Goal: Use online tool/utility: Utilize a website feature to perform a specific function

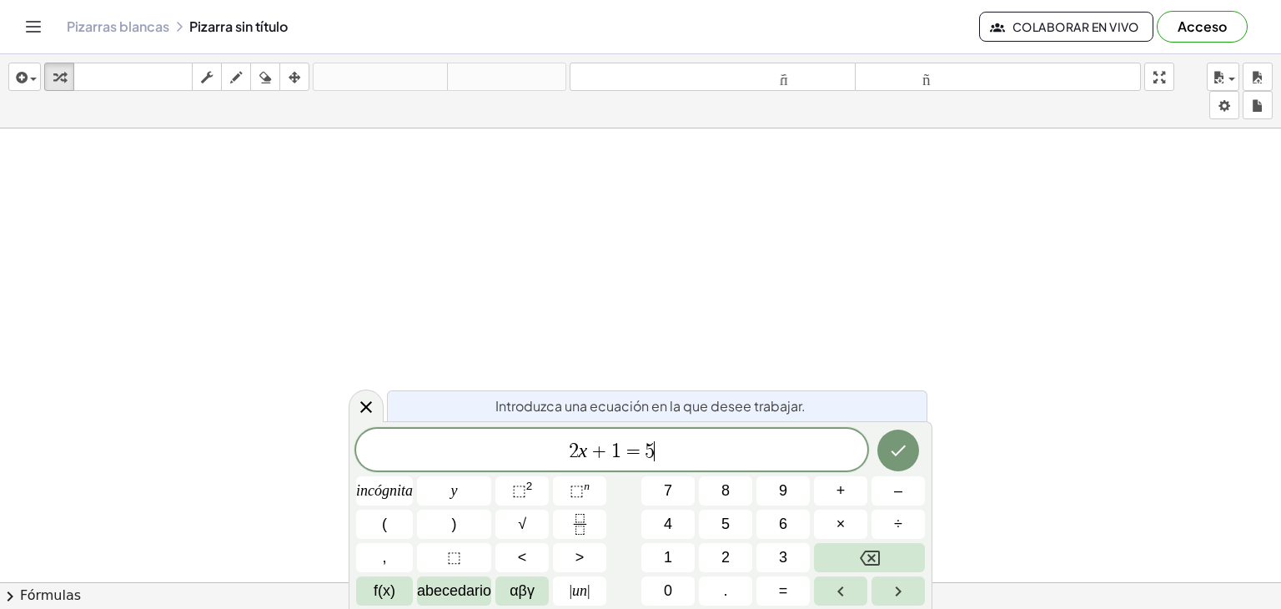
click at [737, 451] on span "2 x + 1 = 5 ​" at bounding box center [611, 451] width 511 height 23
click at [500, 522] on button "√" at bounding box center [522, 524] width 53 height 29
click at [888, 448] on button "Hecho" at bounding box center [899, 450] width 42 height 42
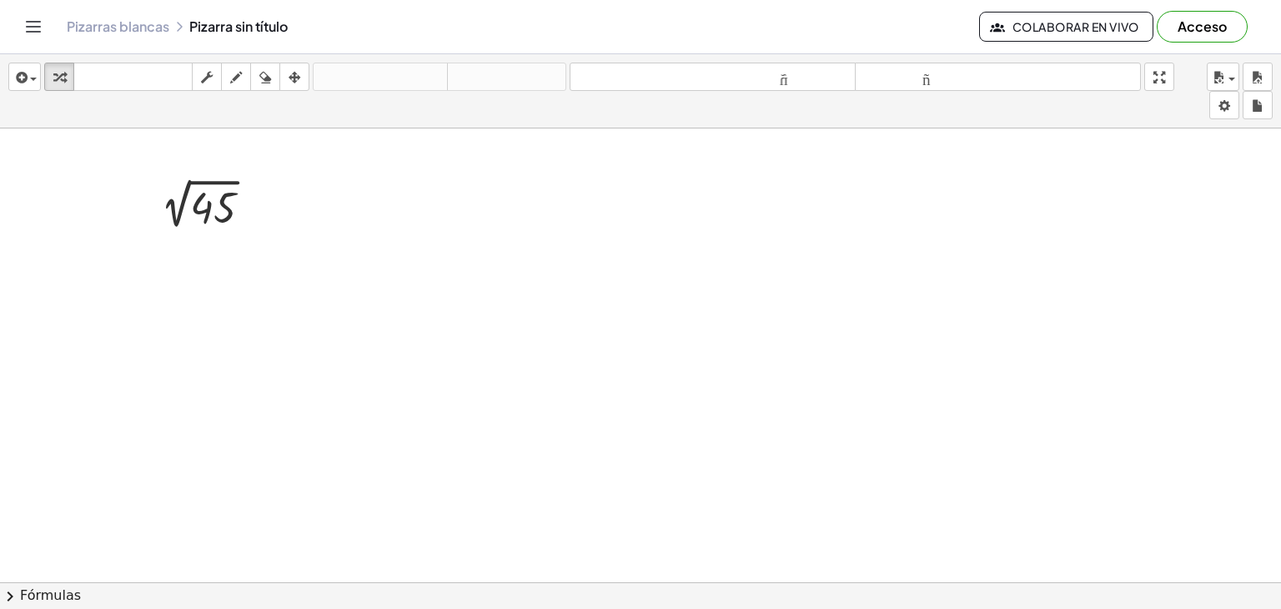
click at [240, 84] on icon "button" at bounding box center [236, 78] width 12 height 20
click at [233, 71] on icon "button" at bounding box center [236, 78] width 12 height 20
click at [259, 70] on icon "button" at bounding box center [265, 78] width 12 height 20
click at [247, 68] on div "button" at bounding box center [236, 77] width 22 height 20
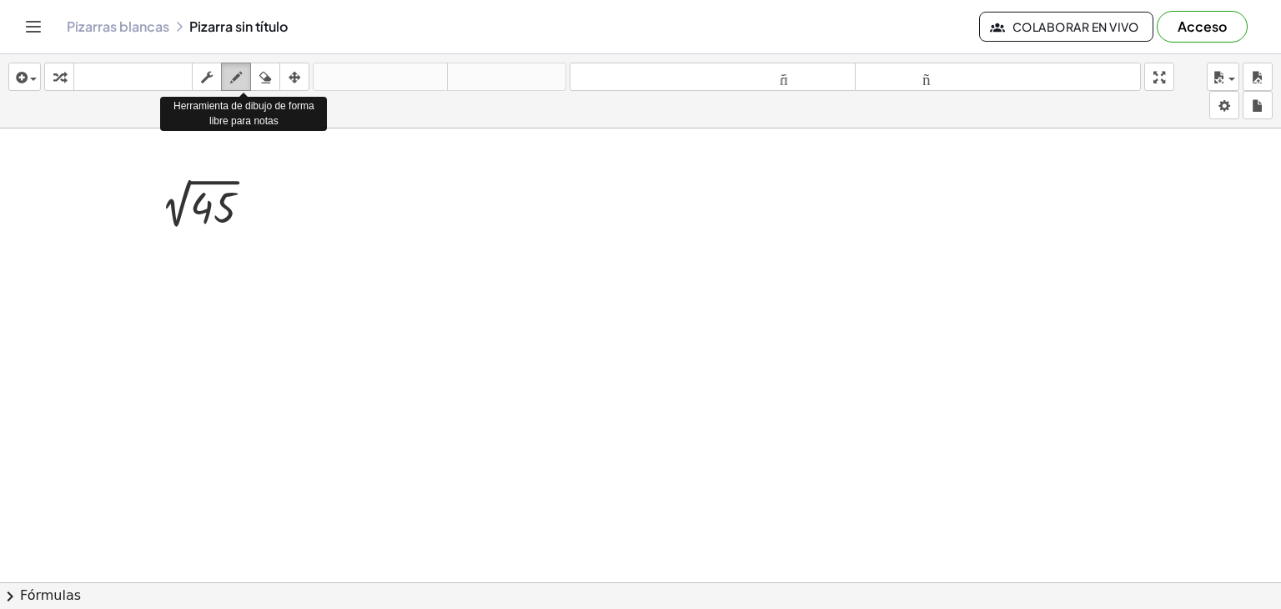
click at [234, 86] on icon "button" at bounding box center [236, 78] width 12 height 20
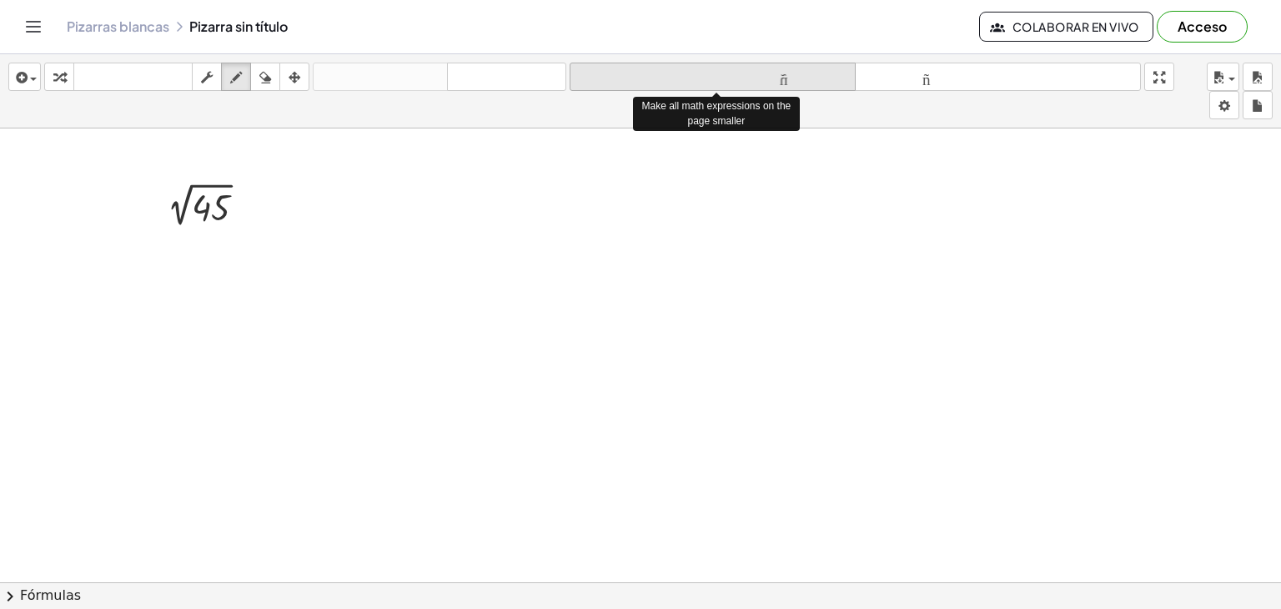
click at [810, 87] on icon "tamaño_del_formato" at bounding box center [713, 78] width 278 height 20
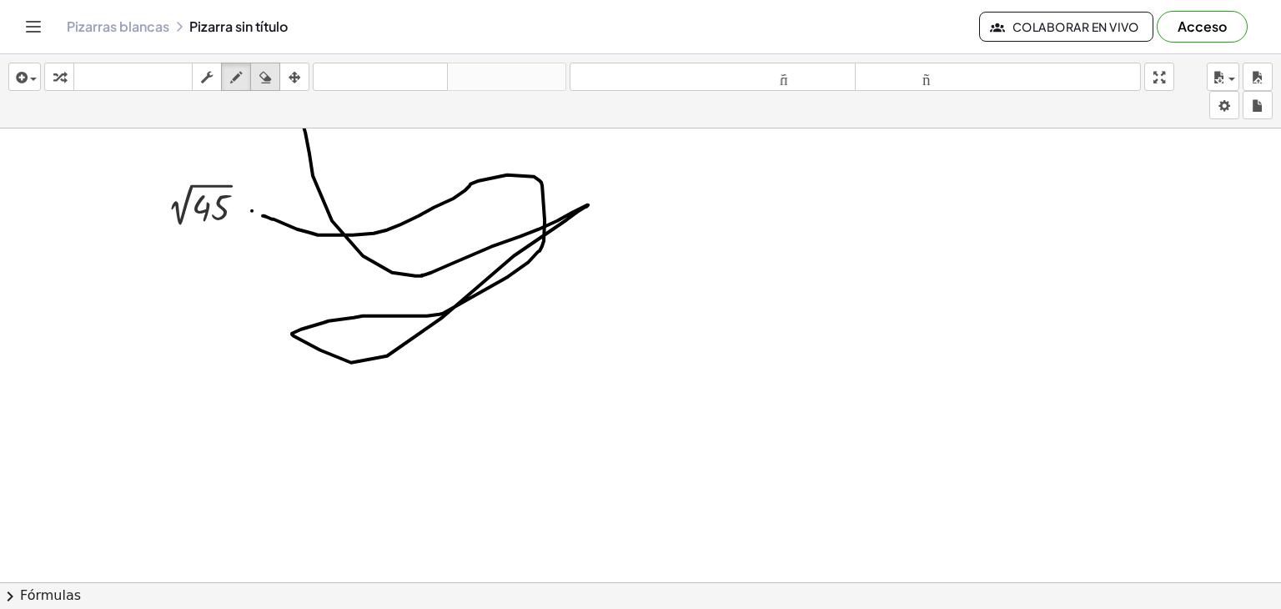
drag, startPoint x: 263, startPoint y: 214, endPoint x: 270, endPoint y: 85, distance: 129.5
click at [270, 85] on div "insertar Seleccione uno: Expresión matemática Función Texto Vídeo de YouTube Gr…" at bounding box center [640, 331] width 1281 height 555
click at [270, 85] on icon "button" at bounding box center [265, 78] width 12 height 20
drag, startPoint x: 270, startPoint y: 85, endPoint x: 316, endPoint y: 184, distance: 109.4
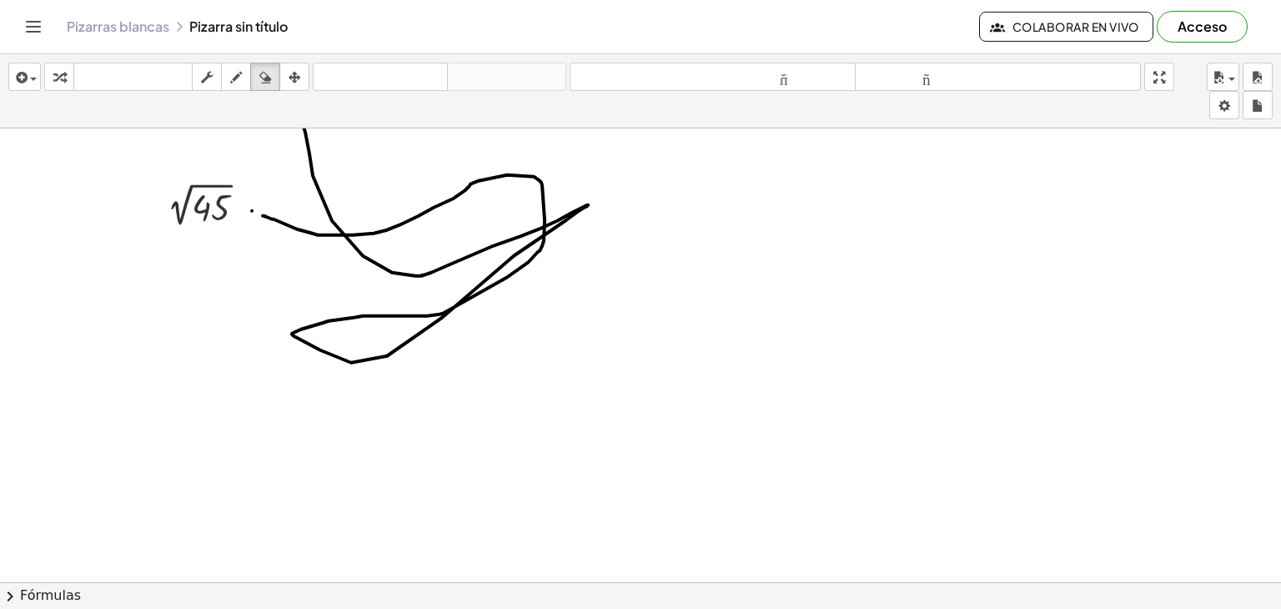
click at [316, 184] on div "insertar Seleccione uno: Expresión matemática Función Texto Vídeo de YouTube Gr…" at bounding box center [640, 331] width 1281 height 555
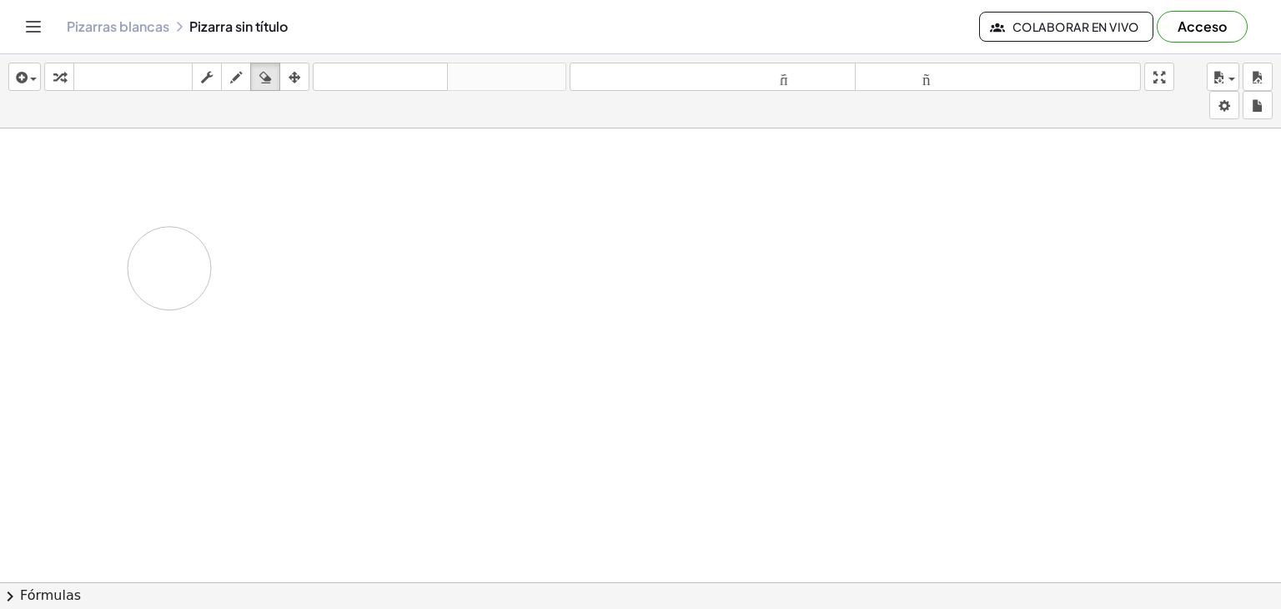
drag, startPoint x: 316, startPoint y: 184, endPoint x: 194, endPoint y: 256, distance: 142.1
click at [239, 83] on icon "button" at bounding box center [236, 78] width 12 height 20
drag, startPoint x: 238, startPoint y: 188, endPoint x: 238, endPoint y: 381, distance: 193.5
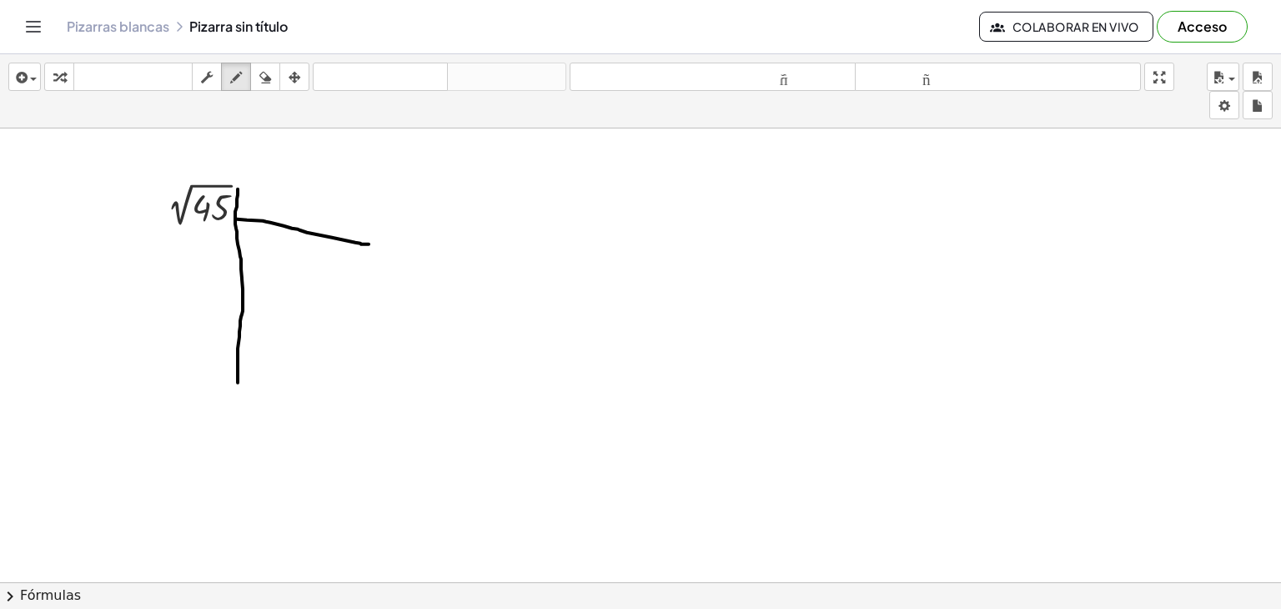
drag, startPoint x: 237, startPoint y: 218, endPoint x: 369, endPoint y: 243, distance: 134.2
click at [261, 71] on icon "button" at bounding box center [265, 78] width 12 height 20
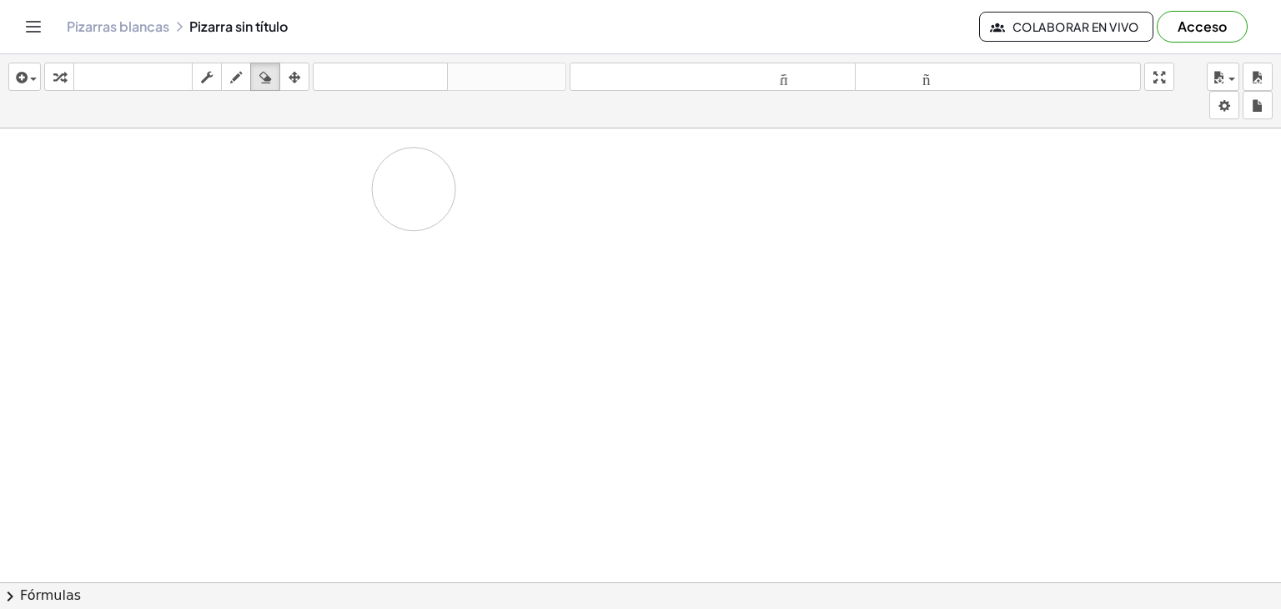
drag, startPoint x: 283, startPoint y: 224, endPoint x: 346, endPoint y: 252, distance: 69.5
drag, startPoint x: 280, startPoint y: 76, endPoint x: 298, endPoint y: 83, distance: 18.7
click at [298, 83] on div "transformar teclado teclado fregar dibujar borrar arreglar" at bounding box center [176, 77] width 265 height 28
click at [298, 83] on icon "button" at bounding box center [295, 78] width 12 height 20
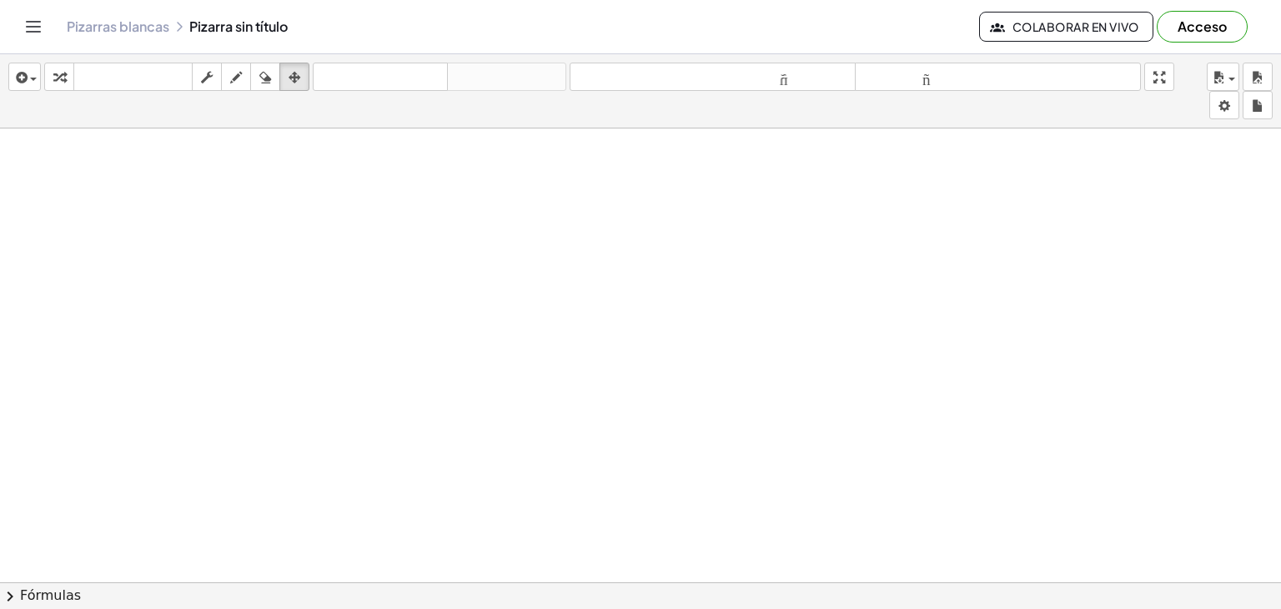
scroll to position [2118, 0]
click at [204, 63] on button "fregar" at bounding box center [207, 77] width 30 height 28
drag, startPoint x: 270, startPoint y: 229, endPoint x: 53, endPoint y: 72, distance: 267.7
click at [53, 72] on div "insertar Seleccione uno: Expresión matemática Función Texto Vídeo de YouTube Gr…" at bounding box center [640, 331] width 1281 height 555
click at [53, 72] on icon "button" at bounding box center [59, 78] width 12 height 20
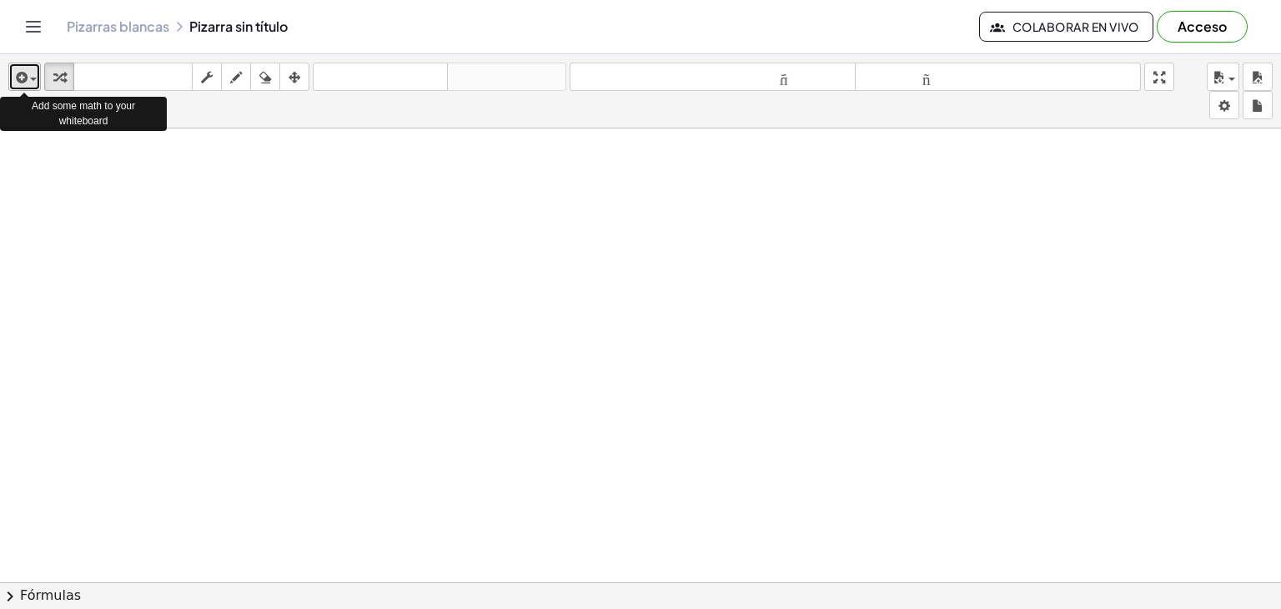
click at [26, 77] on icon "button" at bounding box center [20, 78] width 15 height 20
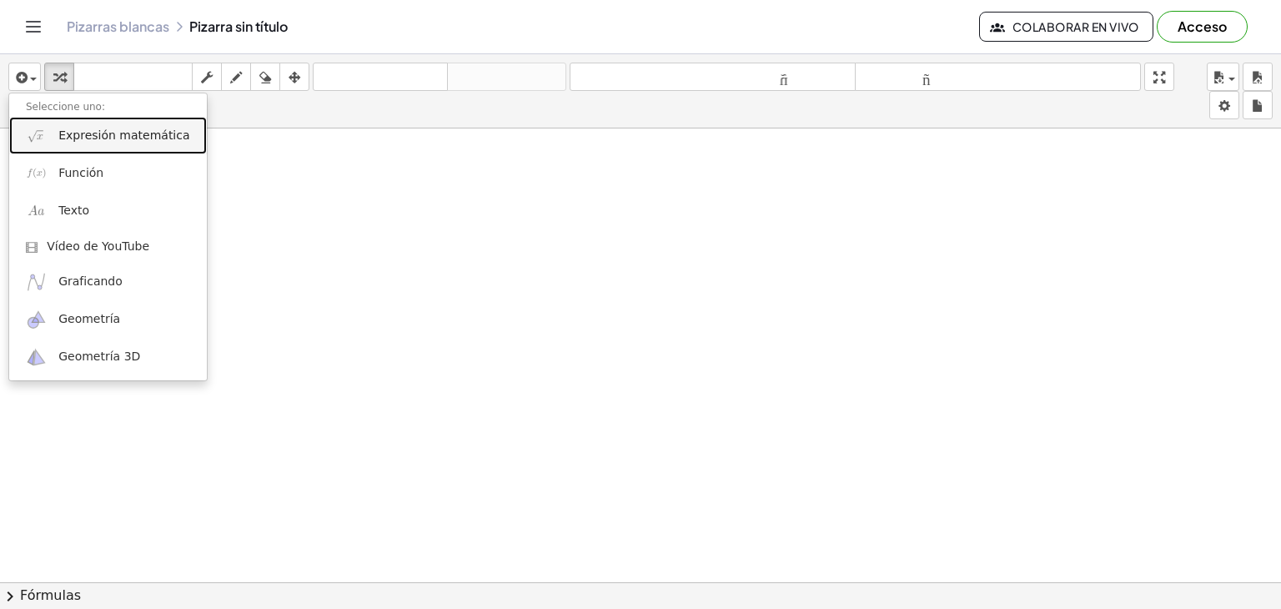
click at [155, 141] on font "Expresión matemática" at bounding box center [123, 134] width 131 height 13
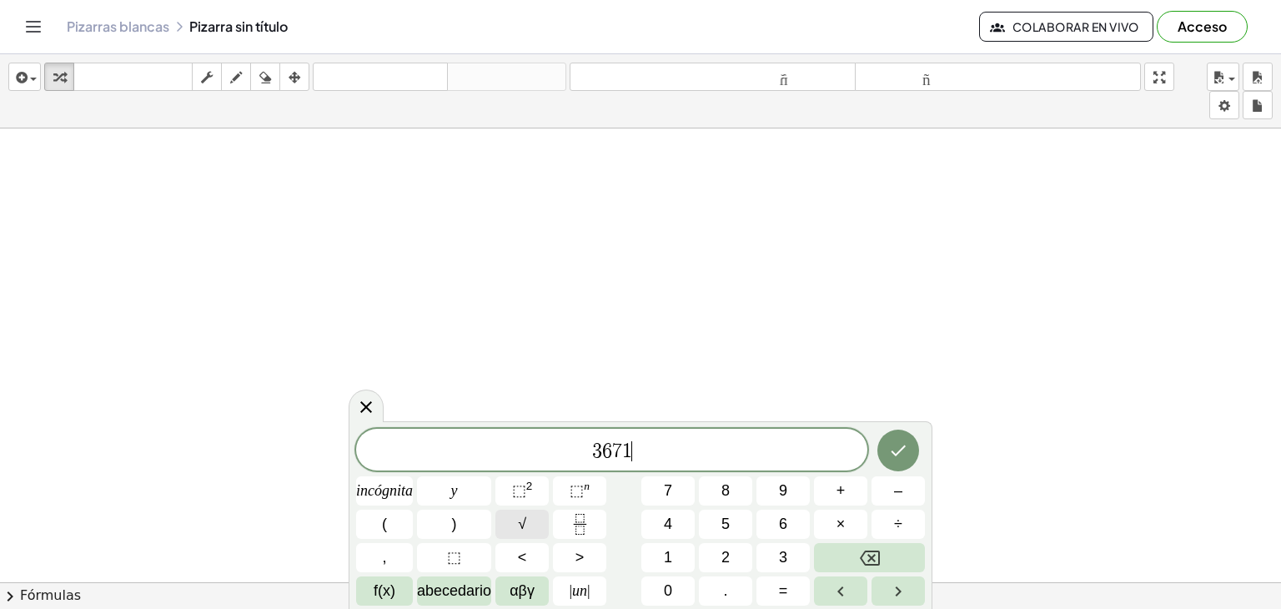
click at [531, 531] on button "√" at bounding box center [522, 524] width 53 height 29
click at [569, 445] on span "3 6 7 1 √ ​" at bounding box center [611, 450] width 511 height 26
click at [526, 534] on button "√" at bounding box center [522, 524] width 53 height 29
click at [696, 460] on span "√ 3 6 7 1 √ ​" at bounding box center [611, 450] width 511 height 26
click at [526, 531] on button "√" at bounding box center [522, 524] width 53 height 29
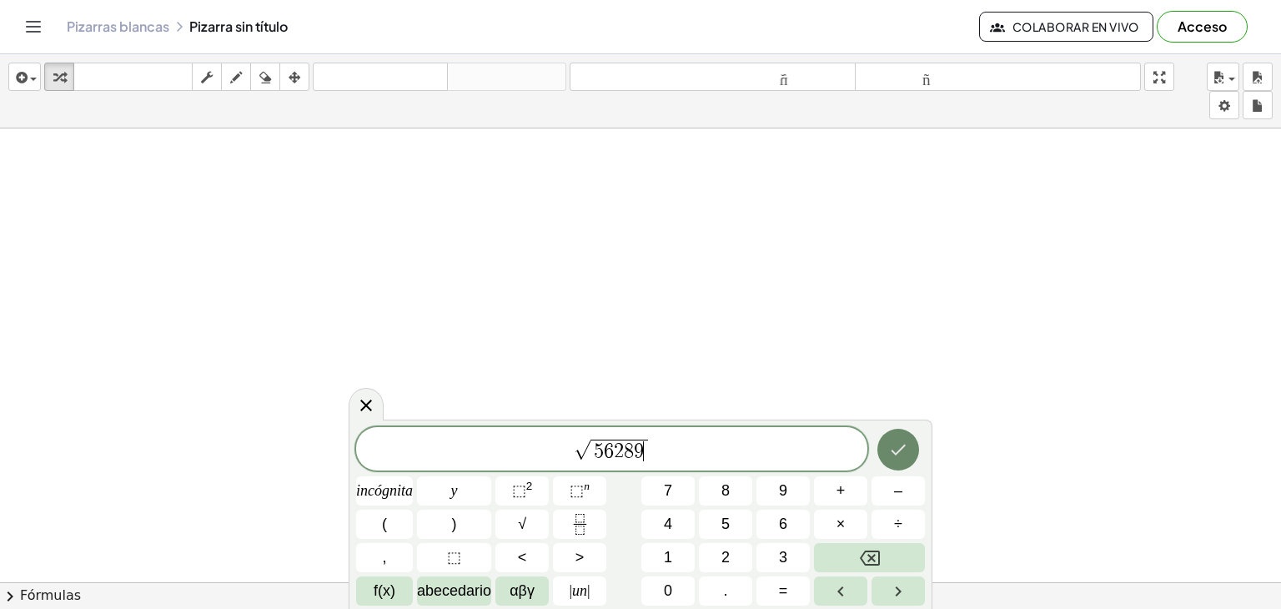
click at [898, 453] on icon "Hecho" at bounding box center [898, 450] width 15 height 11
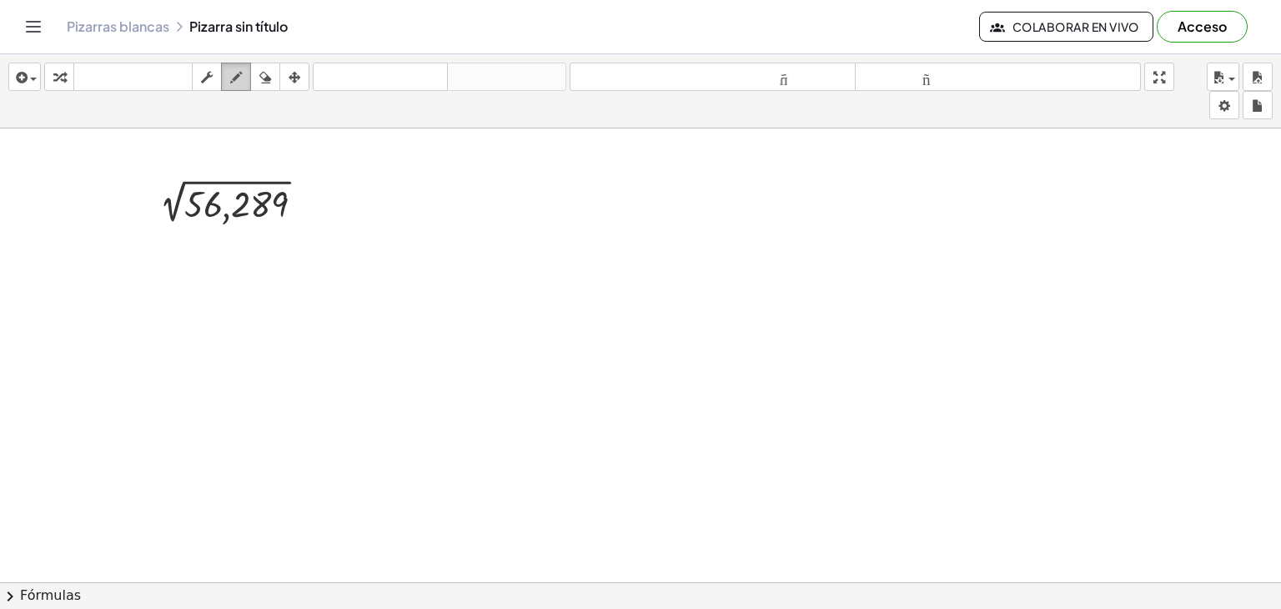
click at [234, 78] on icon "button" at bounding box center [236, 78] width 12 height 20
drag, startPoint x: 304, startPoint y: 180, endPoint x: 313, endPoint y: 213, distance: 33.6
click at [272, 81] on div "button" at bounding box center [265, 77] width 22 height 20
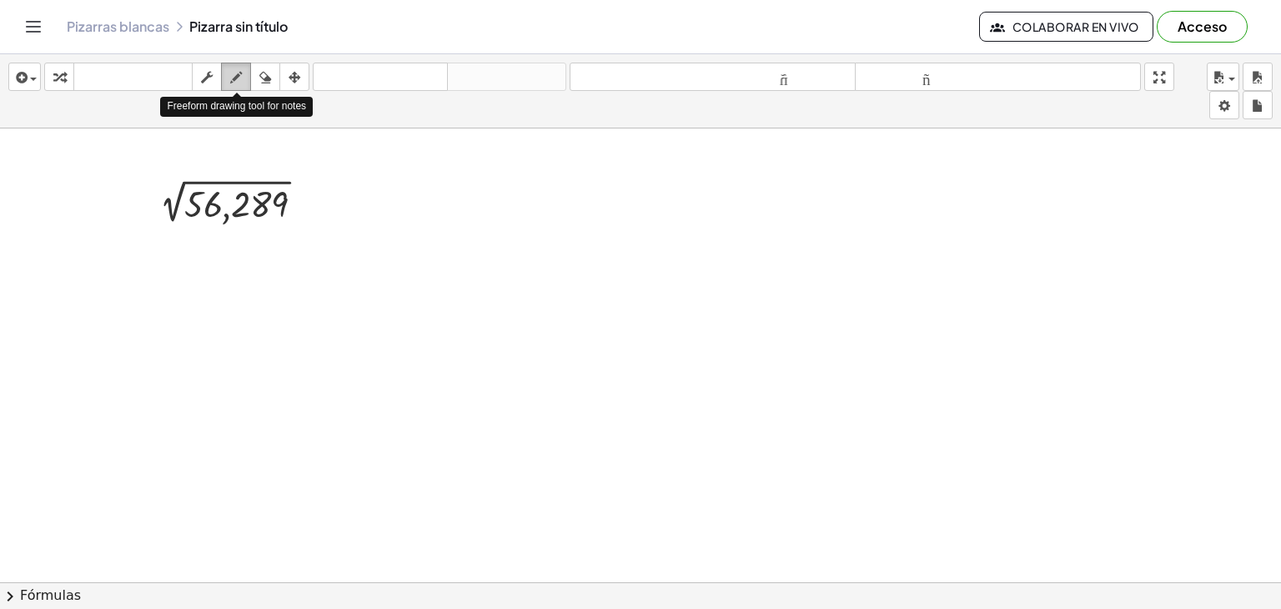
click at [234, 77] on icon "button" at bounding box center [236, 78] width 12 height 20
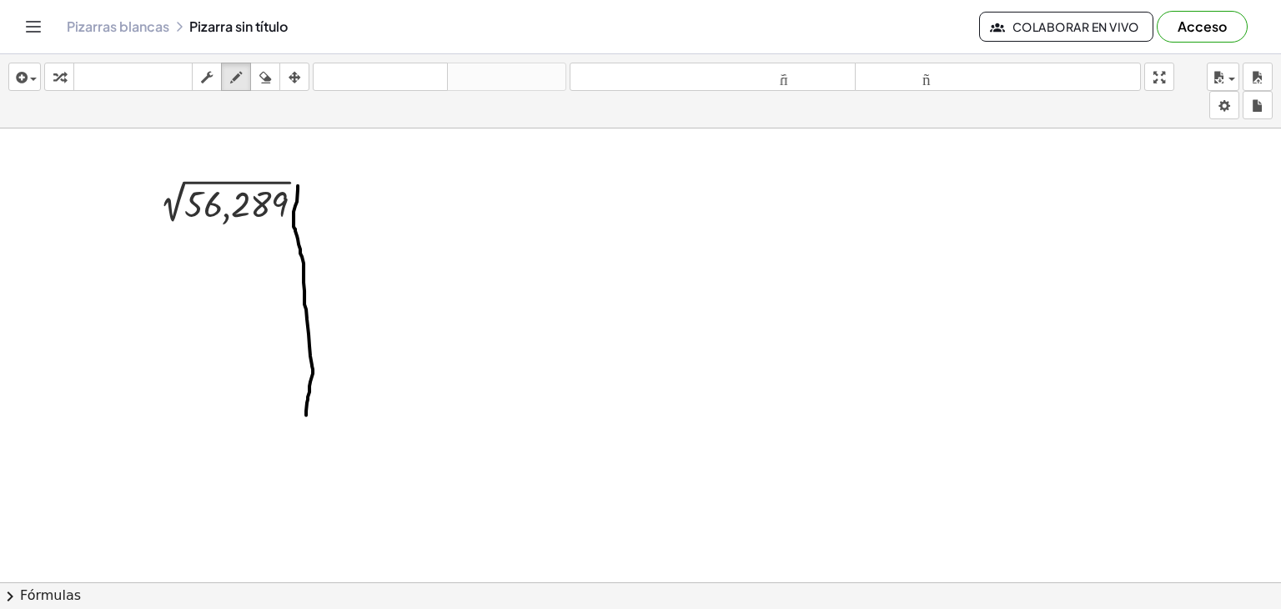
drag, startPoint x: 298, startPoint y: 184, endPoint x: 305, endPoint y: 410, distance: 226.2
drag, startPoint x: 296, startPoint y: 227, endPoint x: 433, endPoint y: 229, distance: 136.8
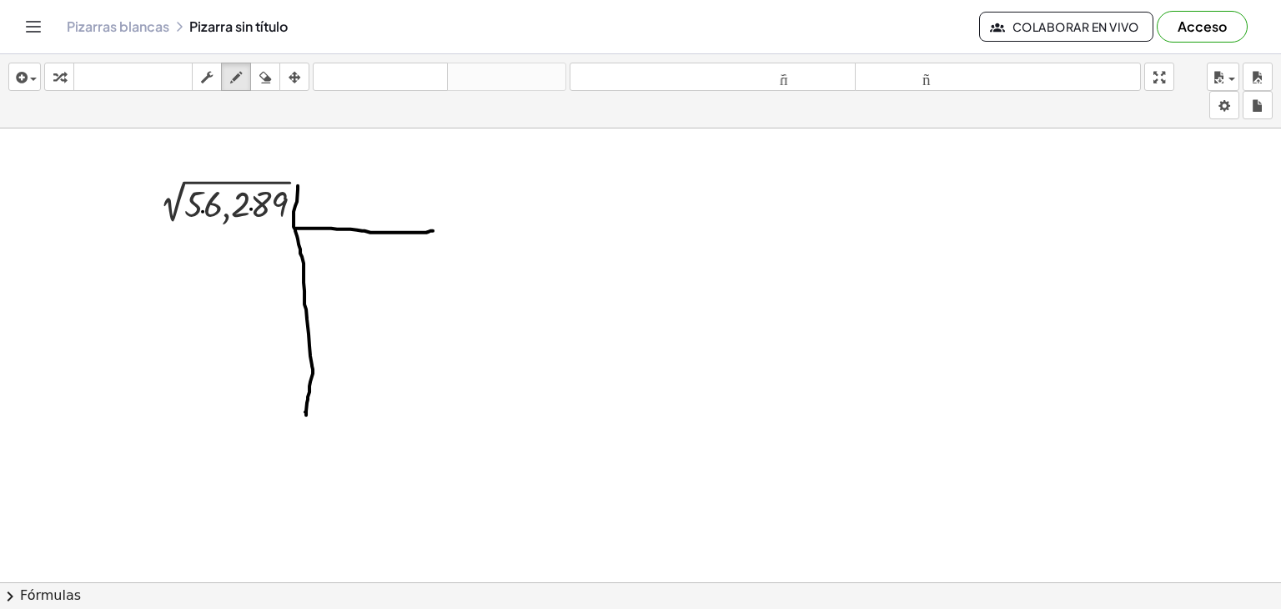
drag, startPoint x: 307, startPoint y: 199, endPoint x: 330, endPoint y: 220, distance: 31.9
drag, startPoint x: 182, startPoint y: 224, endPoint x: 197, endPoint y: 249, distance: 29.2
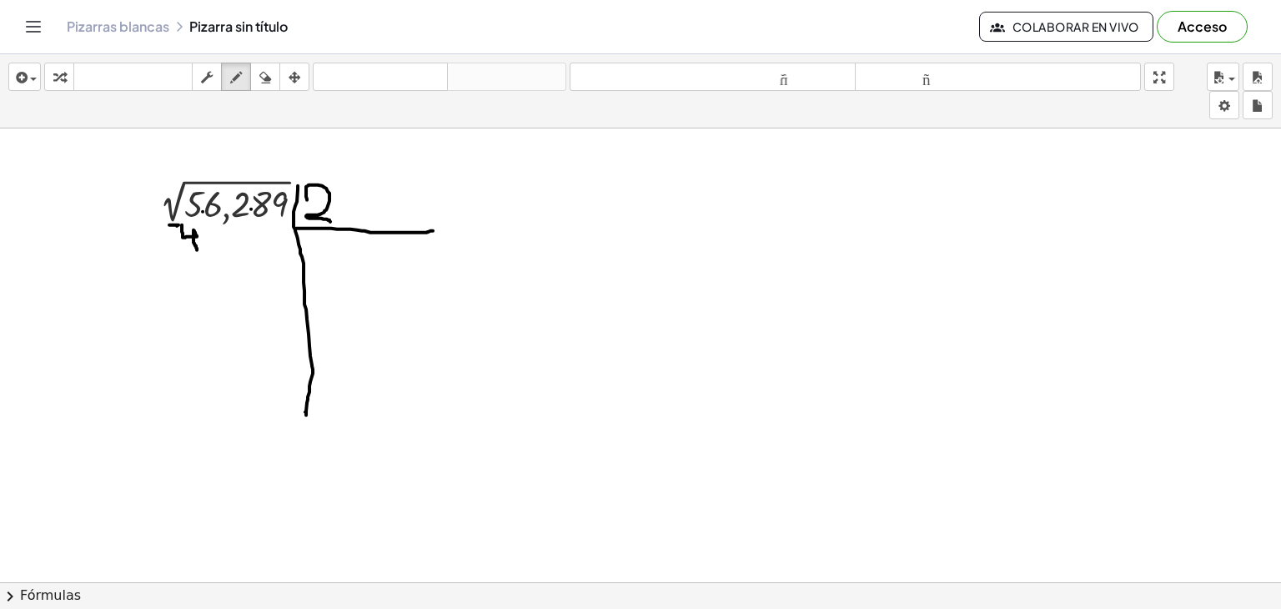
drag, startPoint x: 170, startPoint y: 254, endPoint x: 203, endPoint y: 256, distance: 32.6
drag, startPoint x: 186, startPoint y: 265, endPoint x: 196, endPoint y: 282, distance: 19.5
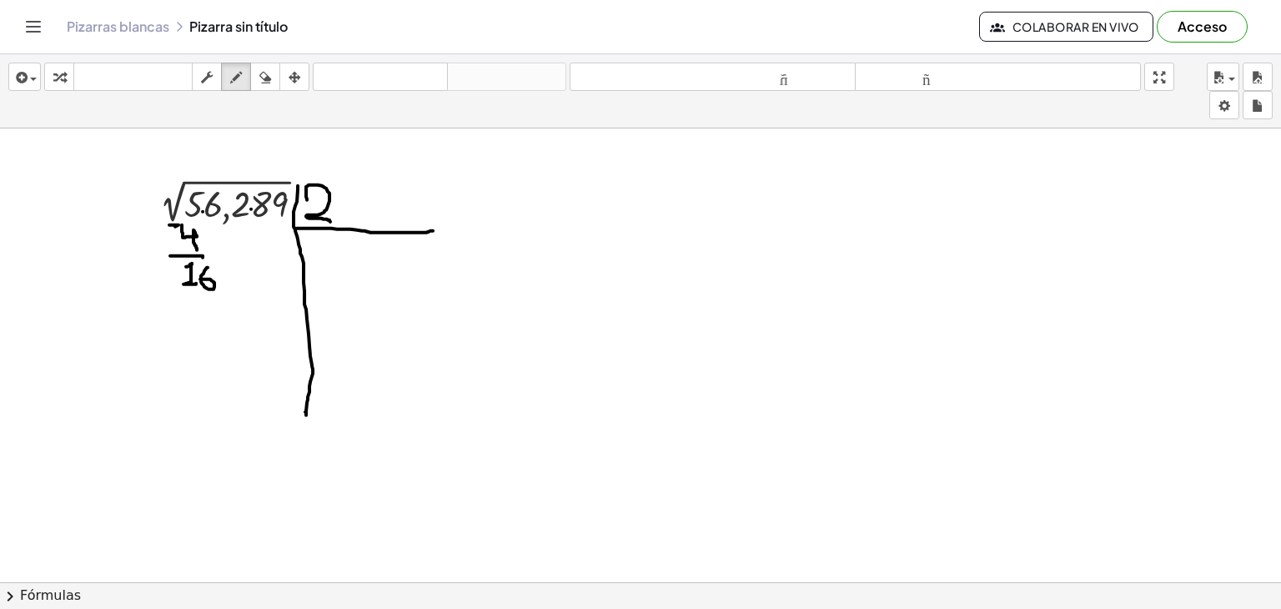
drag, startPoint x: 208, startPoint y: 266, endPoint x: 200, endPoint y: 278, distance: 13.9
drag, startPoint x: 221, startPoint y: 269, endPoint x: 229, endPoint y: 284, distance: 16.8
click at [269, 83] on icon "button" at bounding box center [265, 78] width 12 height 20
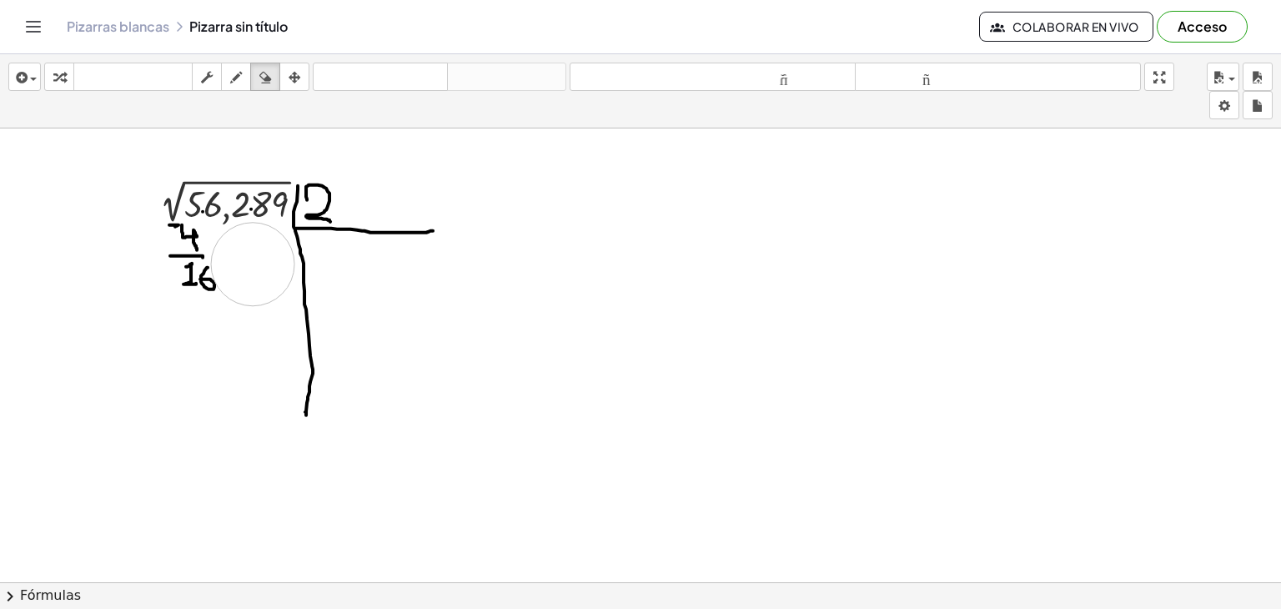
click at [238, 80] on icon "button" at bounding box center [236, 78] width 12 height 20
drag, startPoint x: 222, startPoint y: 264, endPoint x: 234, endPoint y: 284, distance: 23.9
drag, startPoint x: 309, startPoint y: 246, endPoint x: 324, endPoint y: 274, distance: 32.1
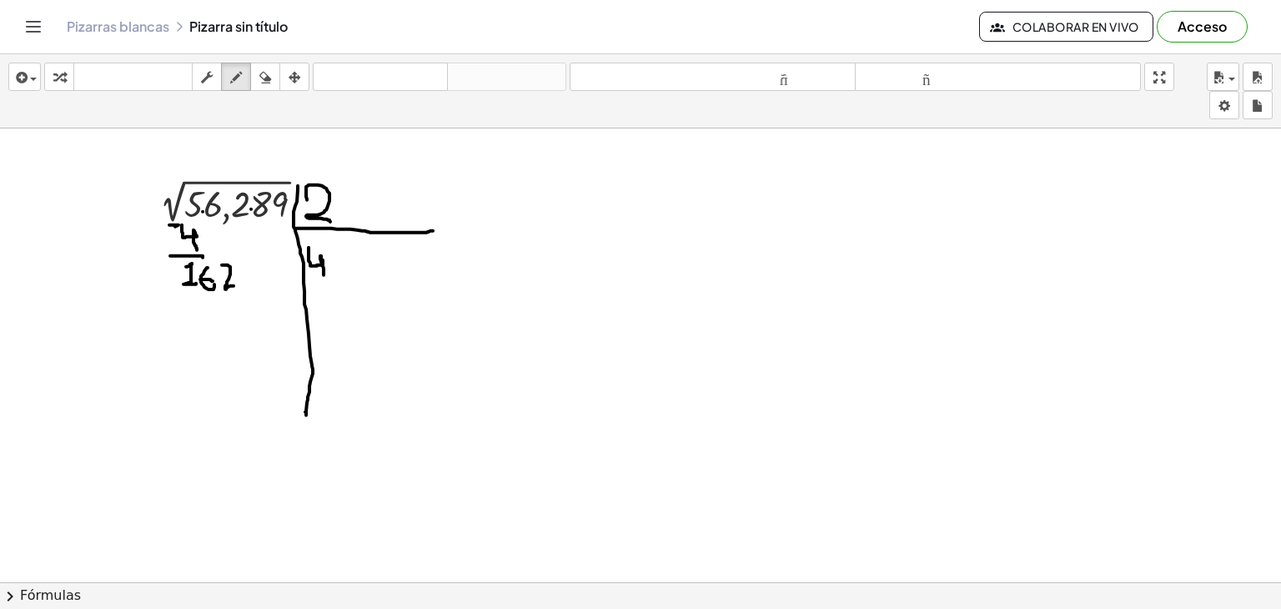
drag, startPoint x: 331, startPoint y: 274, endPoint x: 367, endPoint y: 276, distance: 36.0
drag, startPoint x: 379, startPoint y: 255, endPoint x: 392, endPoint y: 267, distance: 17.7
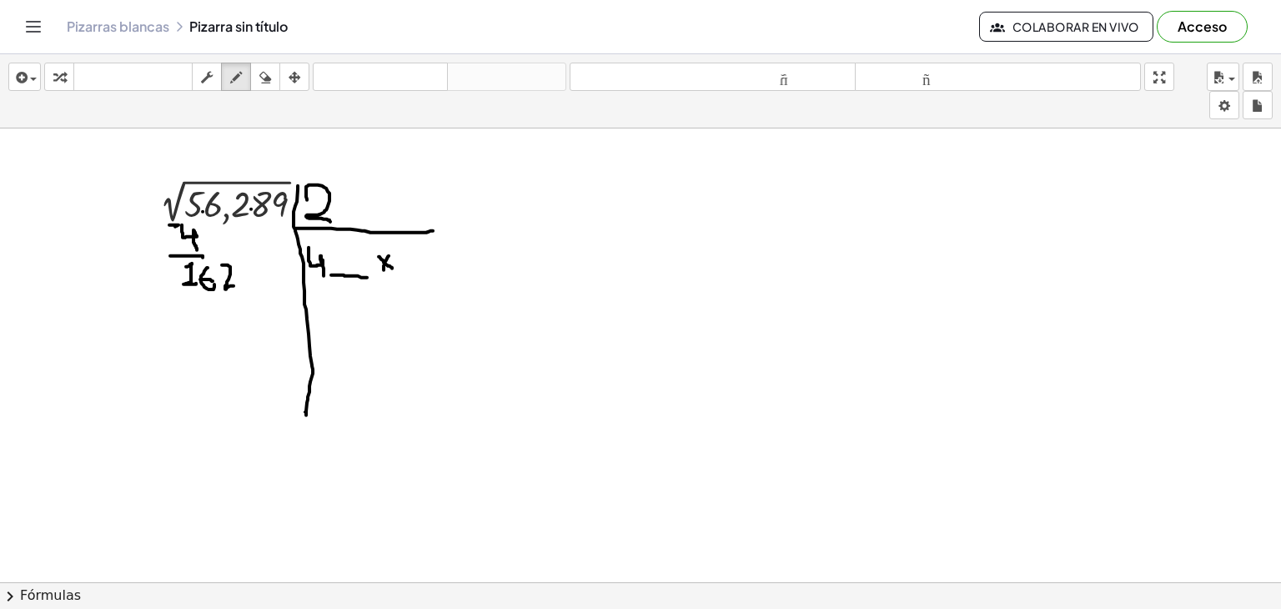
drag, startPoint x: 389, startPoint y: 254, endPoint x: 384, endPoint y: 269, distance: 15.8
drag, startPoint x: 410, startPoint y: 274, endPoint x: 451, endPoint y: 275, distance: 40.9
drag, startPoint x: 468, startPoint y: 249, endPoint x: 491, endPoint y: 249, distance: 23.4
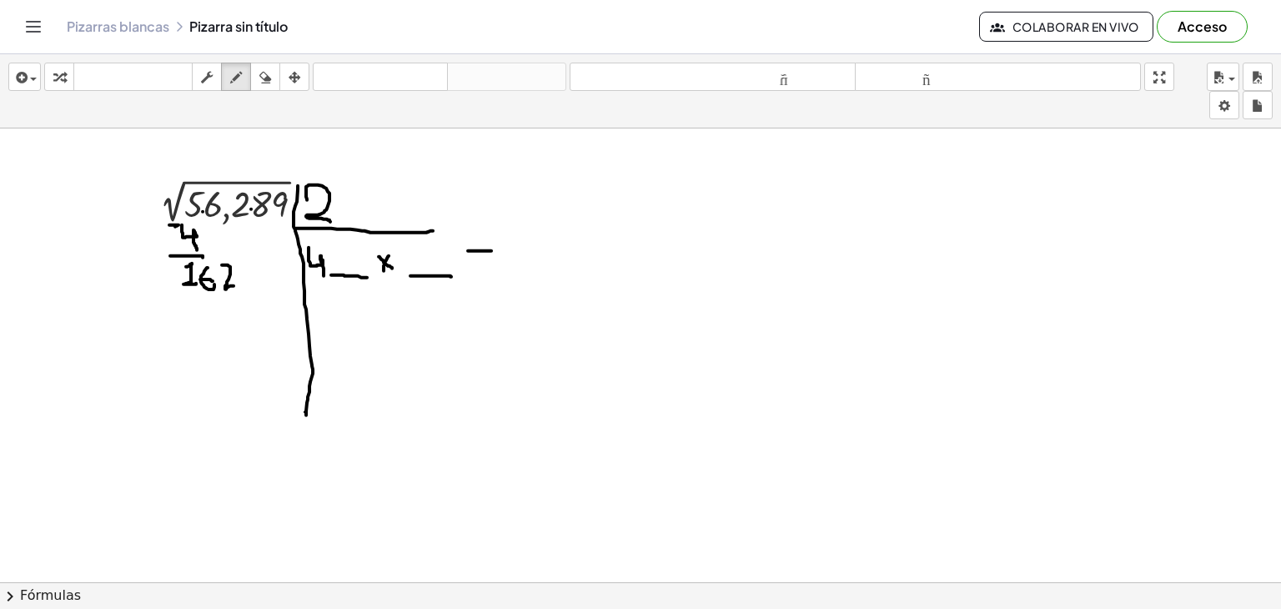
drag, startPoint x: 472, startPoint y: 260, endPoint x: 491, endPoint y: 262, distance: 18.4
drag, startPoint x: 604, startPoint y: 321, endPoint x: 630, endPoint y: 377, distance: 61.6
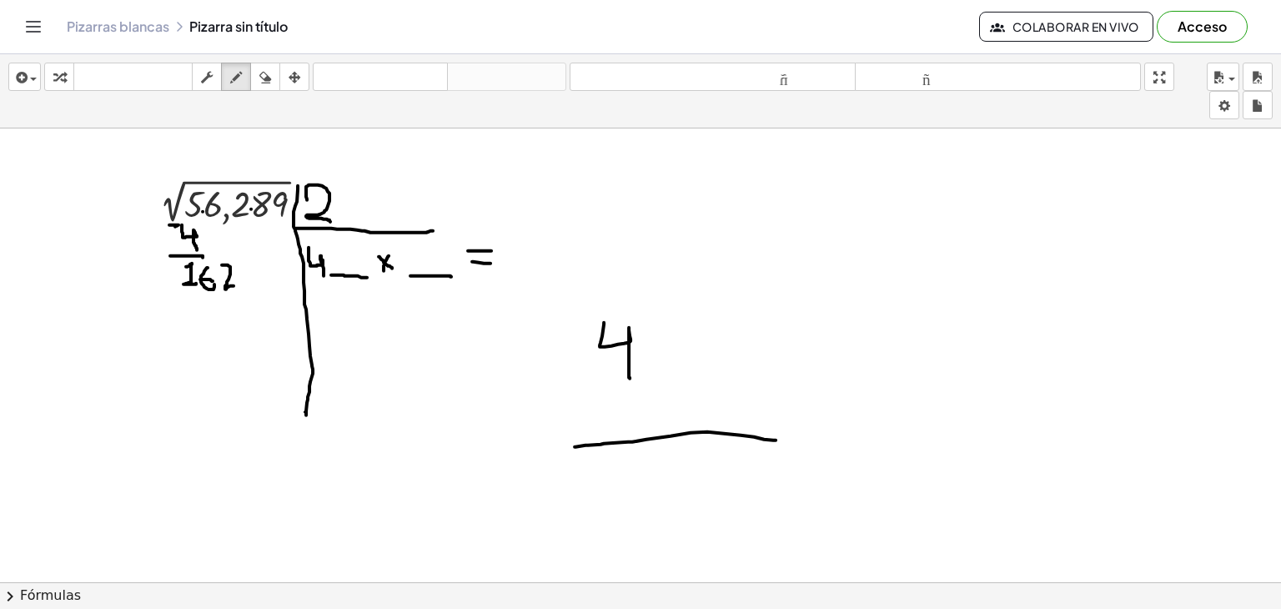
drag, startPoint x: 575, startPoint y: 445, endPoint x: 774, endPoint y: 439, distance: 199.5
drag, startPoint x: 582, startPoint y: 391, endPoint x: 604, endPoint y: 415, distance: 31.9
drag, startPoint x: 597, startPoint y: 390, endPoint x: 584, endPoint y: 411, distance: 25.5
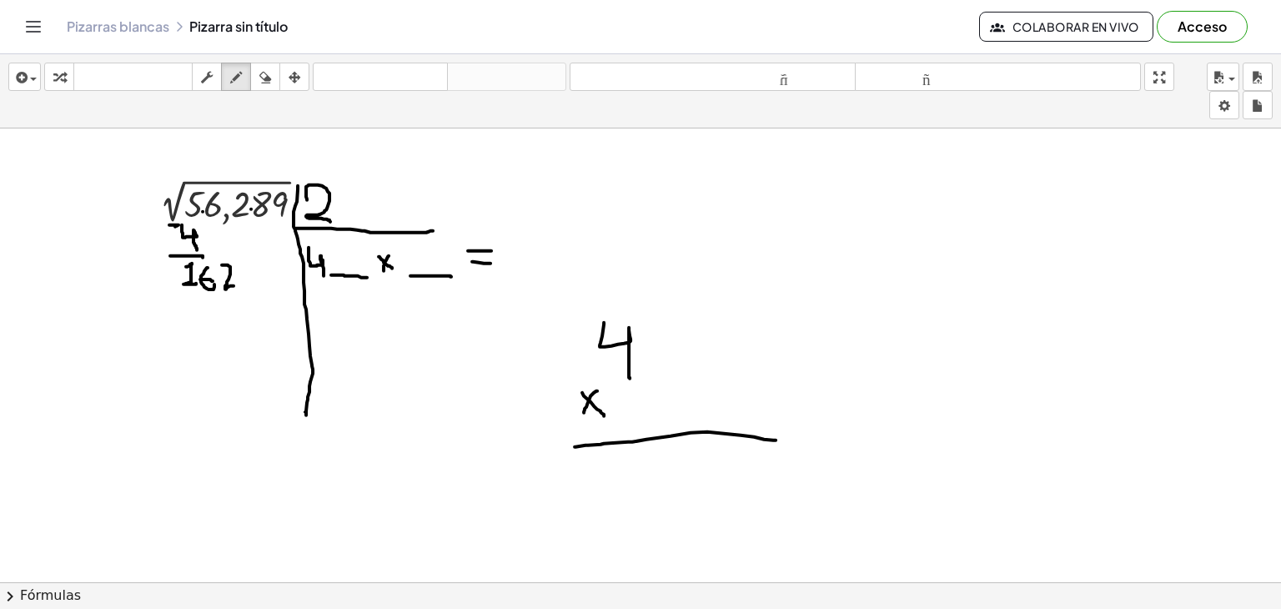
drag, startPoint x: 661, startPoint y: 379, endPoint x: 743, endPoint y: 378, distance: 82.6
drag, startPoint x: 692, startPoint y: 325, endPoint x: 713, endPoint y: 369, distance: 49.2
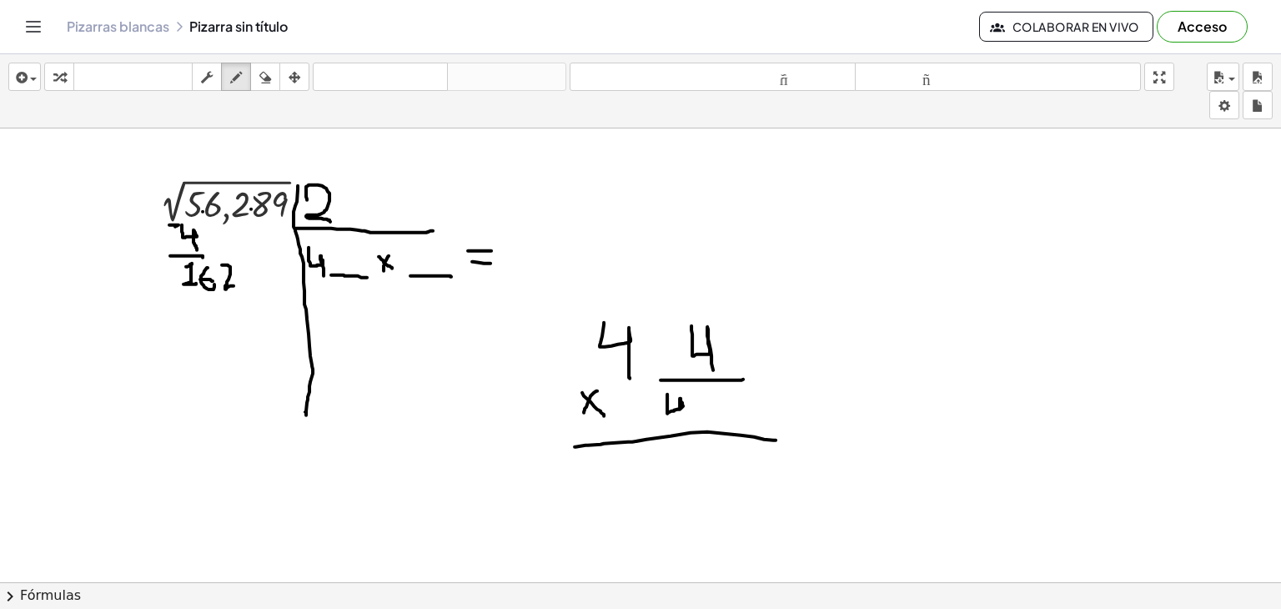
drag, startPoint x: 667, startPoint y: 393, endPoint x: 681, endPoint y: 420, distance: 30.6
drag, startPoint x: 727, startPoint y: 449, endPoint x: 704, endPoint y: 485, distance: 42.8
drag, startPoint x: 601, startPoint y: 295, endPoint x: 601, endPoint y: 314, distance: 18.4
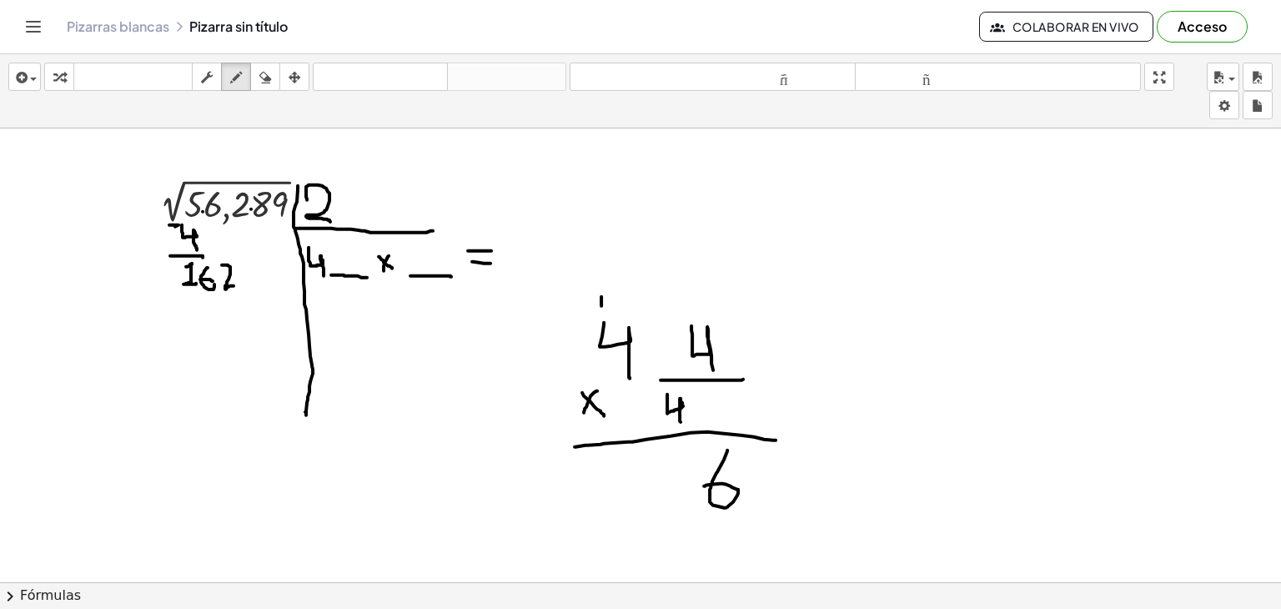
drag, startPoint x: 643, startPoint y: 457, endPoint x: 677, endPoint y: 513, distance: 65.5
drag, startPoint x: 602, startPoint y: 468, endPoint x: 613, endPoint y: 514, distance: 47.1
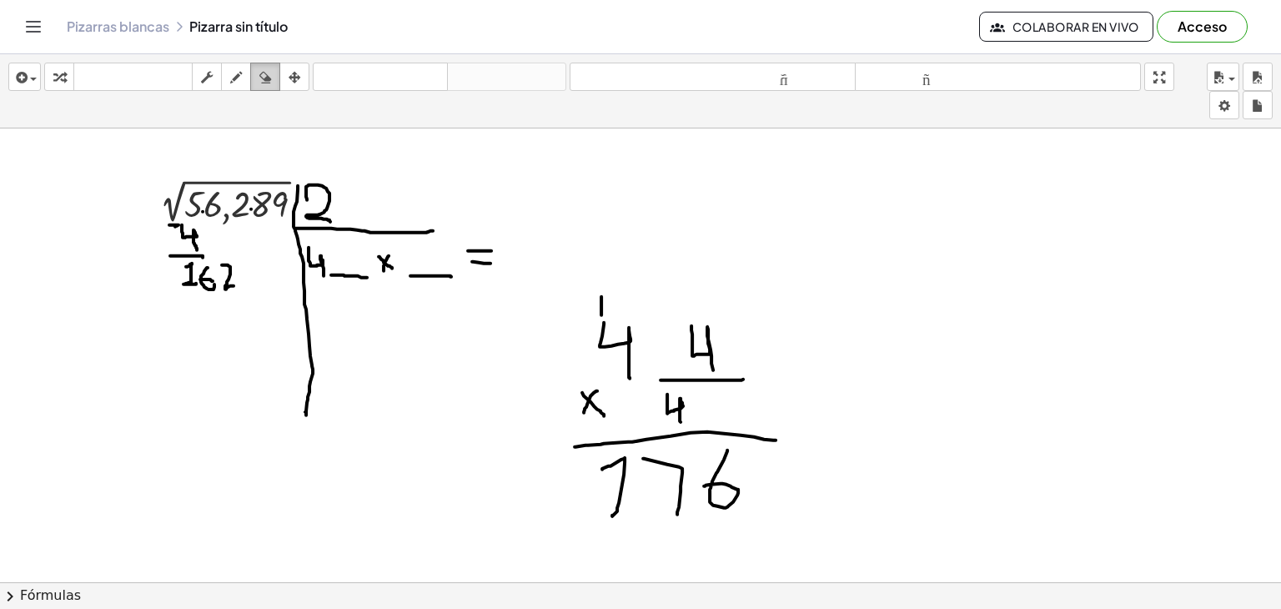
click at [269, 74] on icon "button" at bounding box center [265, 78] width 12 height 20
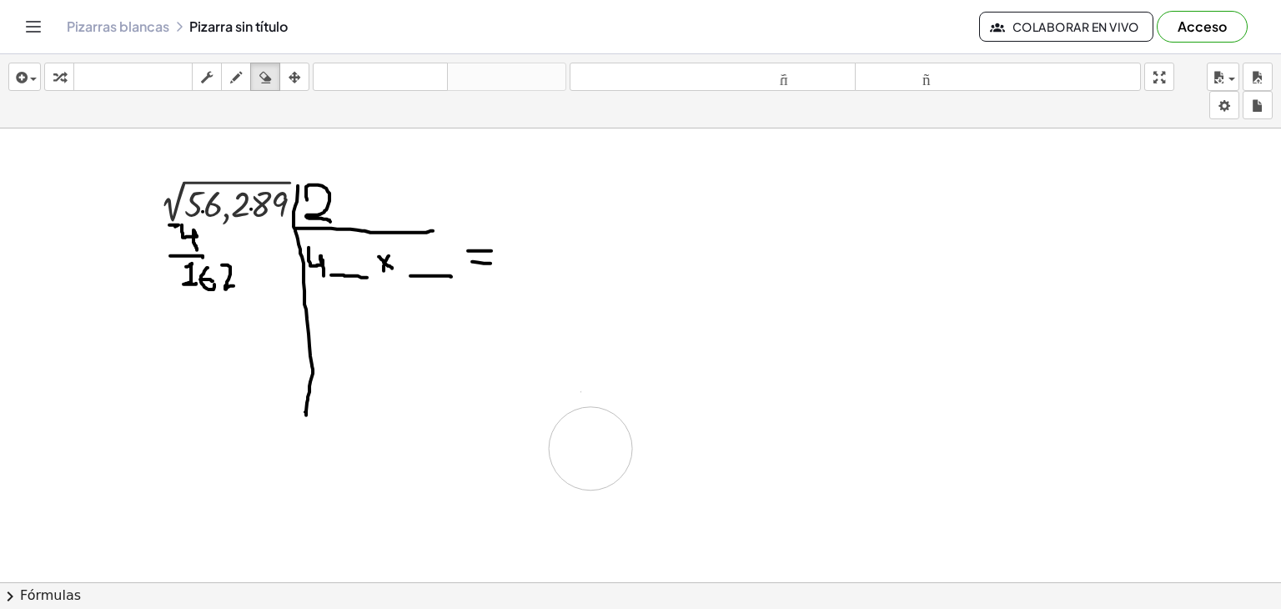
drag, startPoint x: 661, startPoint y: 349, endPoint x: 628, endPoint y: 365, distance: 36.2
click at [238, 64] on button "dibujar" at bounding box center [236, 77] width 30 height 28
drag, startPoint x: 616, startPoint y: 284, endPoint x: 644, endPoint y: 365, distance: 85.0
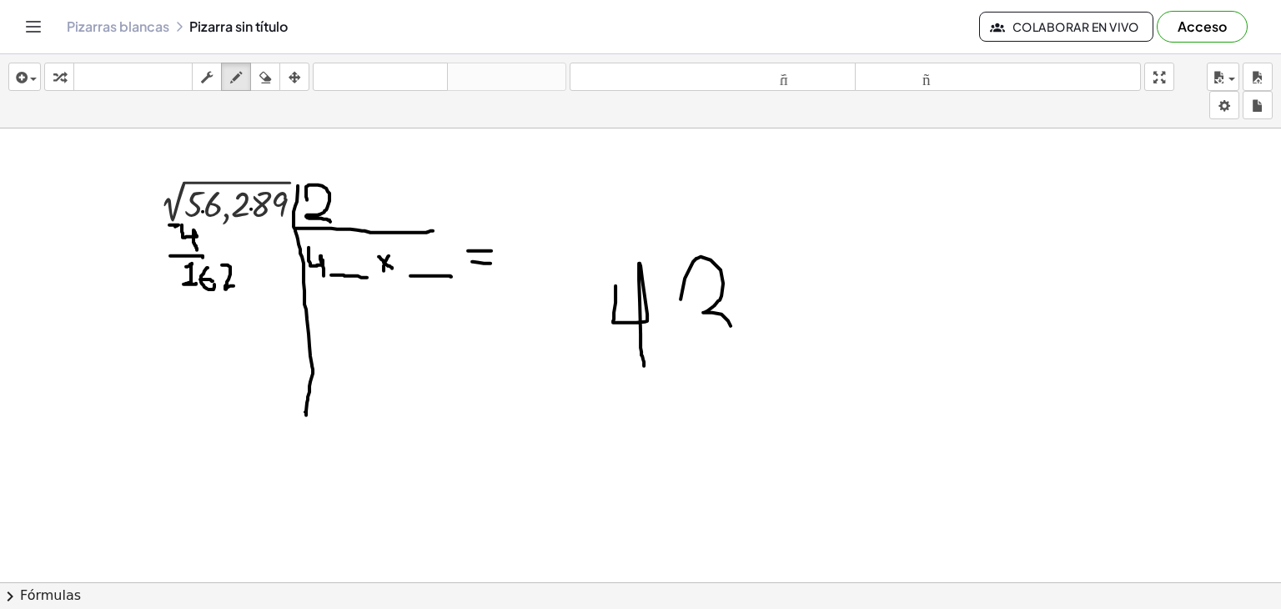
drag, startPoint x: 681, startPoint y: 298, endPoint x: 709, endPoint y: 365, distance: 72.5
drag, startPoint x: 672, startPoint y: 388, endPoint x: 671, endPoint y: 445, distance: 56.8
drag, startPoint x: 622, startPoint y: 419, endPoint x: 637, endPoint y: 433, distance: 20.7
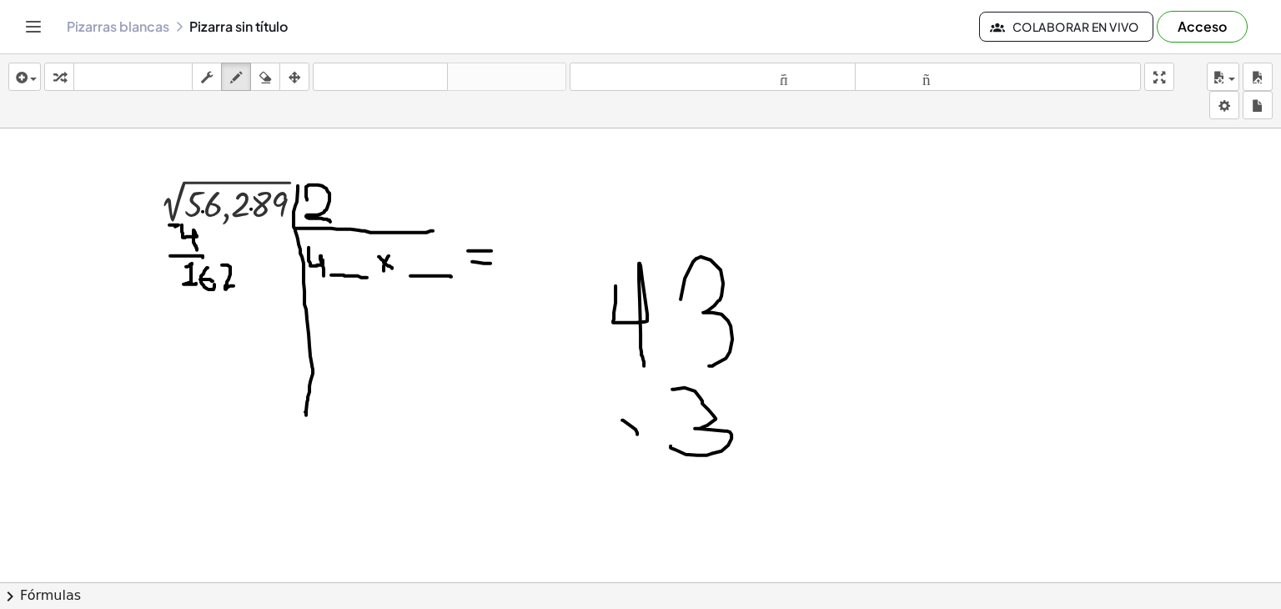
drag, startPoint x: 637, startPoint y: 418, endPoint x: 623, endPoint y: 441, distance: 27.3
drag, startPoint x: 567, startPoint y: 463, endPoint x: 863, endPoint y: 468, distance: 295.3
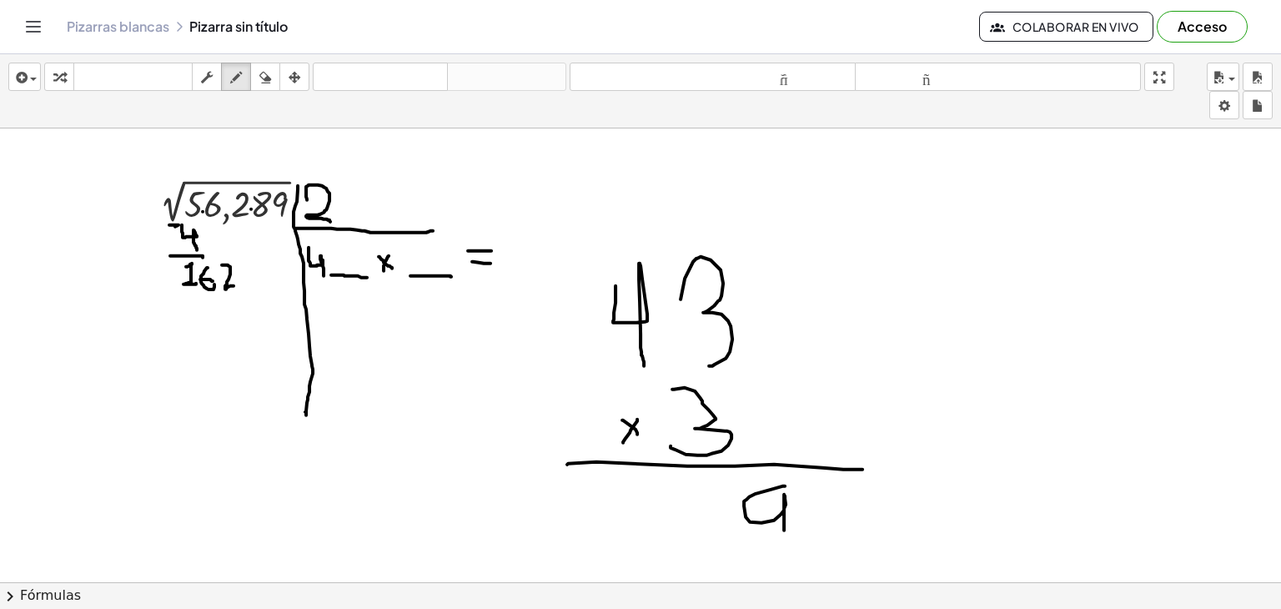
drag, startPoint x: 785, startPoint y: 485, endPoint x: 787, endPoint y: 538, distance: 53.4
drag, startPoint x: 596, startPoint y: 506, endPoint x: 621, endPoint y: 546, distance: 47.9
drag, startPoint x: 659, startPoint y: 503, endPoint x: 701, endPoint y: 546, distance: 60.2
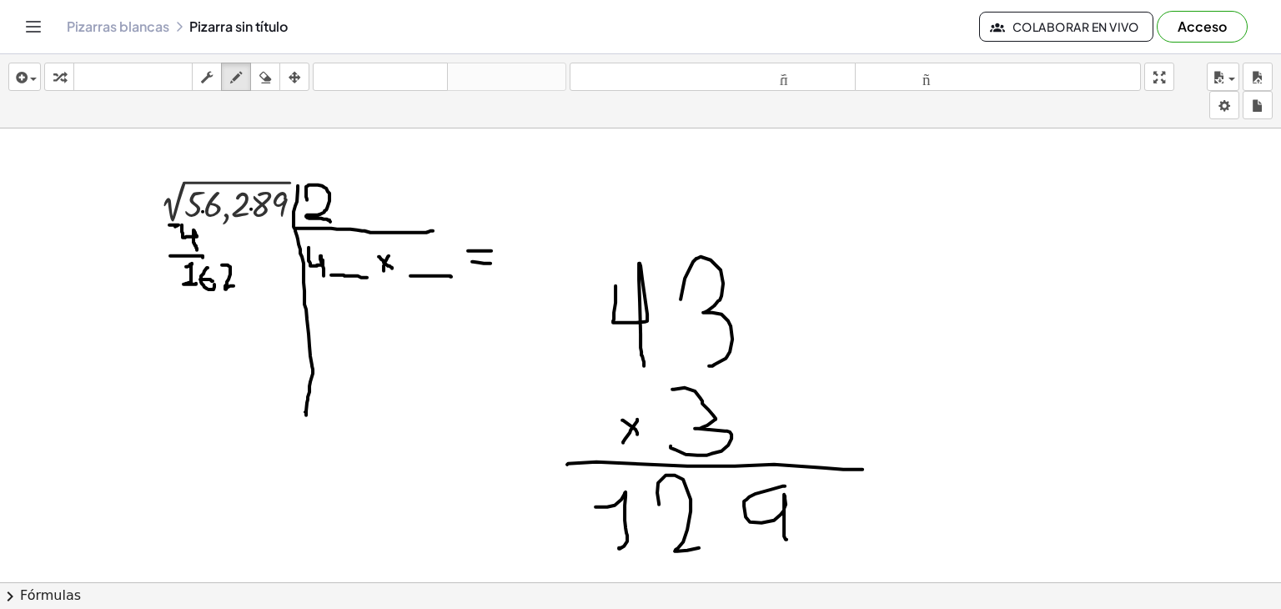
click at [274, 78] on div "button" at bounding box center [265, 77] width 22 height 20
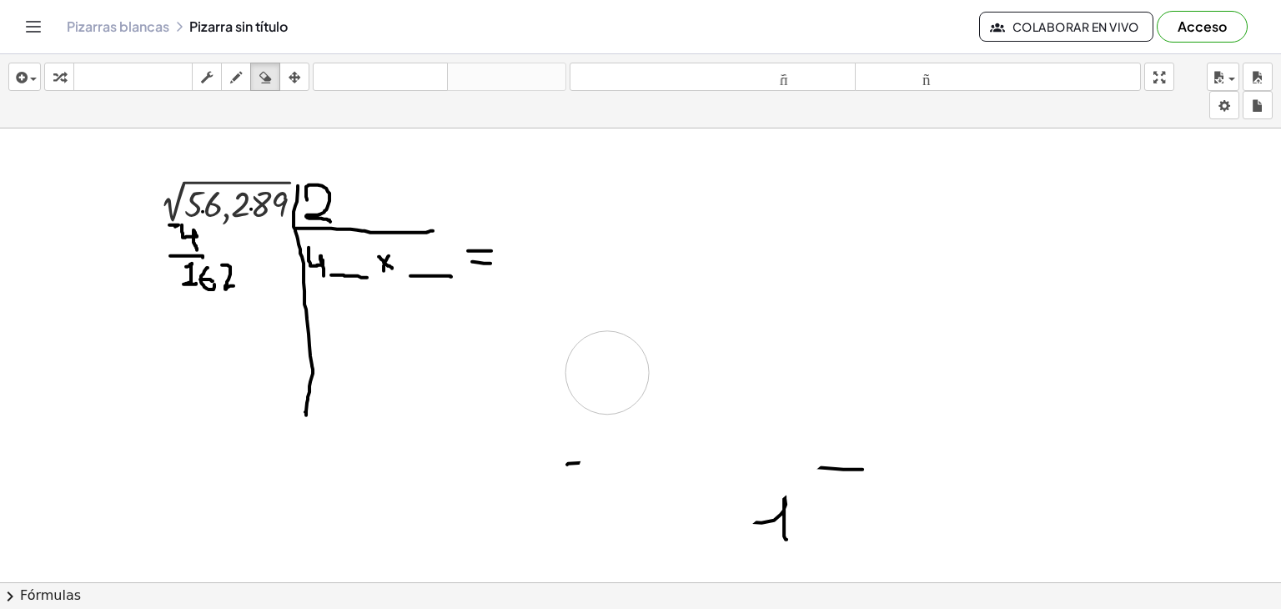
drag, startPoint x: 652, startPoint y: 294, endPoint x: 611, endPoint y: 375, distance: 89.5
drag, startPoint x: 558, startPoint y: 426, endPoint x: 821, endPoint y: 470, distance: 266.3
drag, startPoint x: 261, startPoint y: 64, endPoint x: 246, endPoint y: 64, distance: 15.0
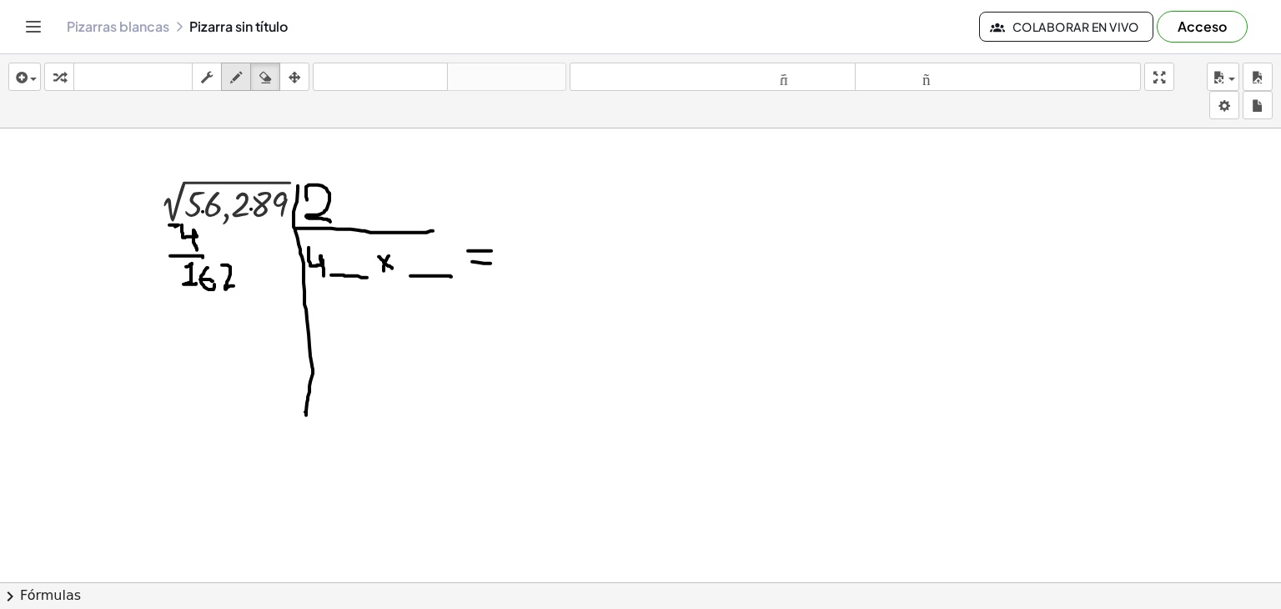
click at [246, 64] on div "transformar teclado teclado fregar dibujar borrar arreglar" at bounding box center [176, 77] width 265 height 28
drag, startPoint x: 246, startPoint y: 64, endPoint x: 591, endPoint y: 164, distance: 359.3
click at [591, 164] on div "insertar Seleccione uno: Expresión matemática Función Texto Vídeo de YouTube Gr…" at bounding box center [640, 331] width 1281 height 555
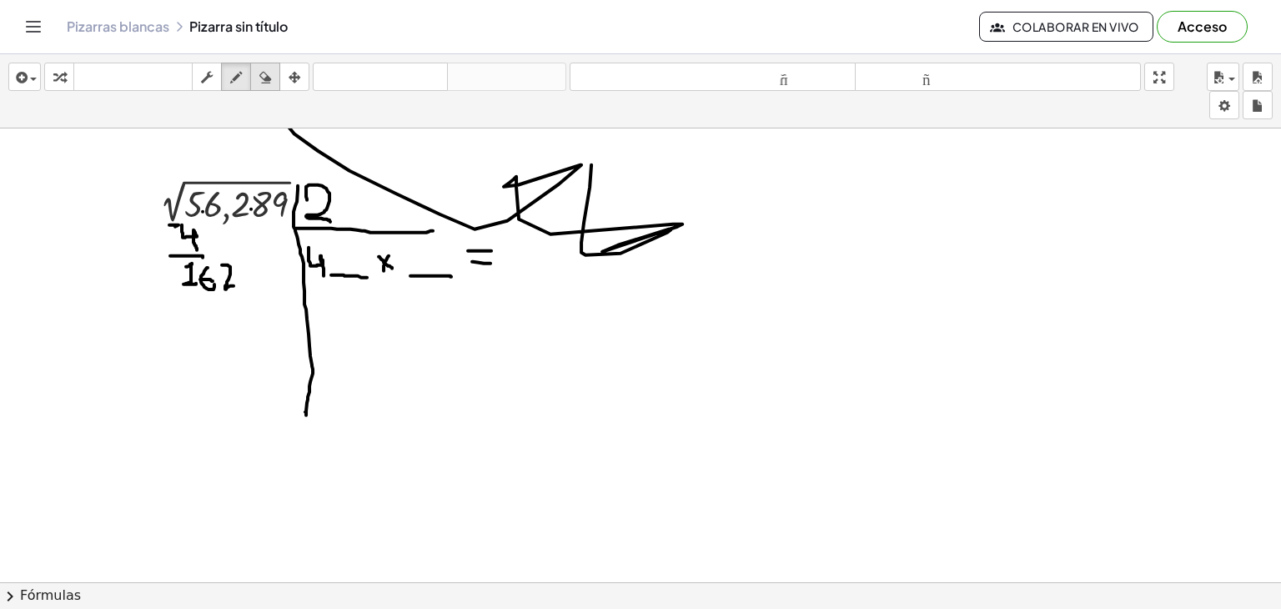
drag, startPoint x: 591, startPoint y: 164, endPoint x: 260, endPoint y: 79, distance: 341.7
click at [260, 79] on div "insertar Seleccione uno: Expresión matemática Función Texto Vídeo de YouTube Gr…" at bounding box center [640, 331] width 1281 height 555
click at [260, 79] on icon "button" at bounding box center [265, 78] width 12 height 20
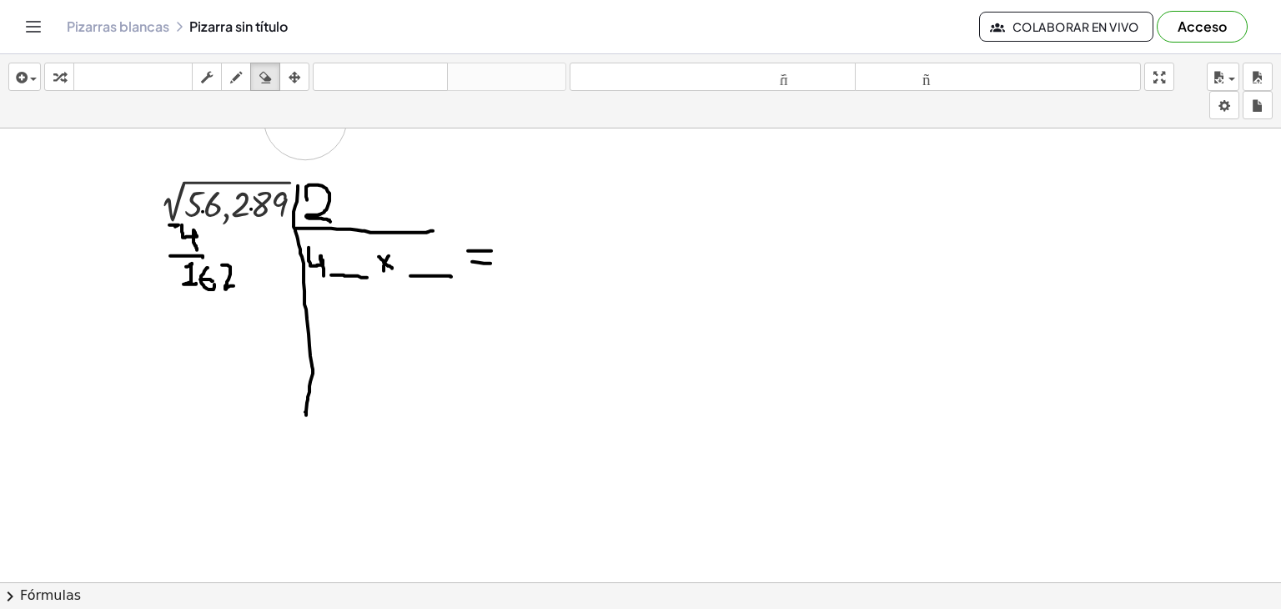
drag, startPoint x: 516, startPoint y: 201, endPoint x: 291, endPoint y: 112, distance: 241.5
click at [291, 112] on div "insertar Seleccione uno: Expresión matemática Función Texto Vídeo de YouTube Gr…" at bounding box center [640, 331] width 1281 height 555
click at [239, 81] on icon "button" at bounding box center [236, 78] width 12 height 20
drag, startPoint x: 506, startPoint y: 241, endPoint x: 525, endPoint y: 274, distance: 38.1
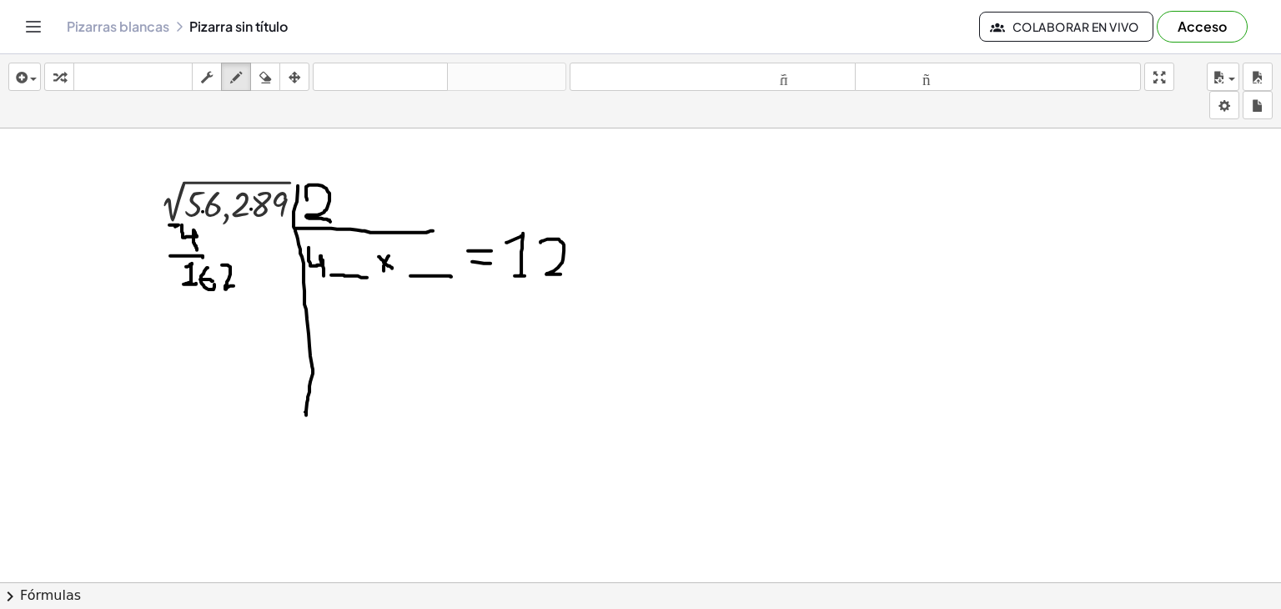
drag, startPoint x: 541, startPoint y: 241, endPoint x: 571, endPoint y: 274, distance: 44.3
drag, startPoint x: 601, startPoint y: 234, endPoint x: 611, endPoint y: 275, distance: 42.3
drag, startPoint x: 414, startPoint y: 244, endPoint x: 420, endPoint y: 267, distance: 23.3
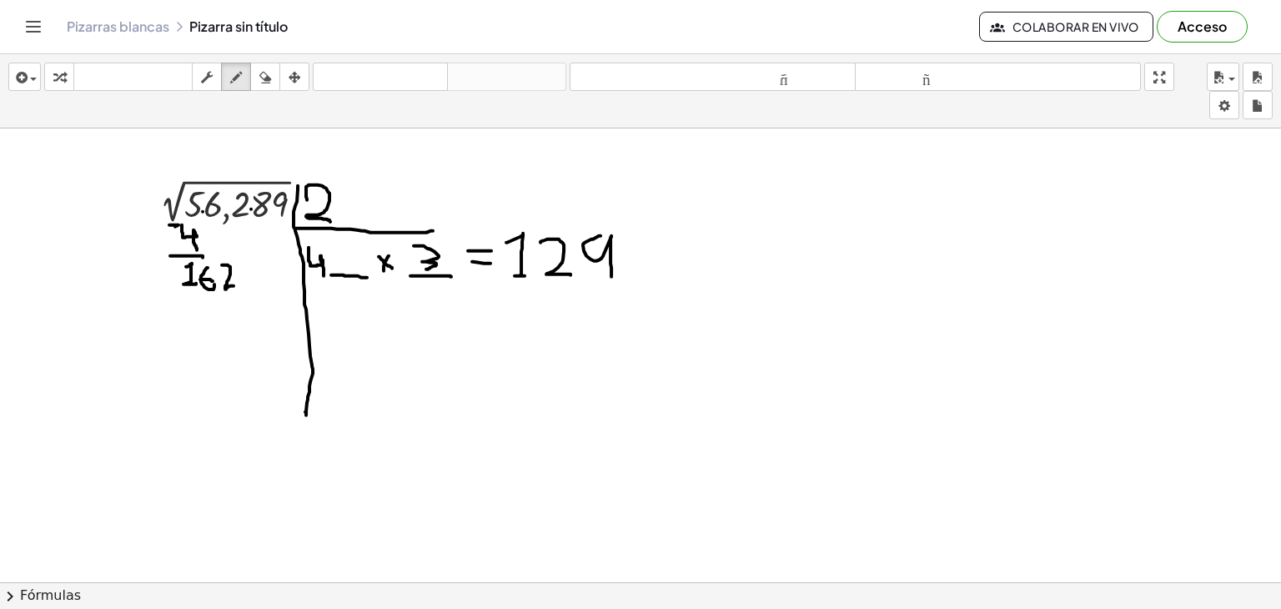
drag, startPoint x: 343, startPoint y: 249, endPoint x: 342, endPoint y: 261, distance: 12.5
drag, startPoint x: 343, startPoint y: 193, endPoint x: 348, endPoint y: 210, distance: 18.2
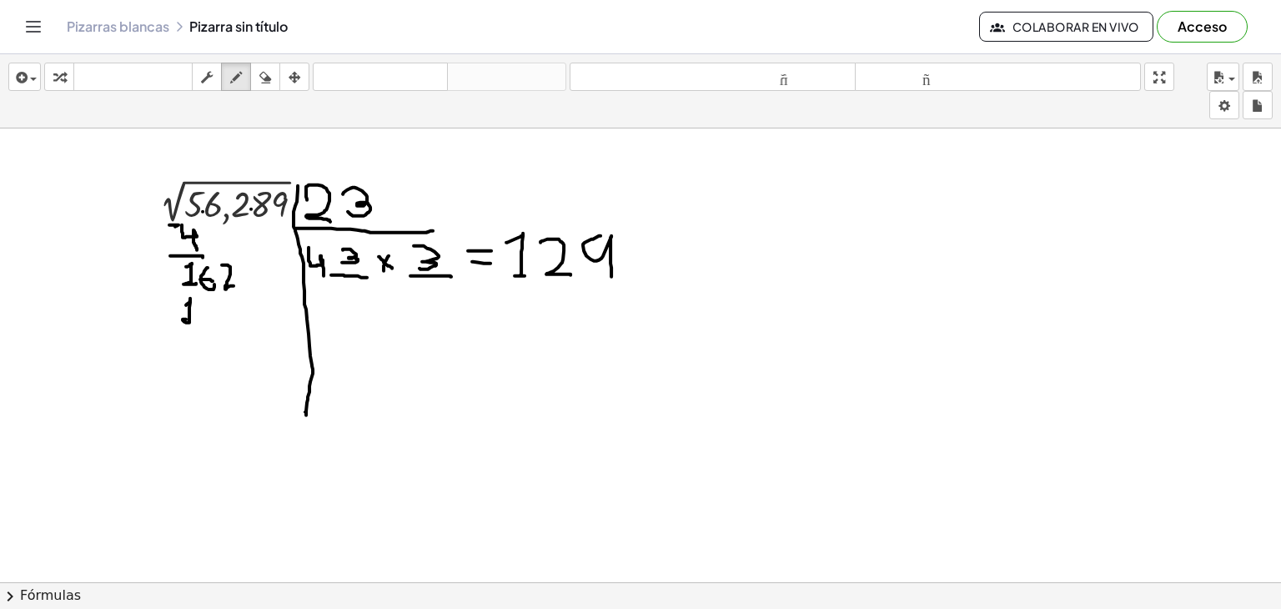
drag, startPoint x: 186, startPoint y: 304, endPoint x: 190, endPoint y: 318, distance: 14.8
drag, startPoint x: 204, startPoint y: 299, endPoint x: 214, endPoint y: 321, distance: 23.9
drag, startPoint x: 229, startPoint y: 294, endPoint x: 233, endPoint y: 302, distance: 8.6
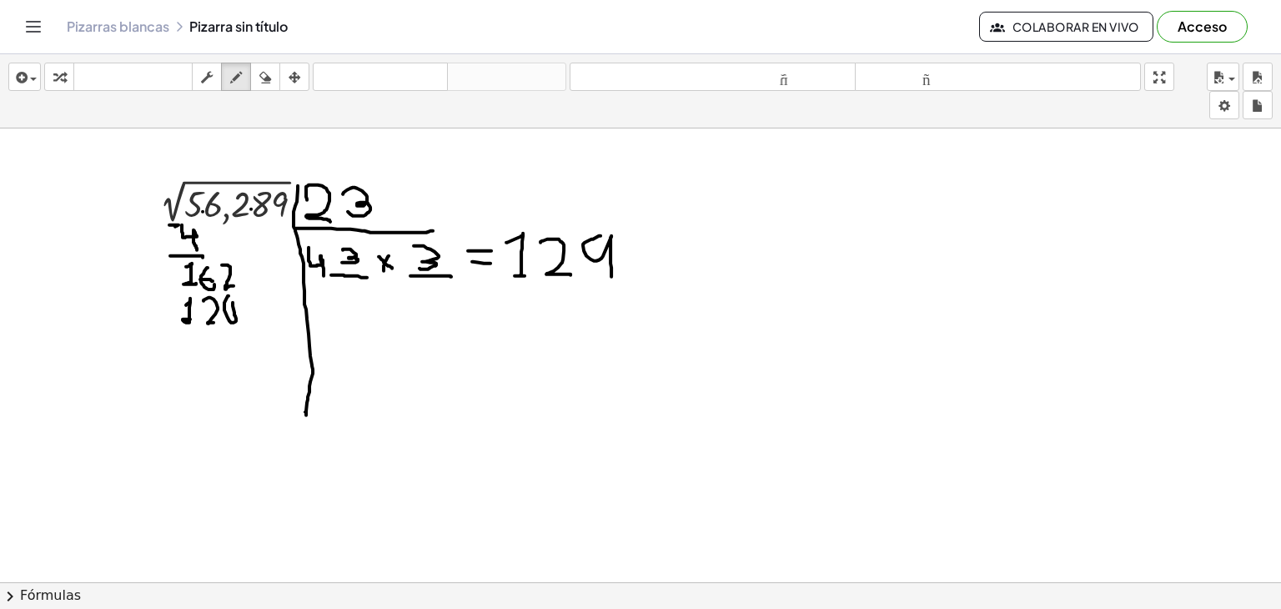
click at [257, 71] on div "button" at bounding box center [265, 77] width 22 height 20
drag, startPoint x: 247, startPoint y: 299, endPoint x: 177, endPoint y: 443, distance: 159.7
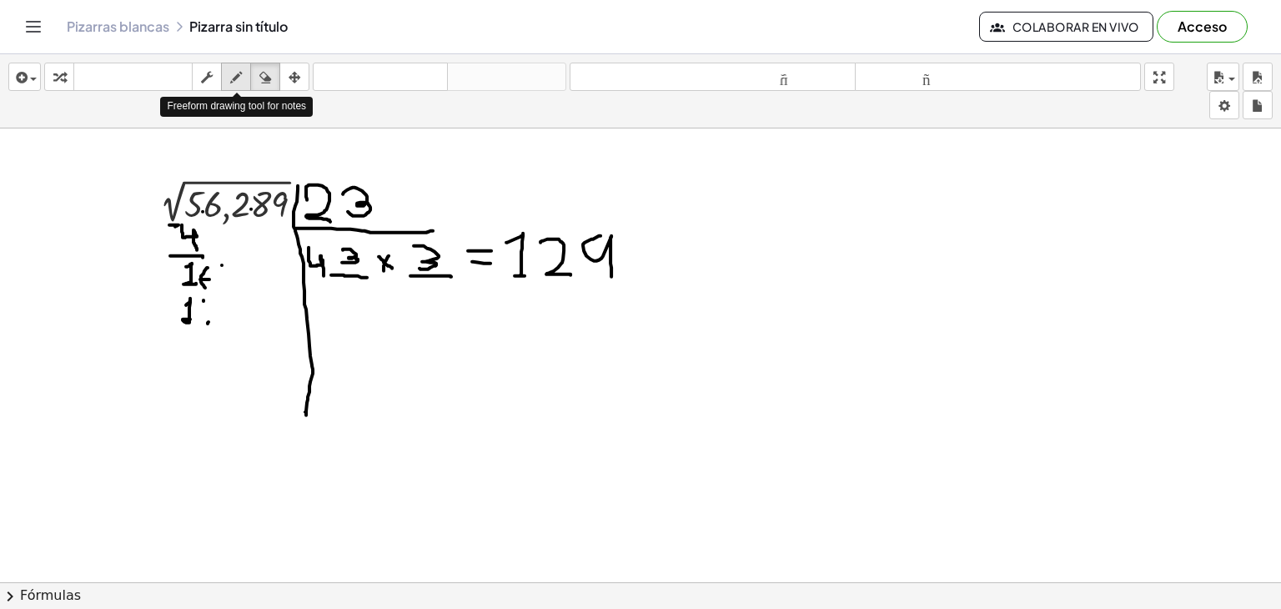
click at [236, 88] on button "dibujar" at bounding box center [236, 77] width 30 height 28
click at [271, 83] on icon "button" at bounding box center [265, 78] width 12 height 20
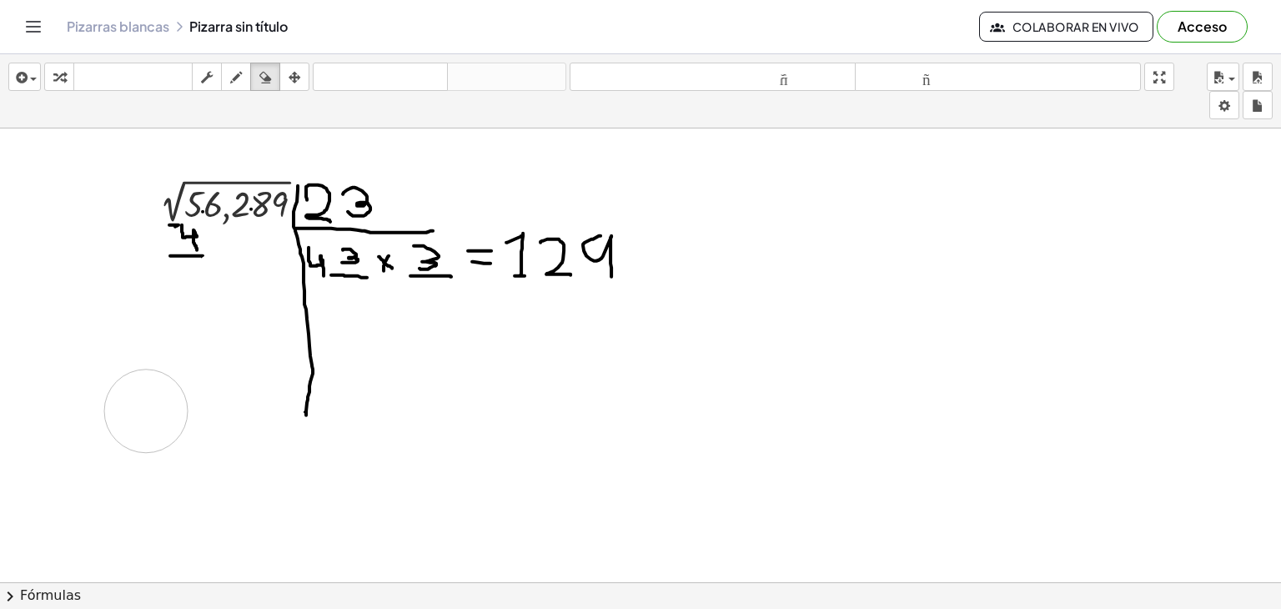
drag, startPoint x: 226, startPoint y: 290, endPoint x: 138, endPoint y: 420, distance: 157.3
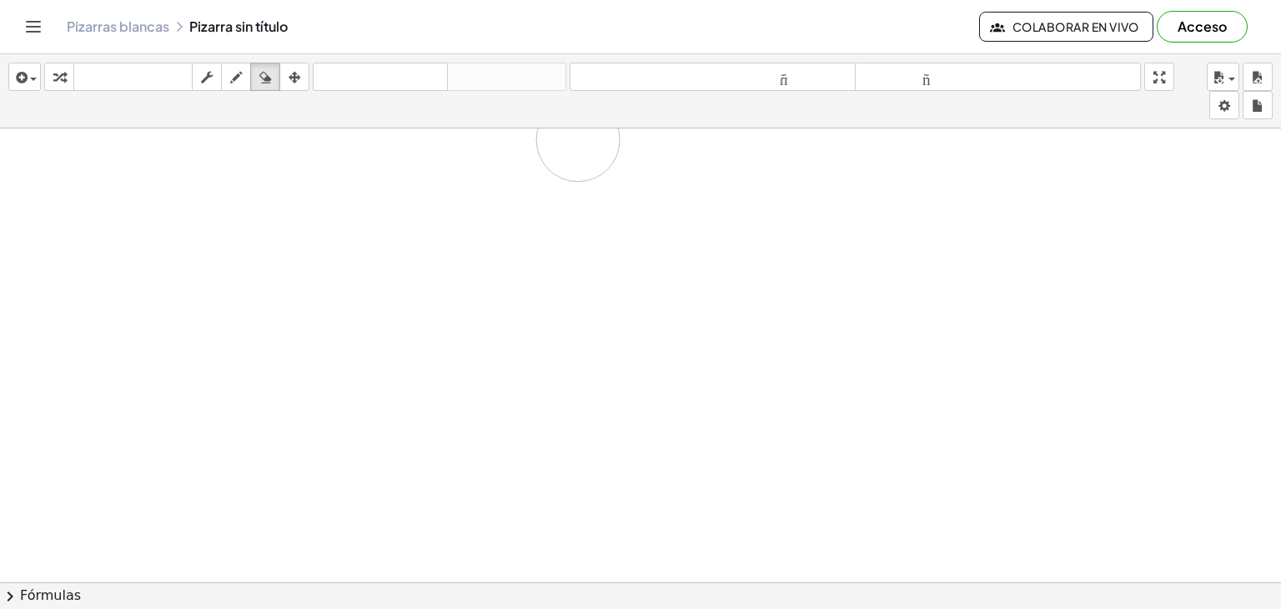
click at [524, 80] on div "insertar Seleccione uno: Expresión matemática Función Texto Vídeo de YouTube Gr…" at bounding box center [640, 331] width 1281 height 555
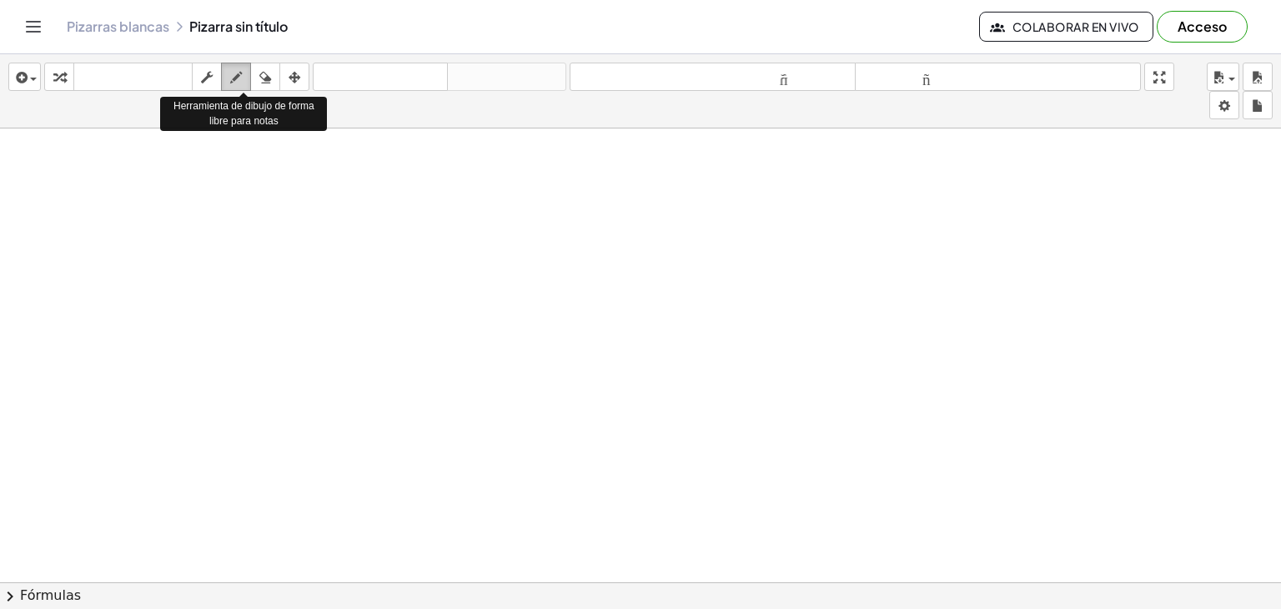
click at [230, 78] on icon "button" at bounding box center [236, 78] width 12 height 20
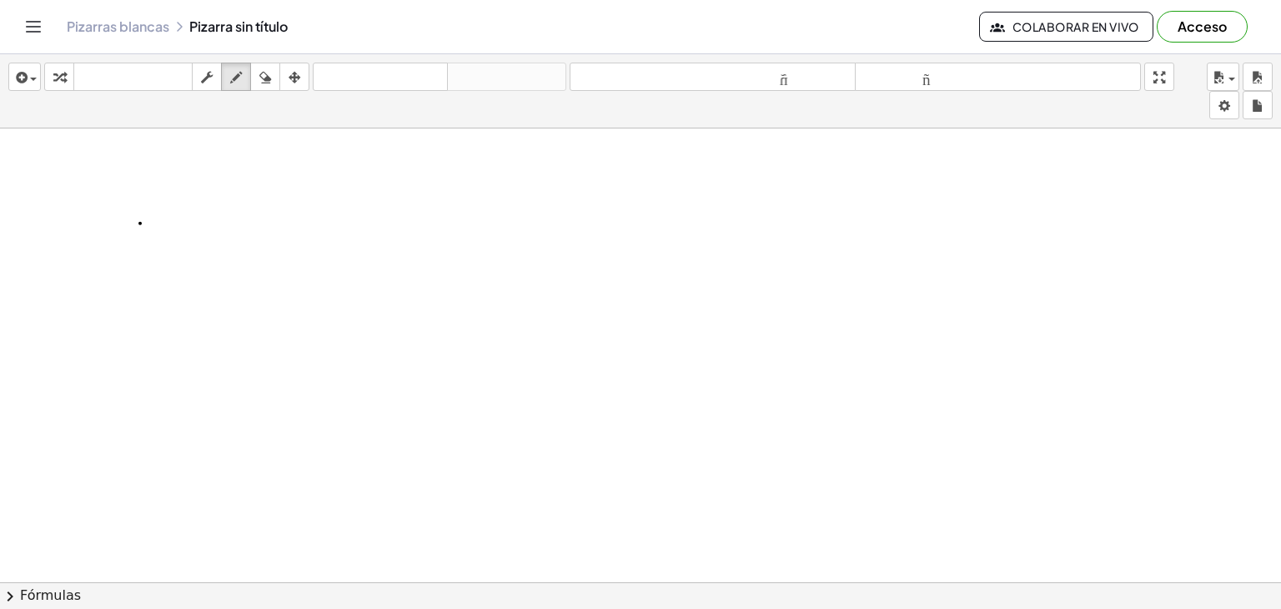
drag, startPoint x: 137, startPoint y: 215, endPoint x: 209, endPoint y: 196, distance: 74.3
click at [31, 70] on div "button" at bounding box center [25, 77] width 24 height 20
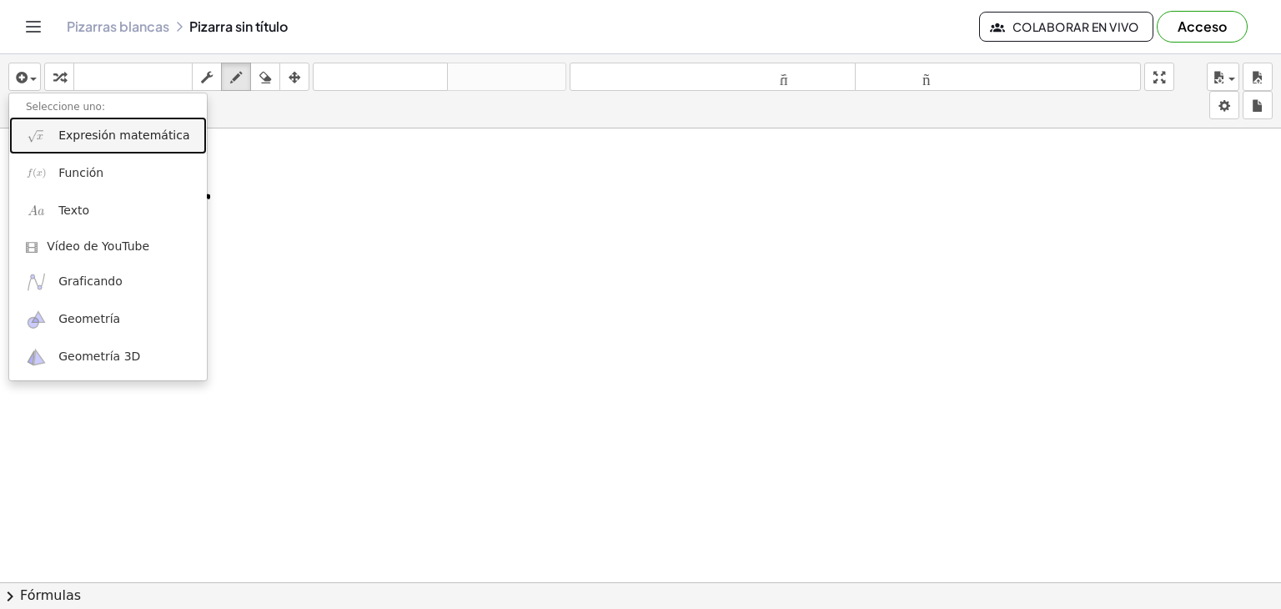
click at [147, 147] on link "Expresión matemática" at bounding box center [108, 136] width 198 height 38
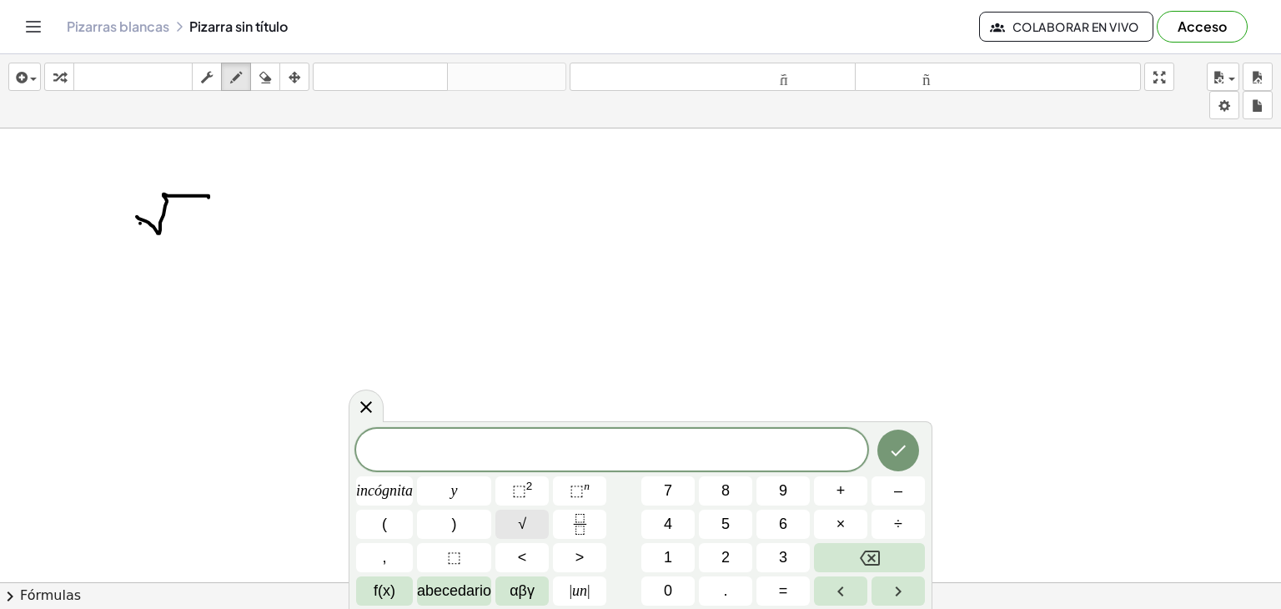
click at [525, 534] on span "√" at bounding box center [522, 524] width 8 height 23
click at [892, 461] on button "Hecho" at bounding box center [899, 450] width 42 height 42
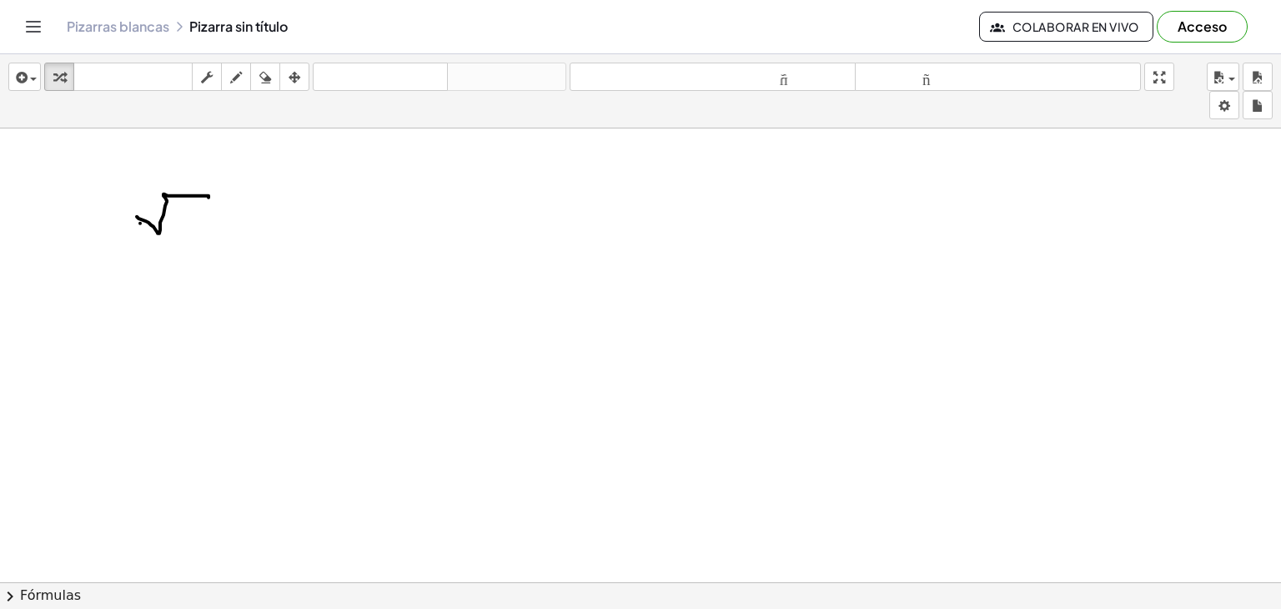
click at [313, 214] on div at bounding box center [234, 203] width 182 height 48
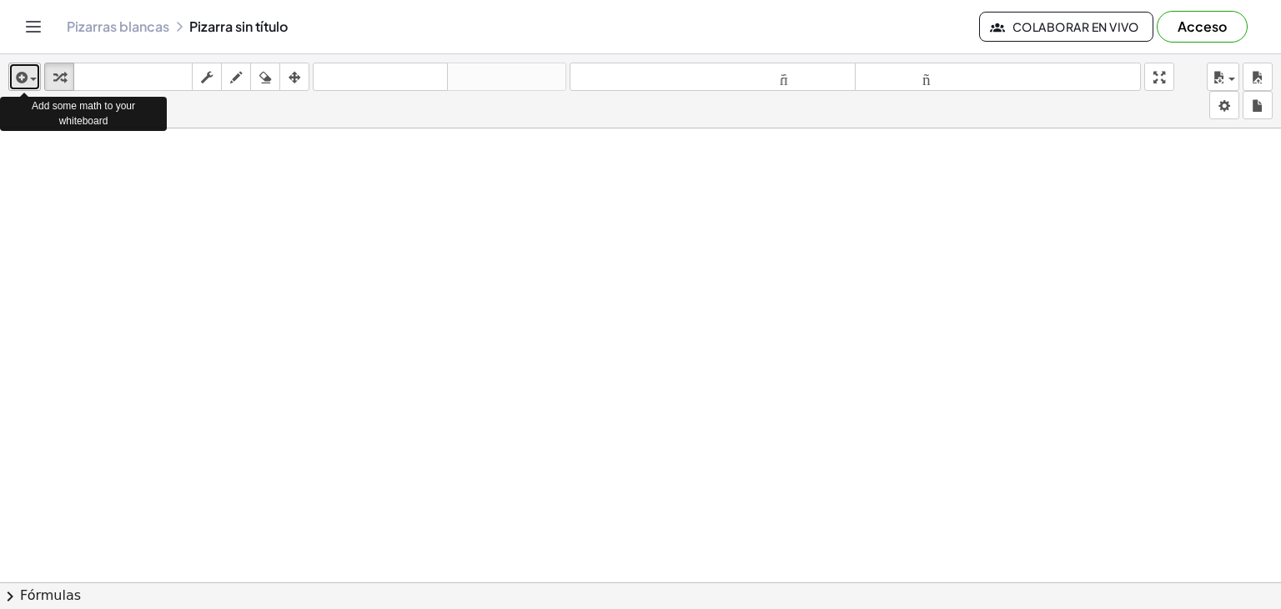
click at [14, 74] on icon "button" at bounding box center [20, 78] width 15 height 20
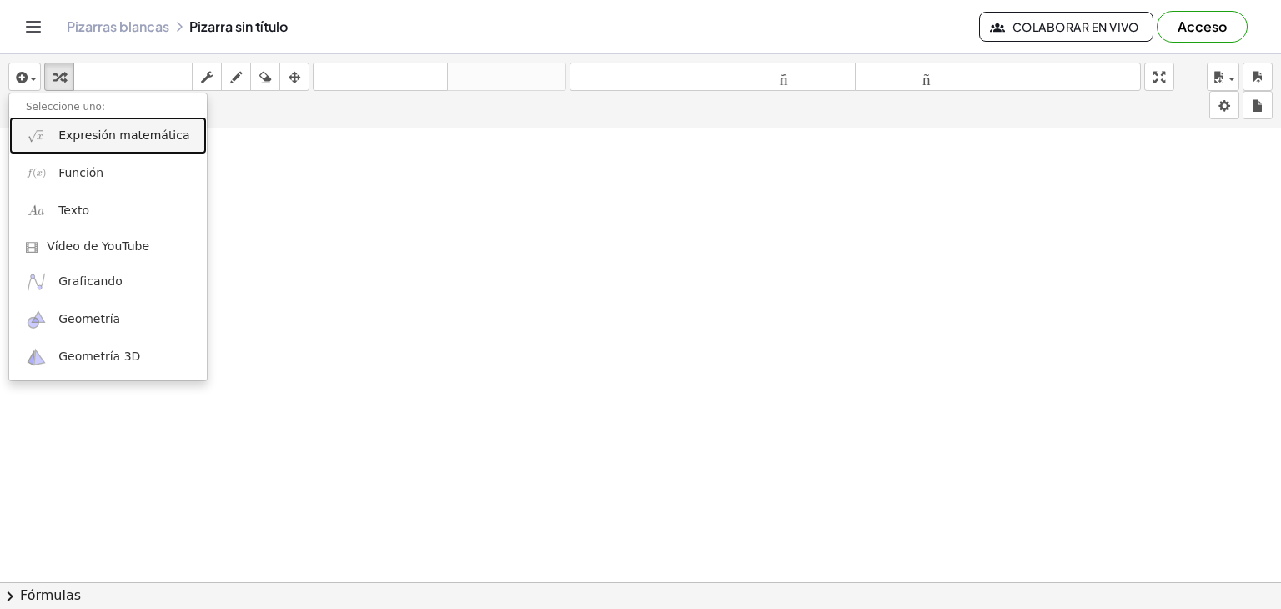
click at [91, 144] on link "Expresión matemática" at bounding box center [108, 136] width 198 height 38
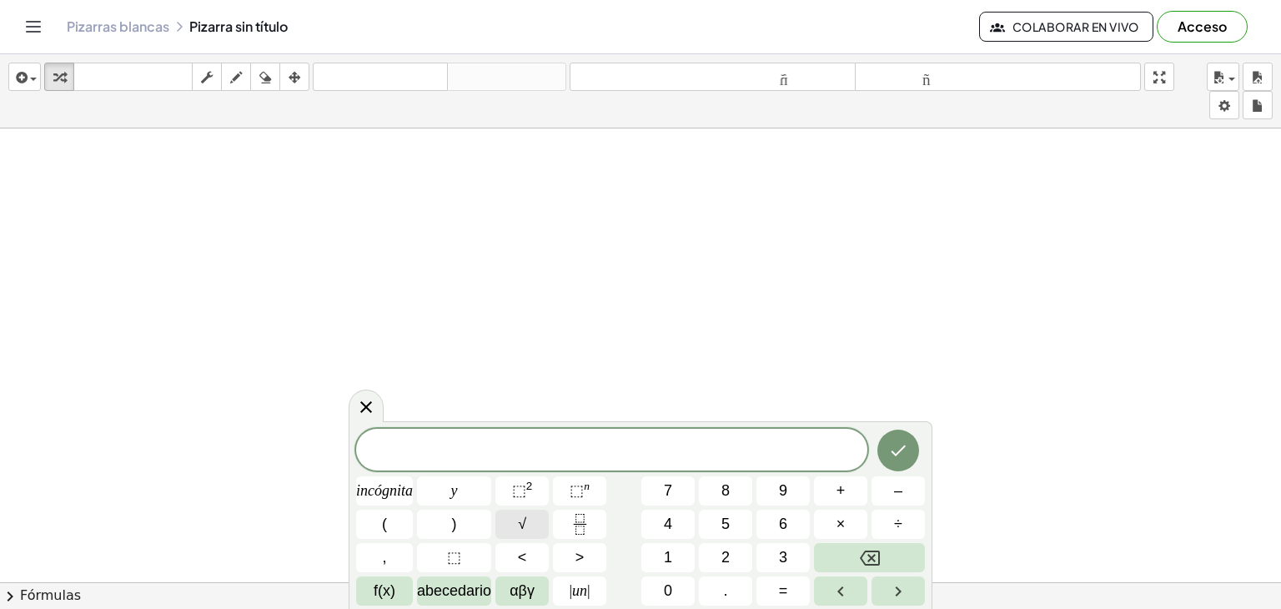
click at [535, 511] on button "√" at bounding box center [522, 524] width 53 height 29
click at [900, 446] on icon "Hecho" at bounding box center [898, 450] width 20 height 20
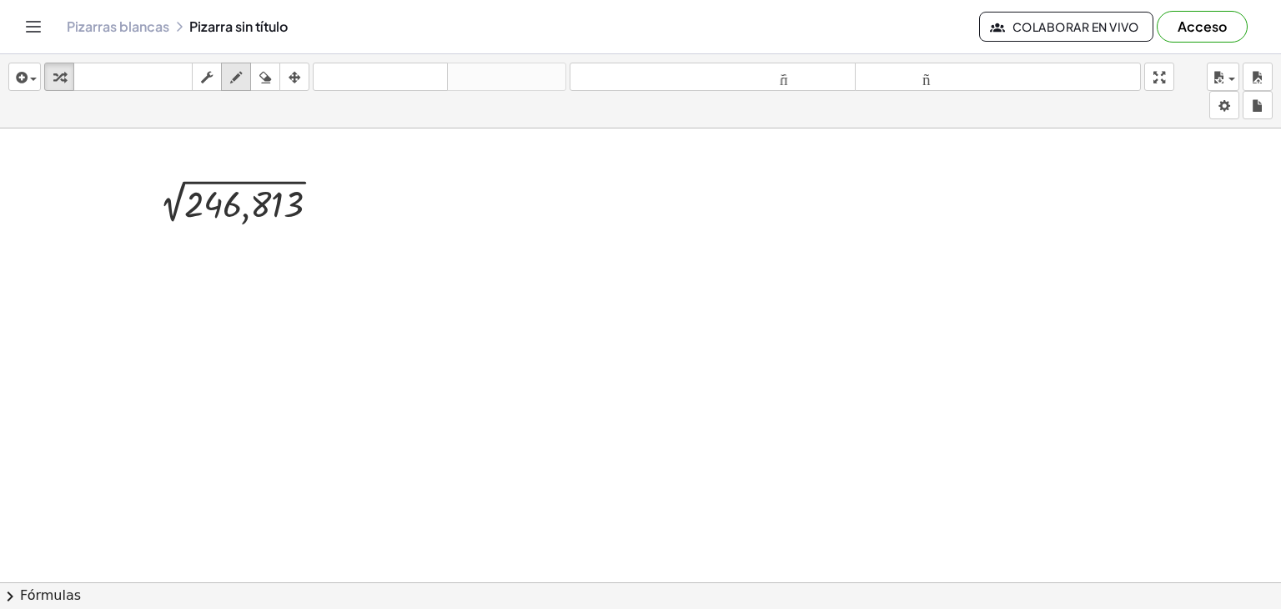
click at [244, 77] on div "button" at bounding box center [236, 77] width 22 height 20
drag, startPoint x: 317, startPoint y: 184, endPoint x: 326, endPoint y: 512, distance: 328.0
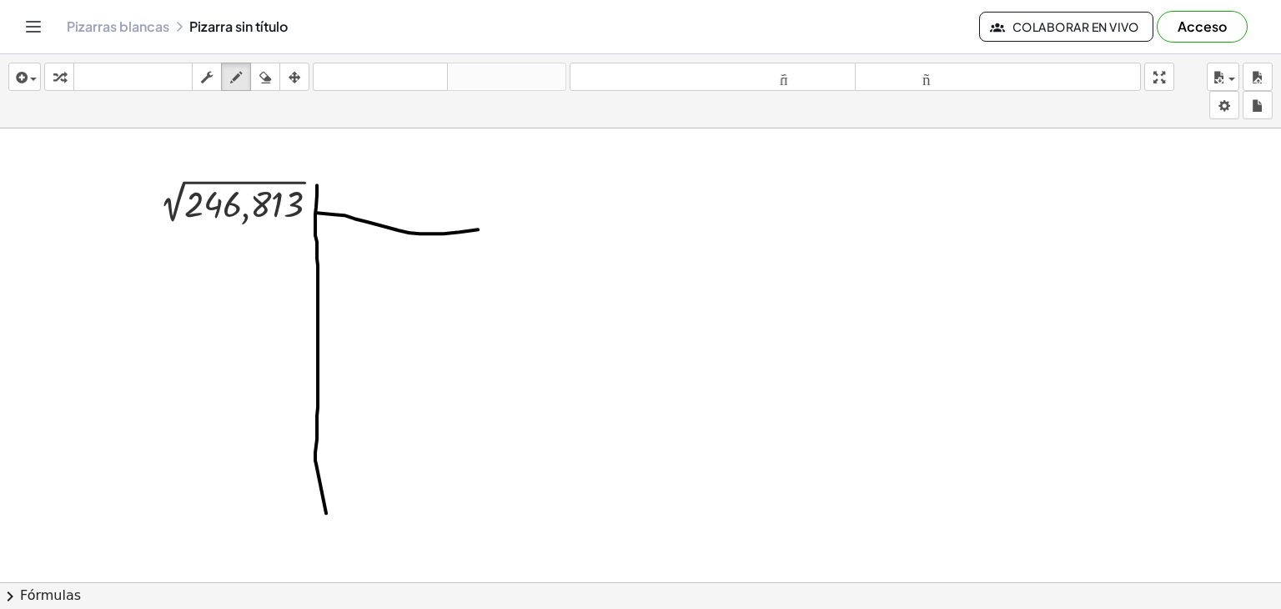
drag, startPoint x: 316, startPoint y: 212, endPoint x: 482, endPoint y: 228, distance: 166.8
click at [269, 82] on icon "button" at bounding box center [265, 78] width 12 height 20
drag, startPoint x: 442, startPoint y: 228, endPoint x: 493, endPoint y: 264, distance: 62.7
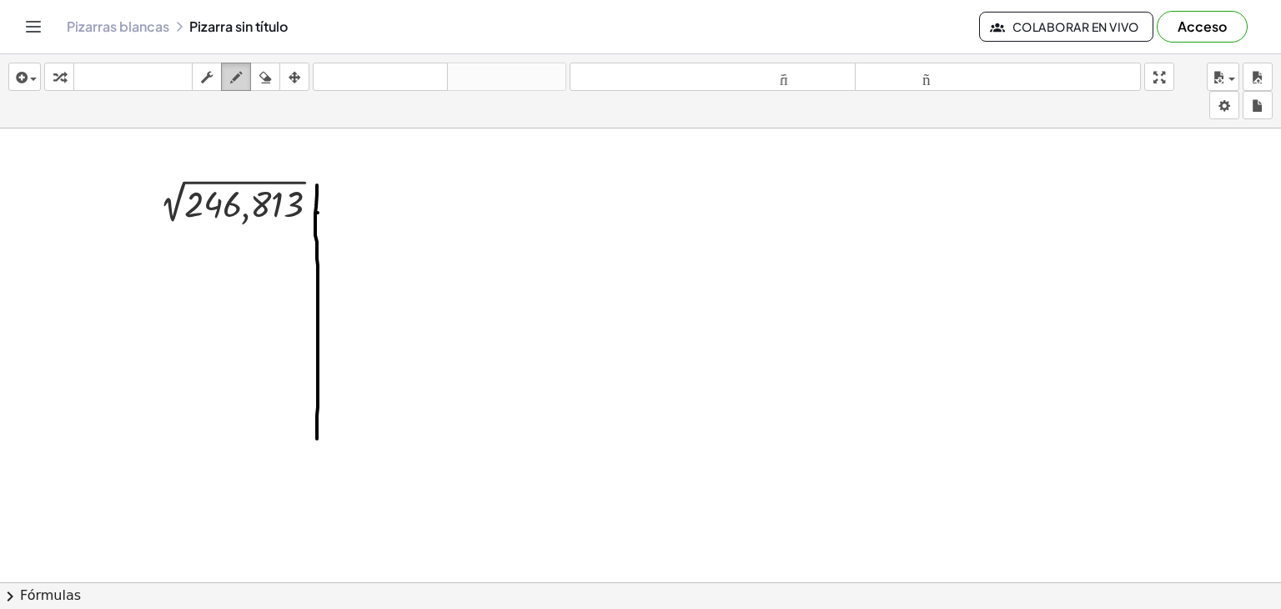
click at [234, 78] on icon "button" at bounding box center [236, 78] width 12 height 20
drag, startPoint x: 318, startPoint y: 210, endPoint x: 448, endPoint y: 216, distance: 130.3
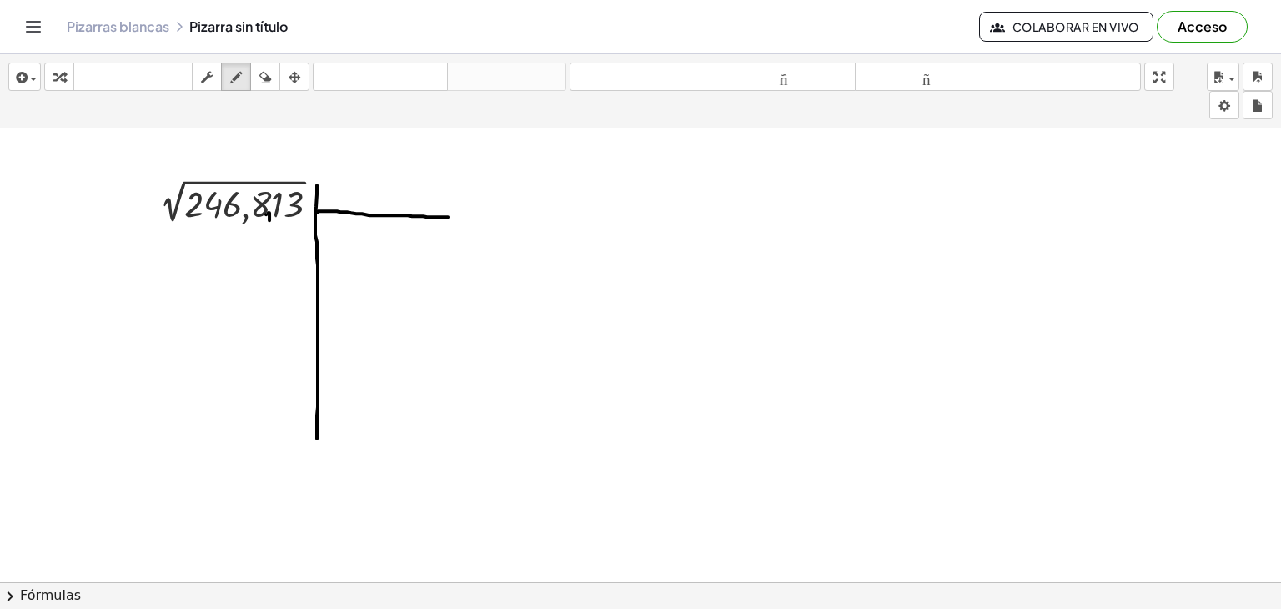
drag, startPoint x: 269, startPoint y: 212, endPoint x: 269, endPoint y: 221, distance: 9.2
drag, startPoint x: 224, startPoint y: 208, endPoint x: 224, endPoint y: 224, distance: 15.8
drag, startPoint x: 330, startPoint y: 184, endPoint x: 332, endPoint y: 192, distance: 8.7
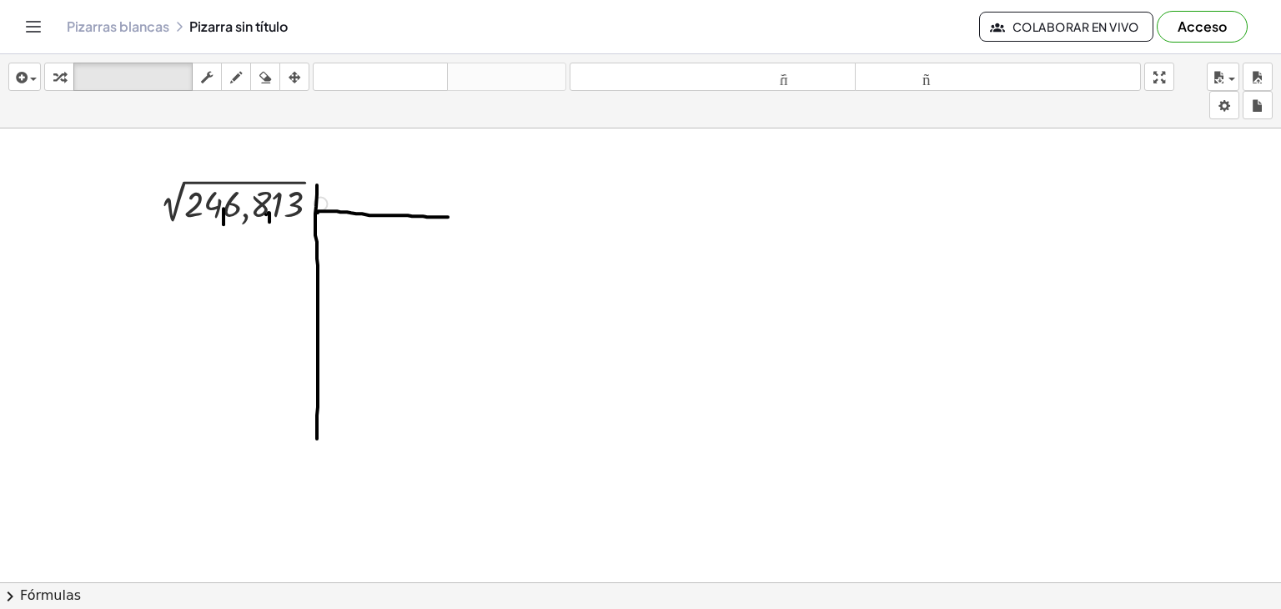
click at [332, 192] on div at bounding box center [242, 203] width 198 height 48
drag, startPoint x: 329, startPoint y: 186, endPoint x: 361, endPoint y: 113, distance: 79.5
click at [361, 113] on div "insertar Seleccione uno: Expresión matemática Función Texto Vídeo de YouTube Gr…" at bounding box center [640, 331] width 1281 height 555
click at [361, 113] on div "insertar Seleccione uno: Expresión matemática Función Texto Vídeo de YouTube Gr…" at bounding box center [640, 91] width 1281 height 74
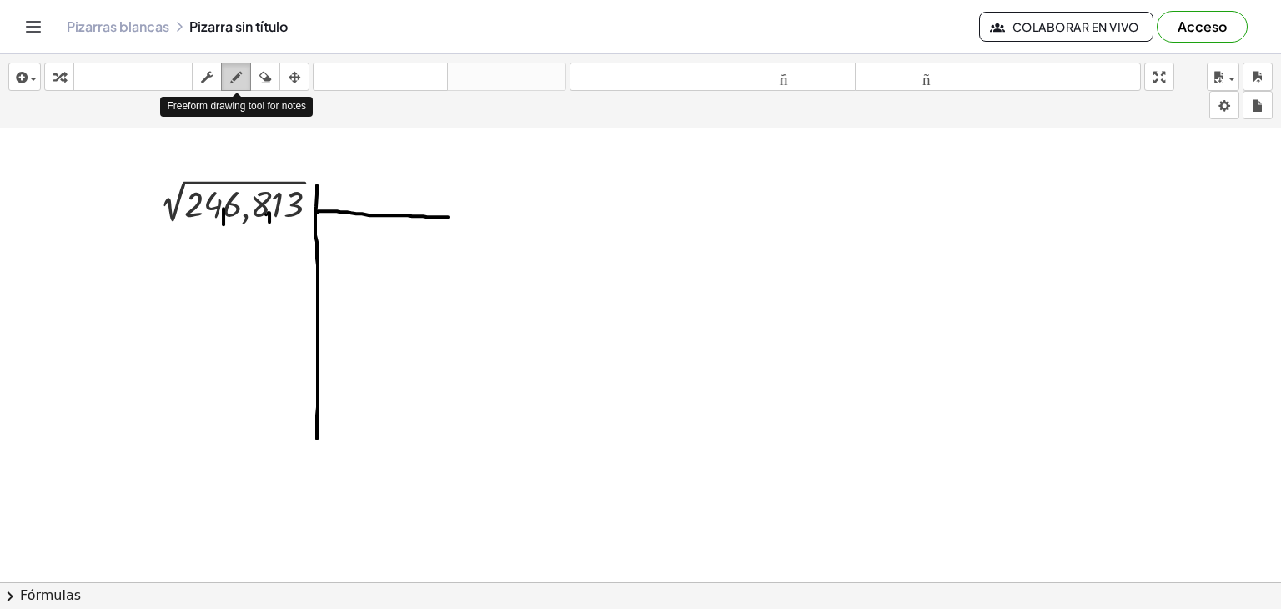
click at [237, 80] on icon "button" at bounding box center [236, 78] width 12 height 20
drag, startPoint x: 330, startPoint y: 181, endPoint x: 341, endPoint y: 204, distance: 25.8
drag, startPoint x: 181, startPoint y: 221, endPoint x: 194, endPoint y: 243, distance: 25.0
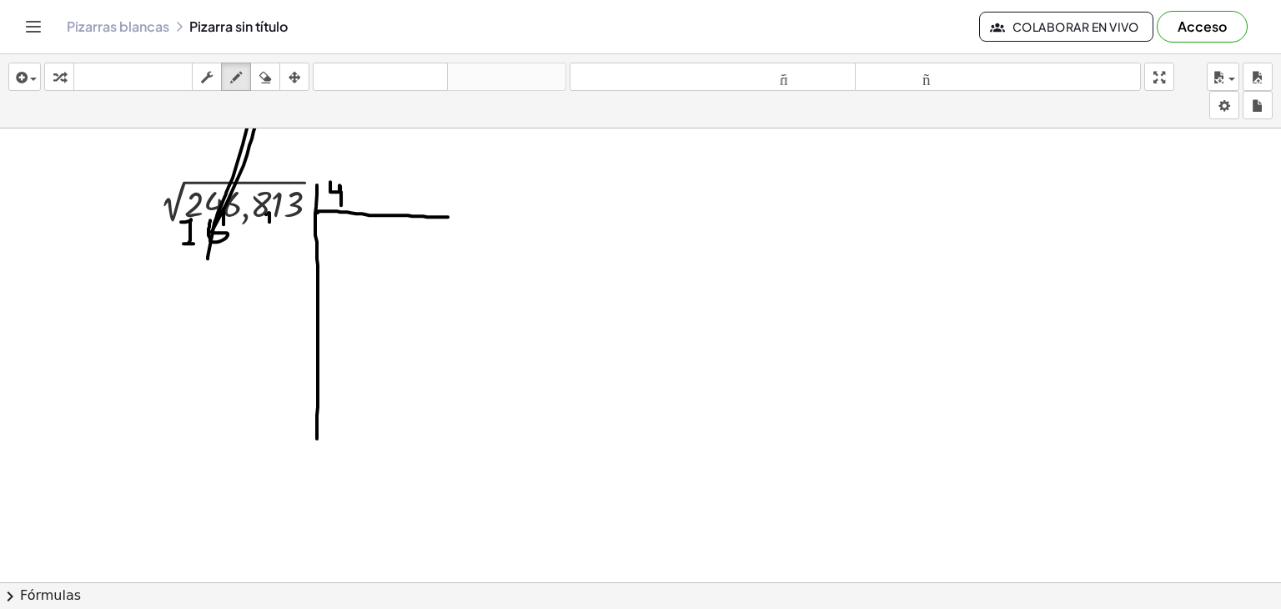
drag, startPoint x: 210, startPoint y: 219, endPoint x: 208, endPoint y: 257, distance: 37.6
click at [276, 63] on button "borrar" at bounding box center [265, 77] width 30 height 28
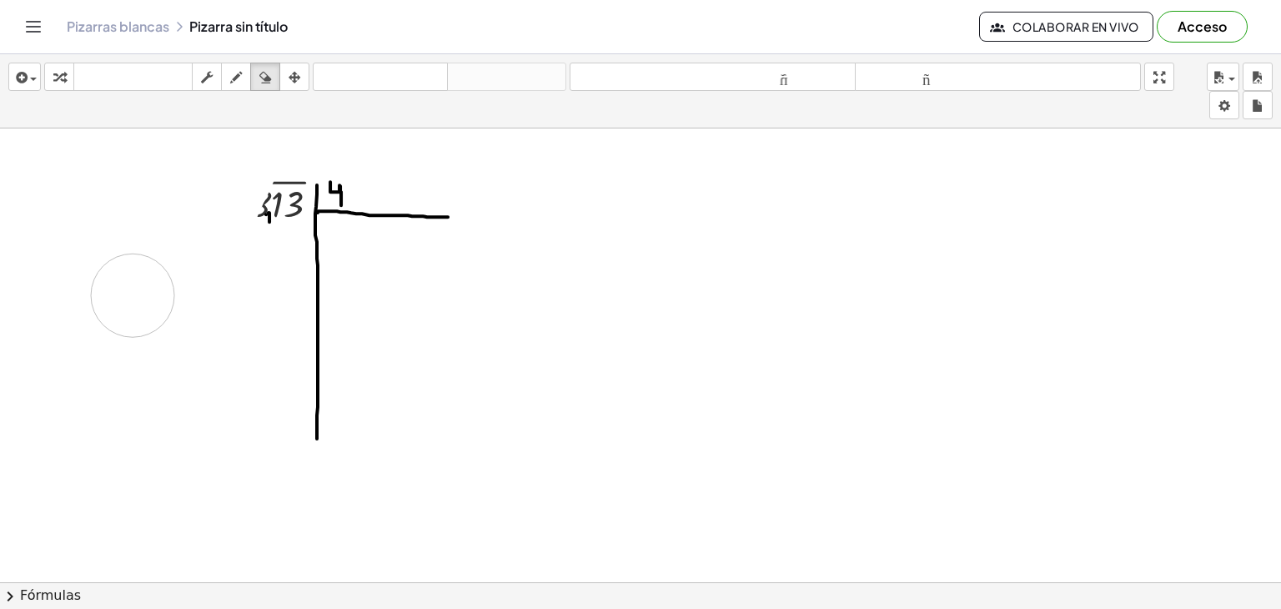
drag, startPoint x: 212, startPoint y: 226, endPoint x: 127, endPoint y: 291, distance: 107.1
click at [227, 74] on div "button" at bounding box center [236, 77] width 22 height 20
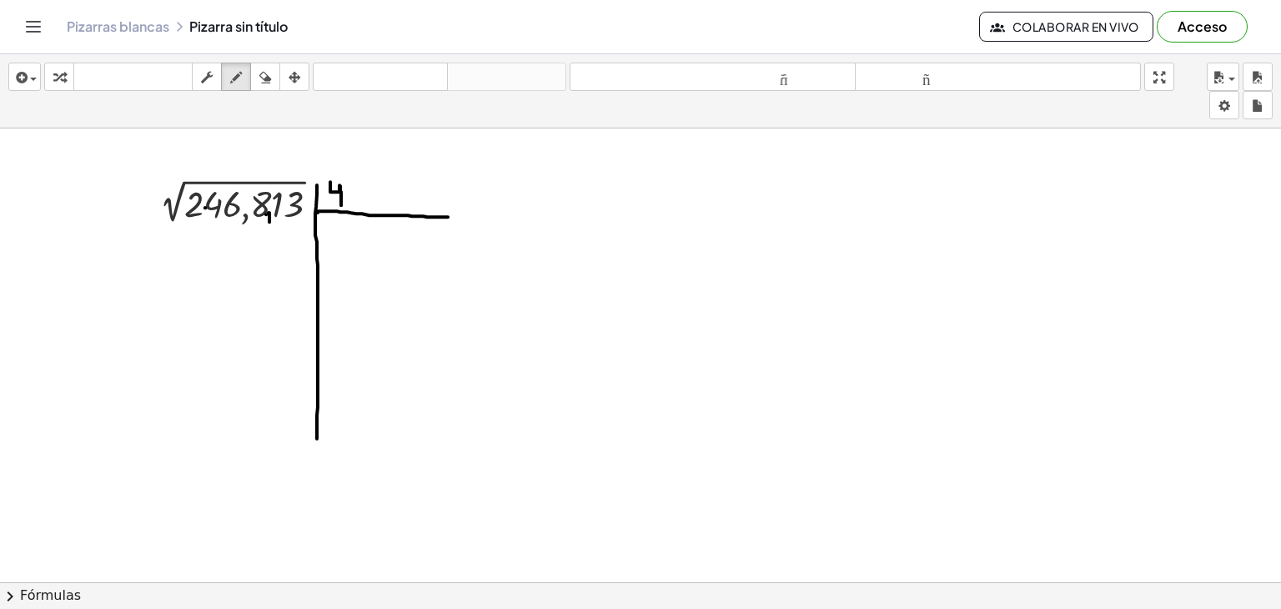
drag, startPoint x: 184, startPoint y: 228, endPoint x: 189, endPoint y: 251, distance: 24.1
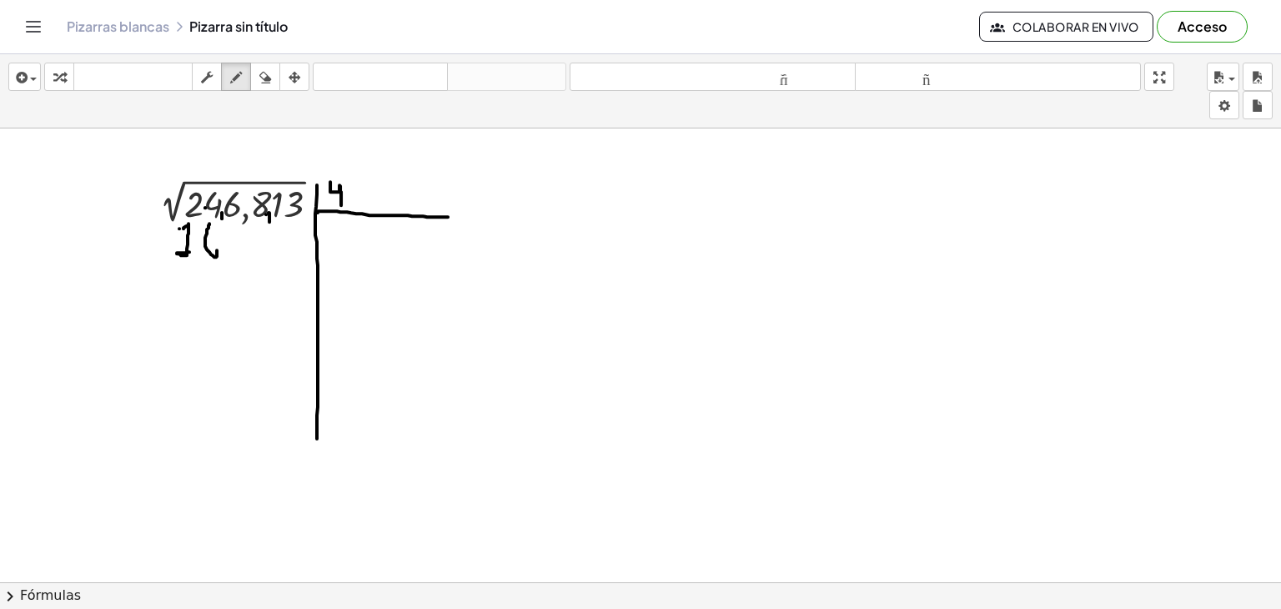
drag, startPoint x: 209, startPoint y: 223, endPoint x: 217, endPoint y: 249, distance: 26.9
drag, startPoint x: 208, startPoint y: 241, endPoint x: 218, endPoint y: 249, distance: 13.0
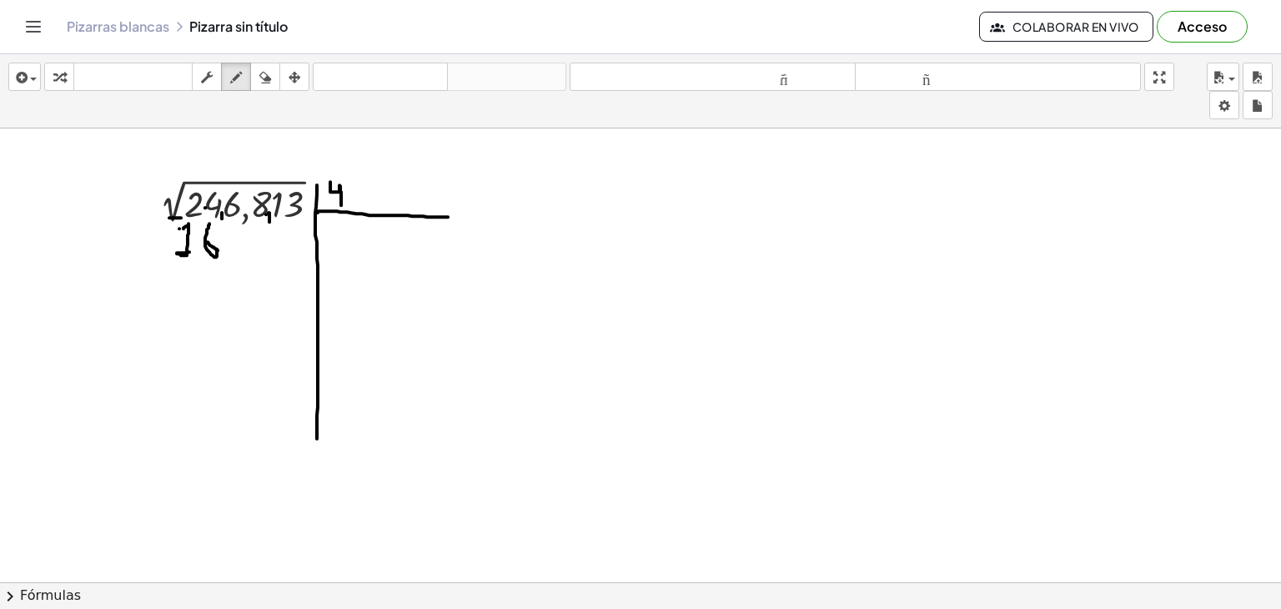
drag, startPoint x: 169, startPoint y: 217, endPoint x: 181, endPoint y: 218, distance: 11.7
drag, startPoint x: 159, startPoint y: 269, endPoint x: 224, endPoint y: 264, distance: 65.2
drag, startPoint x: 206, startPoint y: 188, endPoint x: 182, endPoint y: 211, distance: 33.6
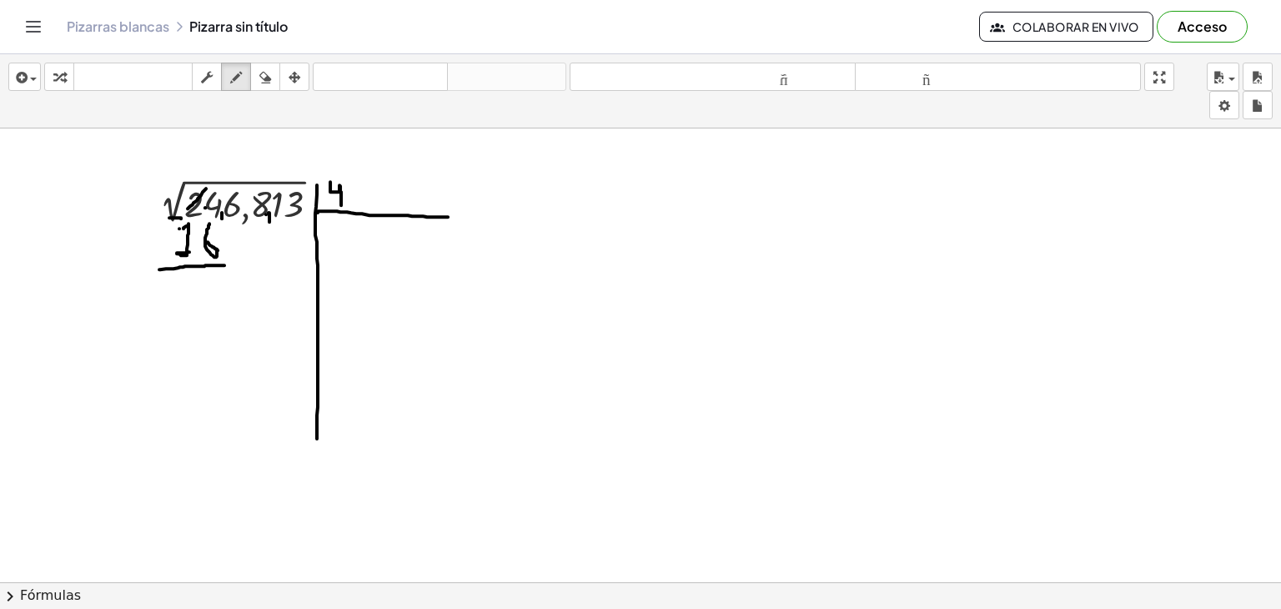
drag, startPoint x: 207, startPoint y: 193, endPoint x: 206, endPoint y: 203, distance: 10.0
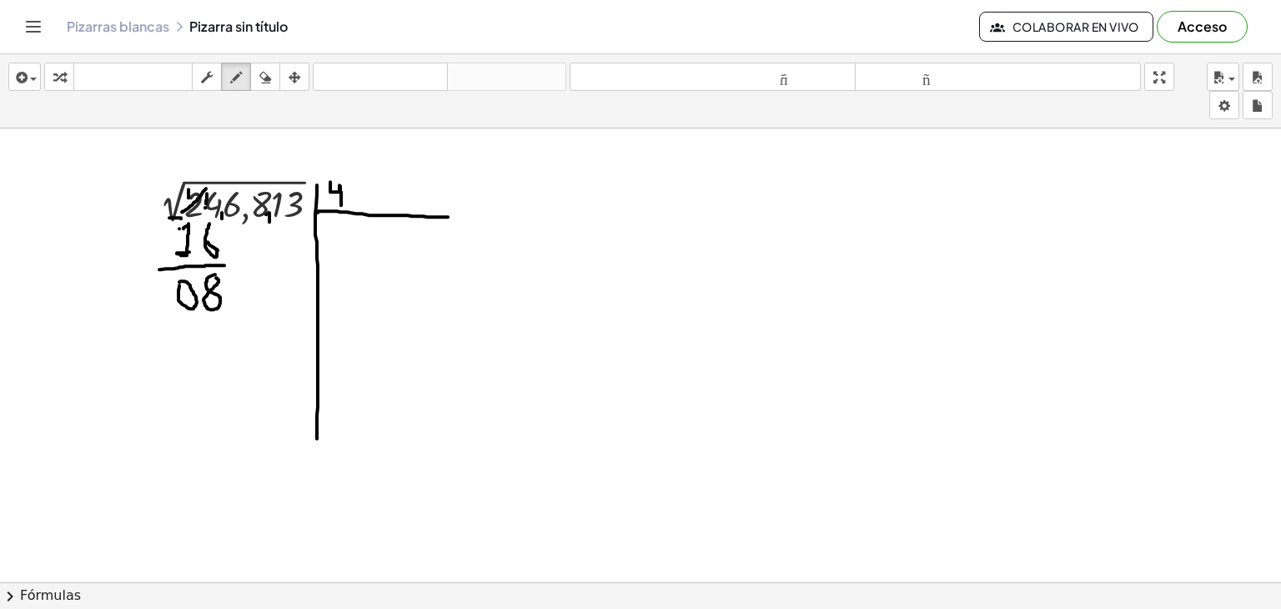
drag, startPoint x: 234, startPoint y: 279, endPoint x: 231, endPoint y: 299, distance: 21.0
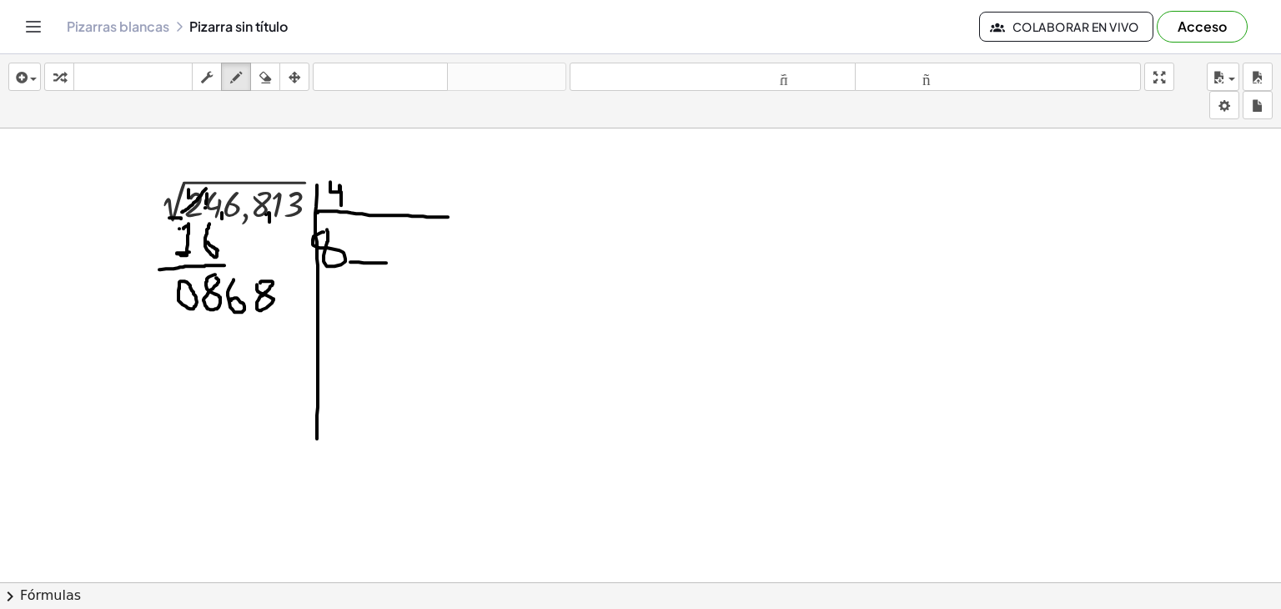
drag, startPoint x: 350, startPoint y: 261, endPoint x: 391, endPoint y: 262, distance: 40.9
drag, startPoint x: 415, startPoint y: 234, endPoint x: 429, endPoint y: 252, distance: 22.5
drag, startPoint x: 416, startPoint y: 244, endPoint x: 425, endPoint y: 234, distance: 13.6
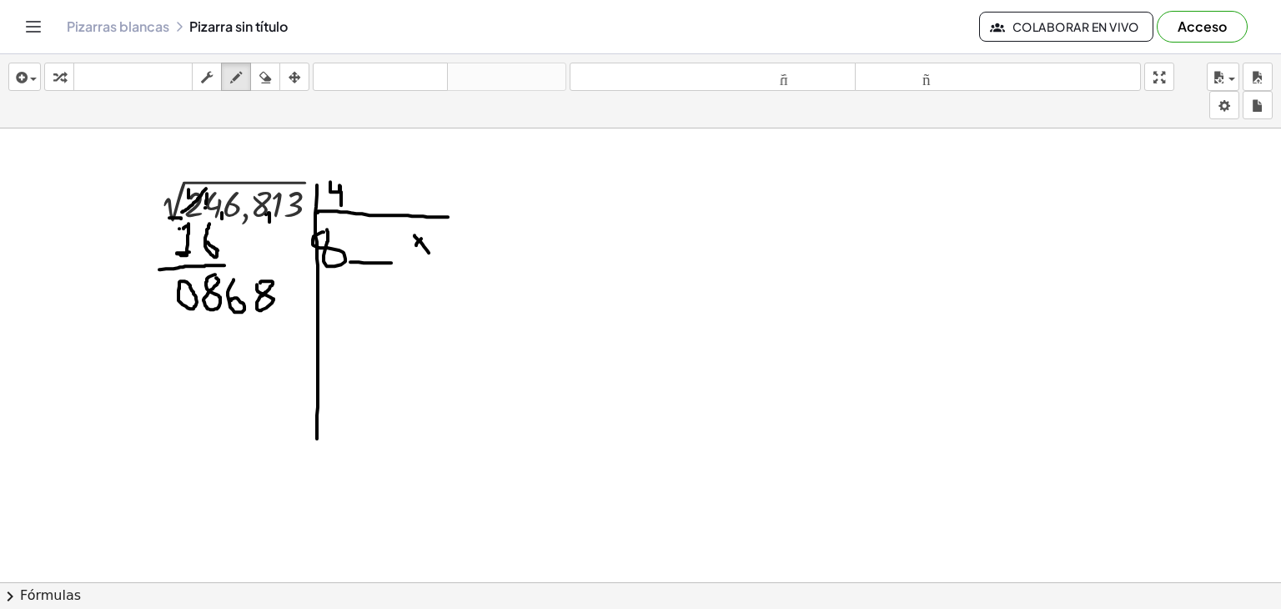
drag, startPoint x: 444, startPoint y: 271, endPoint x: 499, endPoint y: 273, distance: 55.1
drag, startPoint x: 533, startPoint y: 235, endPoint x: 565, endPoint y: 233, distance: 31.8
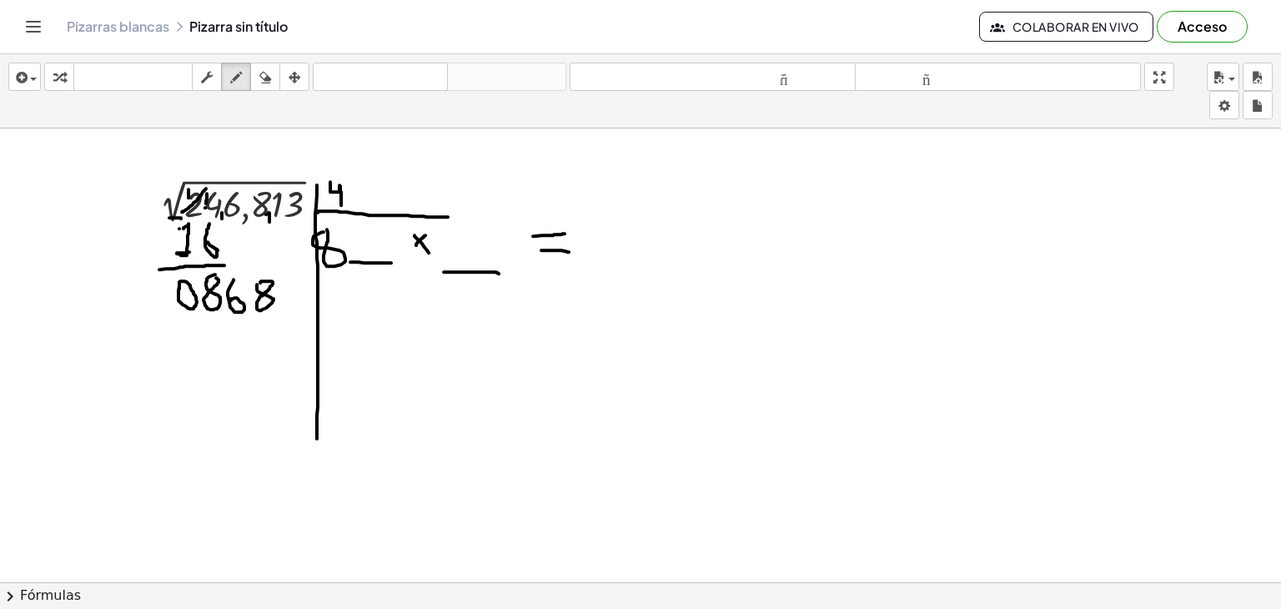
drag, startPoint x: 541, startPoint y: 249, endPoint x: 573, endPoint y: 251, distance: 31.7
drag, startPoint x: 780, startPoint y: 298, endPoint x: 838, endPoint y: 289, distance: 58.2
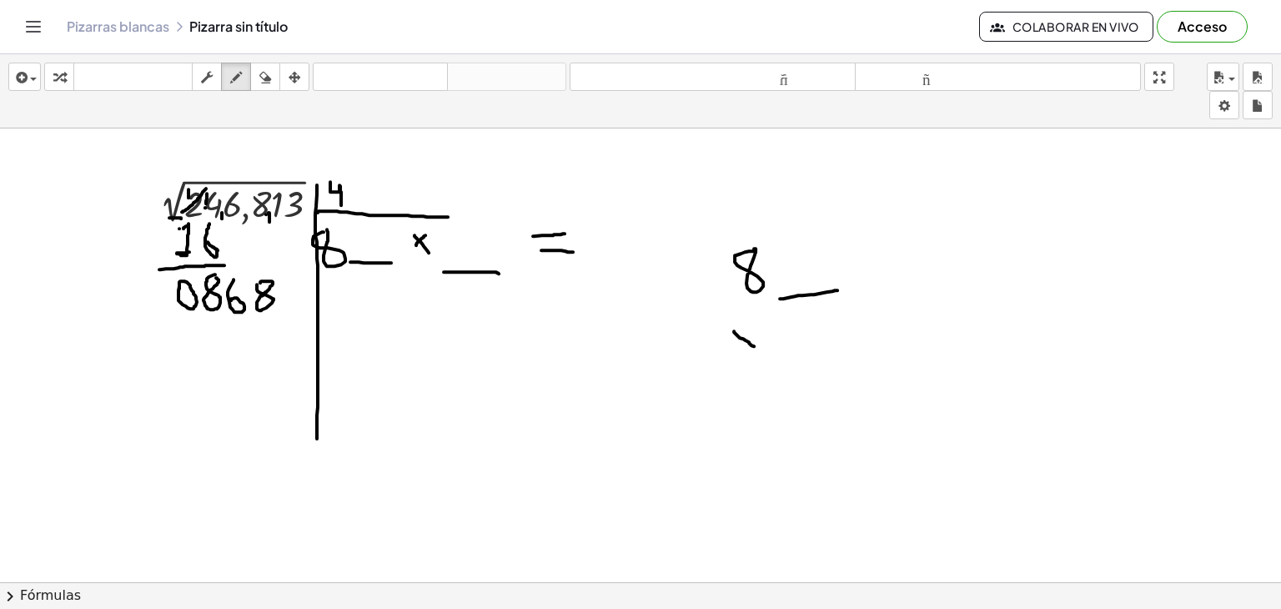
drag, startPoint x: 734, startPoint y: 330, endPoint x: 755, endPoint y: 345, distance: 25.7
drag, startPoint x: 747, startPoint y: 326, endPoint x: 730, endPoint y: 349, distance: 28.5
drag, startPoint x: 730, startPoint y: 364, endPoint x: 931, endPoint y: 350, distance: 201.5
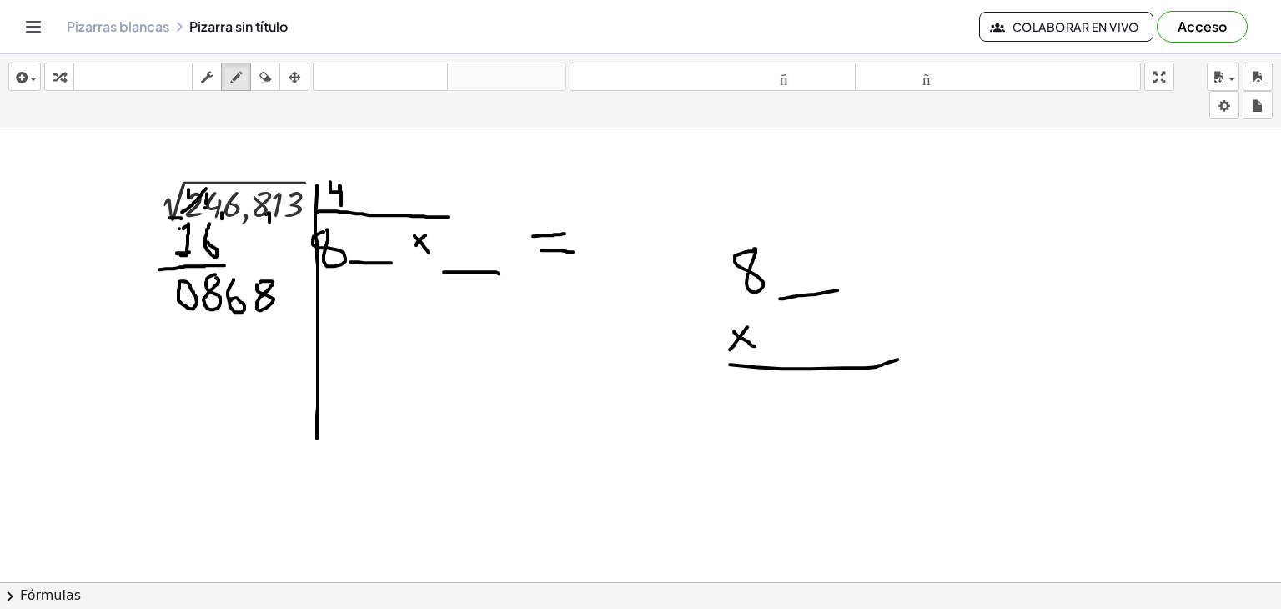
drag, startPoint x: 789, startPoint y: 255, endPoint x: 806, endPoint y: 282, distance: 31.5
drag, startPoint x: 794, startPoint y: 324, endPoint x: 809, endPoint y: 345, distance: 26.4
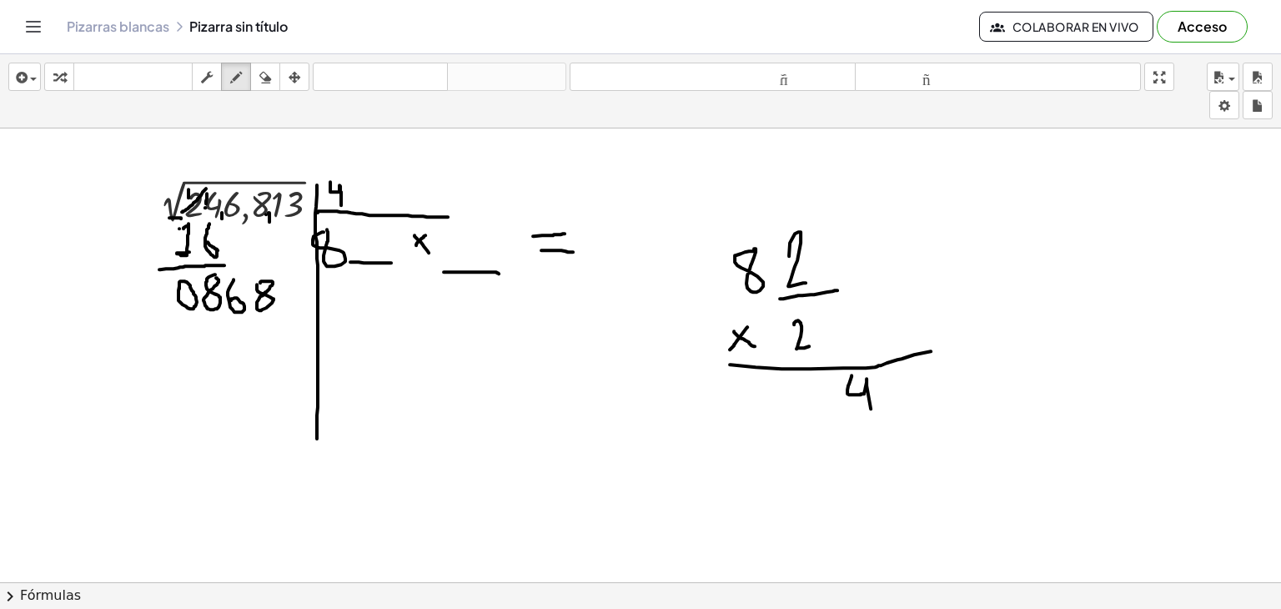
drag, startPoint x: 852, startPoint y: 375, endPoint x: 875, endPoint y: 425, distance: 55.2
click at [267, 77] on icon "button" at bounding box center [265, 78] width 12 height 20
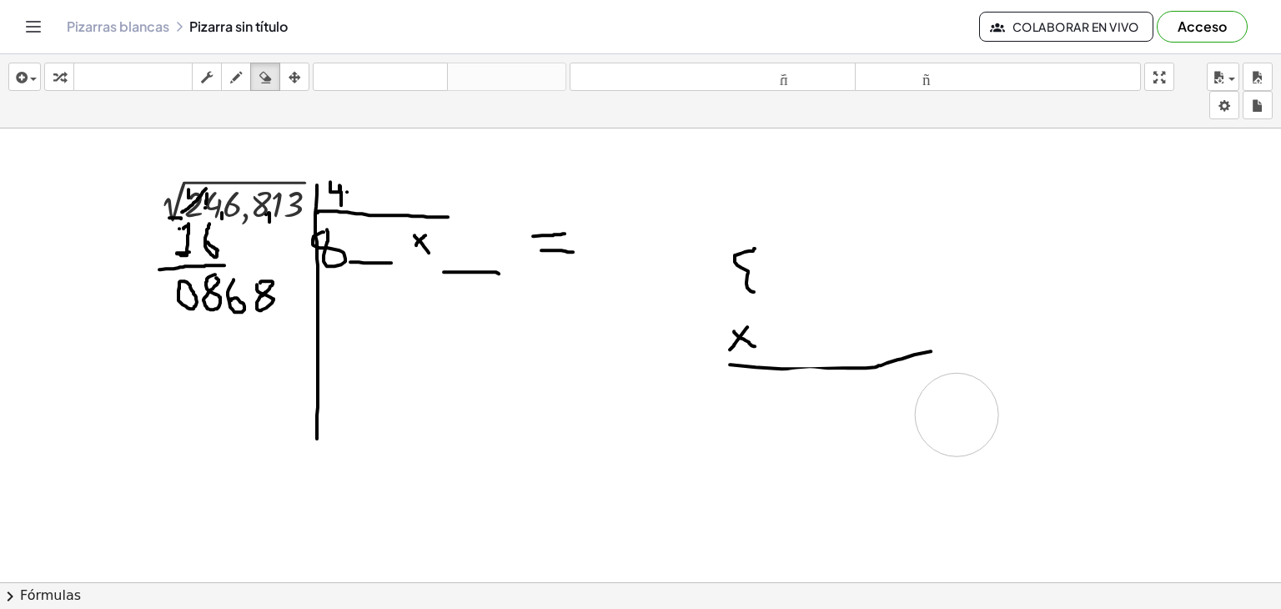
drag, startPoint x: 793, startPoint y: 311, endPoint x: 1014, endPoint y: 406, distance: 239.9
click at [235, 64] on button "dibujar" at bounding box center [236, 77] width 30 height 28
drag, startPoint x: 781, startPoint y: 368, endPoint x: 861, endPoint y: 366, distance: 80.1
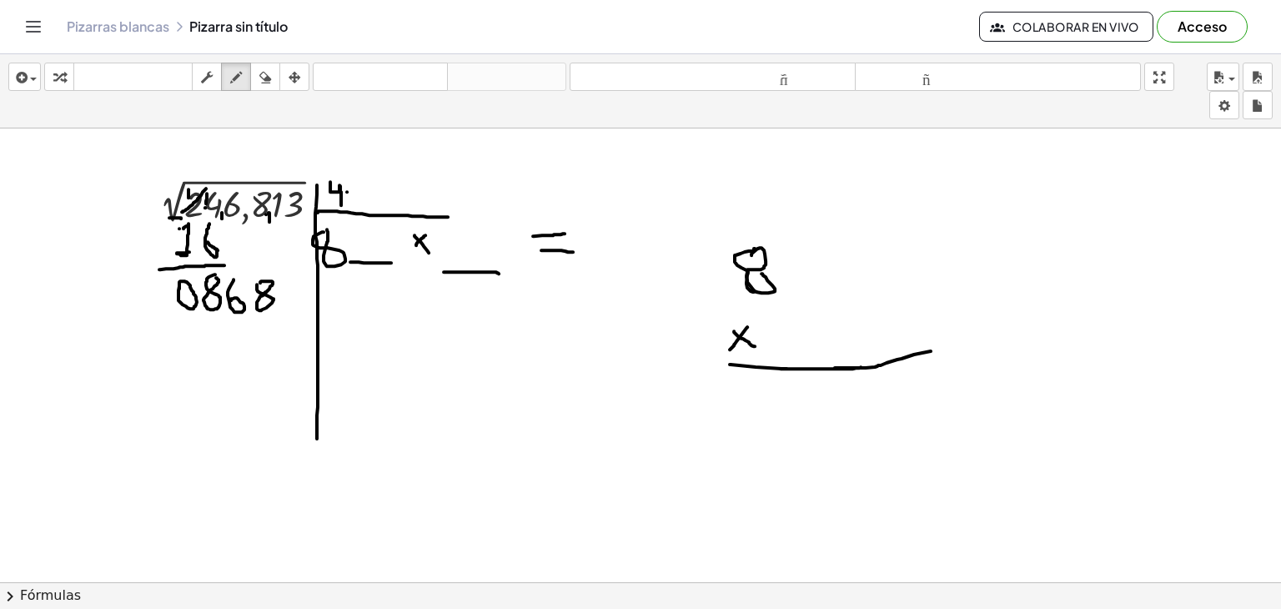
drag, startPoint x: 752, startPoint y: 254, endPoint x: 762, endPoint y: 273, distance: 20.9
drag, startPoint x: 762, startPoint y: 273, endPoint x: 791, endPoint y: 241, distance: 43.1
drag, startPoint x: 830, startPoint y: 246, endPoint x: 856, endPoint y: 270, distance: 35.4
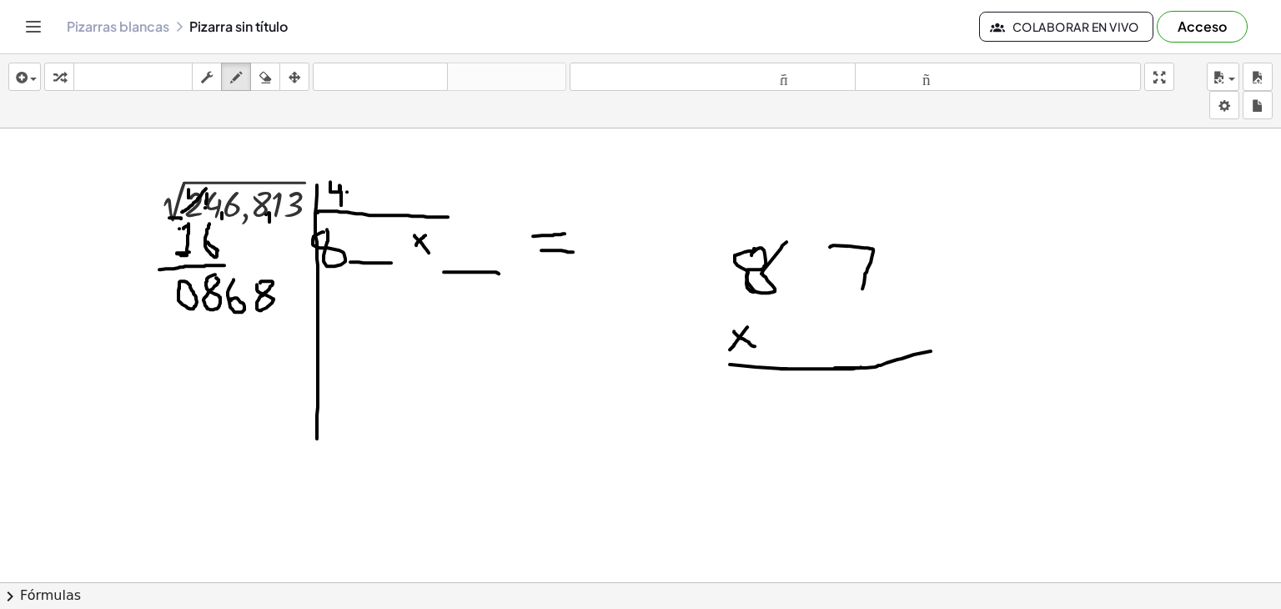
drag, startPoint x: 856, startPoint y: 267, endPoint x: 877, endPoint y: 268, distance: 20.9
drag, startPoint x: 804, startPoint y: 325, endPoint x: 823, endPoint y: 354, distance: 34.9
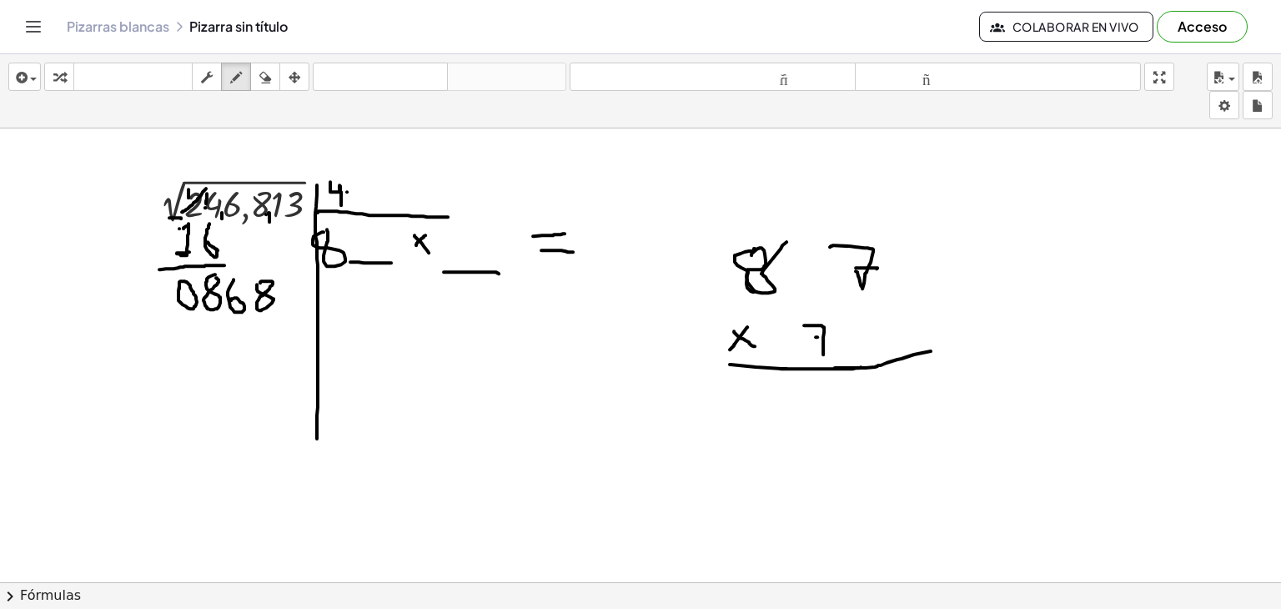
drag, startPoint x: 816, startPoint y: 336, endPoint x: 828, endPoint y: 339, distance: 11.9
drag, startPoint x: 911, startPoint y: 370, endPoint x: 918, endPoint y: 409, distance: 38.9
drag, startPoint x: 695, startPoint y: 216, endPoint x: 712, endPoint y: 249, distance: 37.3
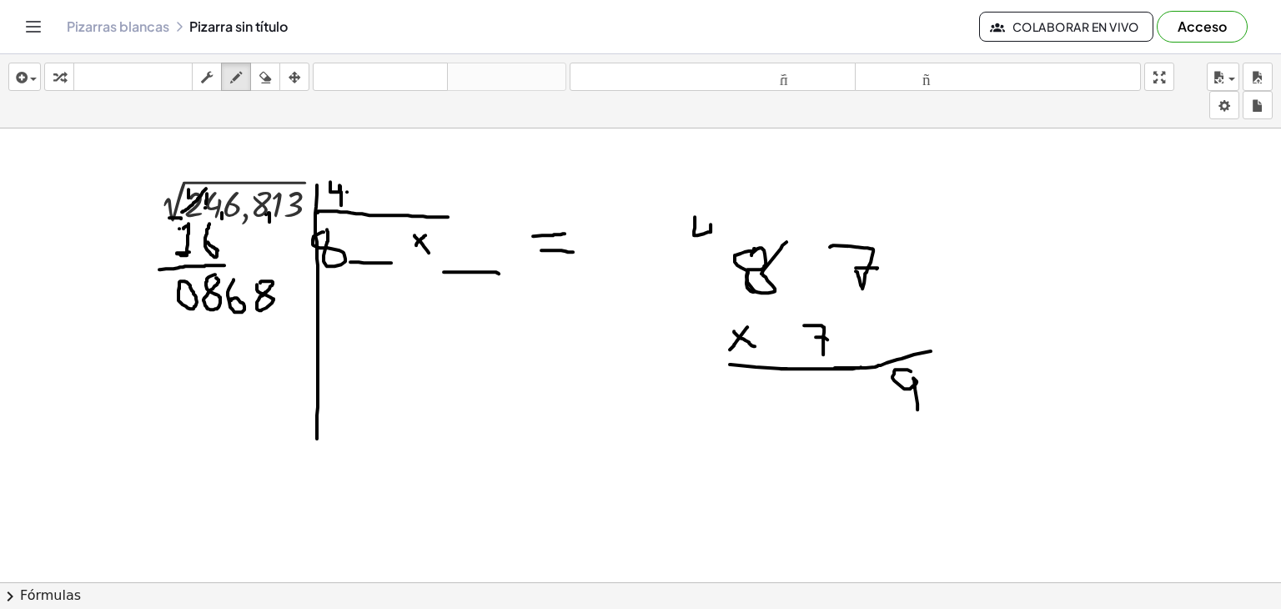
drag, startPoint x: 775, startPoint y: 383, endPoint x: 768, endPoint y: 408, distance: 25.9
drag, startPoint x: 811, startPoint y: 395, endPoint x: 801, endPoint y: 413, distance: 20.2
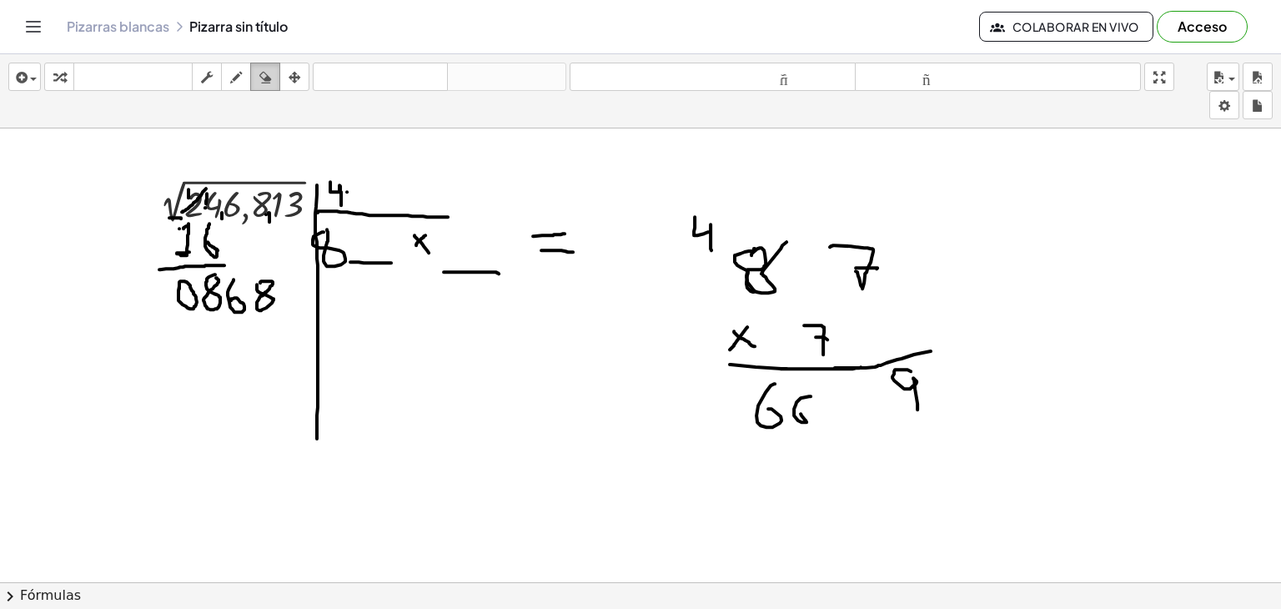
click at [264, 84] on icon "button" at bounding box center [265, 78] width 12 height 20
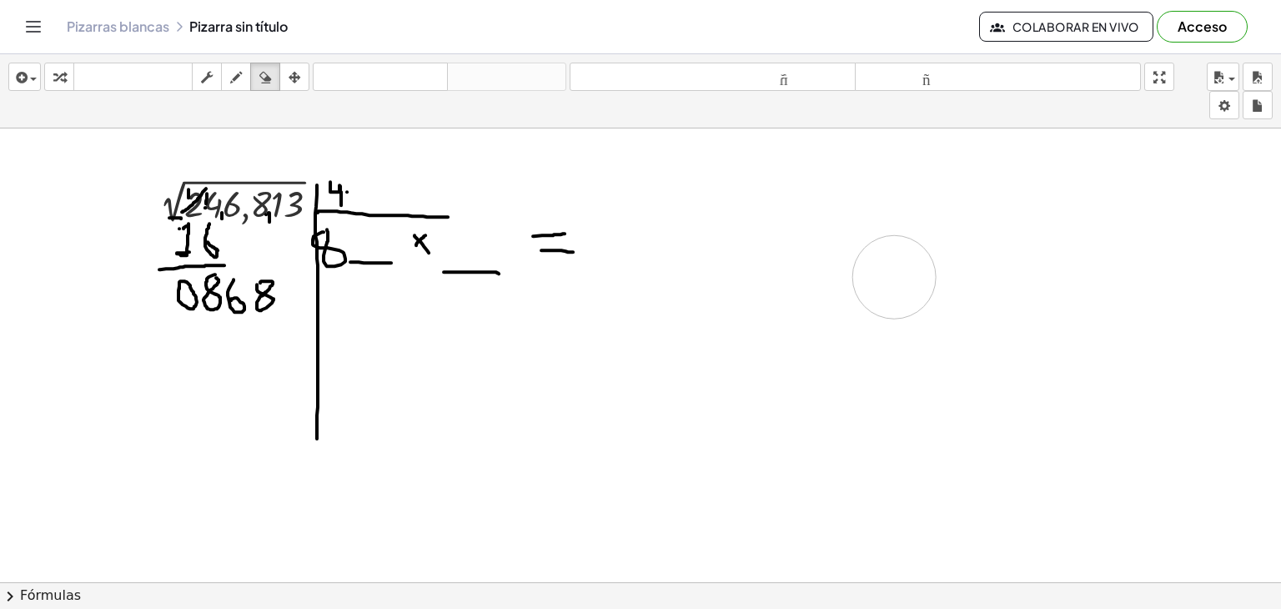
drag, startPoint x: 854, startPoint y: 274, endPoint x: 900, endPoint y: 278, distance: 46.0
drag, startPoint x: 794, startPoint y: 228, endPoint x: 807, endPoint y: 255, distance: 30.2
click at [237, 72] on icon "button" at bounding box center [236, 78] width 12 height 20
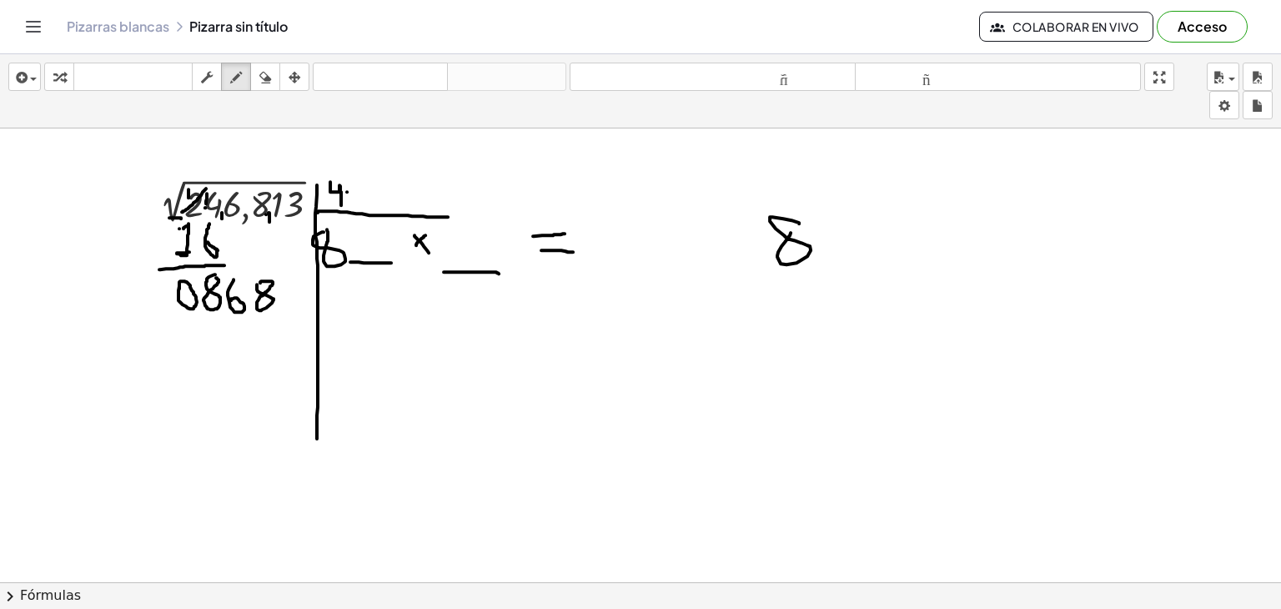
drag, startPoint x: 732, startPoint y: 341, endPoint x: 784, endPoint y: 314, distance: 59.3
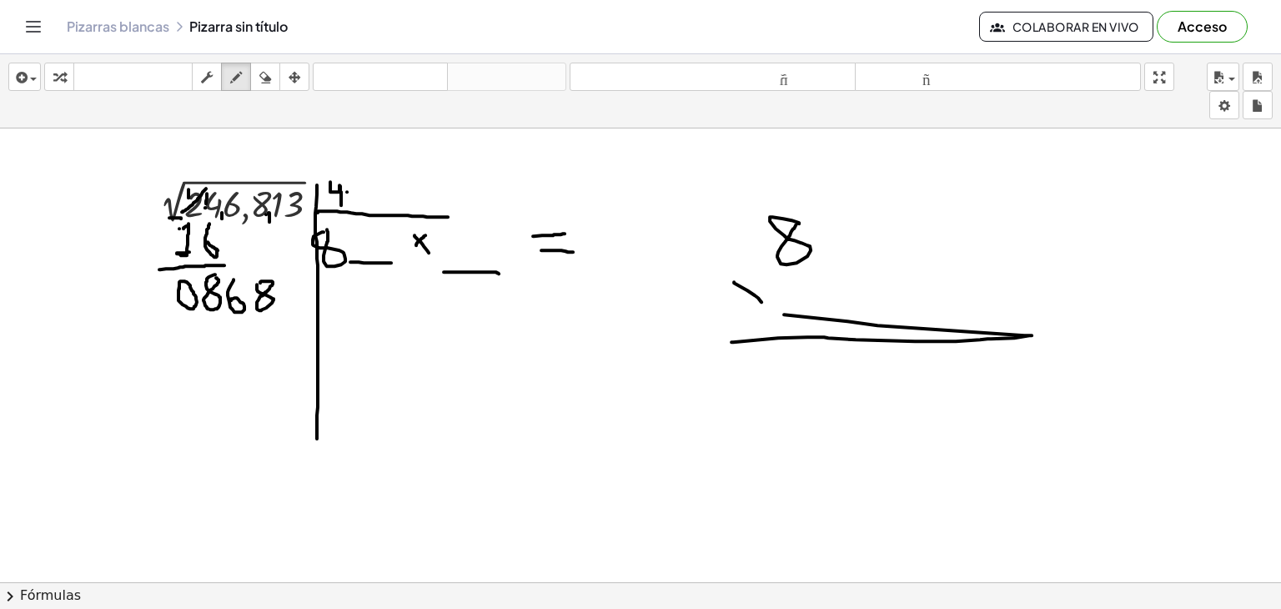
drag, startPoint x: 734, startPoint y: 281, endPoint x: 762, endPoint y: 301, distance: 34.0
drag, startPoint x: 755, startPoint y: 282, endPoint x: 737, endPoint y: 305, distance: 29.2
drag, startPoint x: 896, startPoint y: 219, endPoint x: 864, endPoint y: 213, distance: 32.4
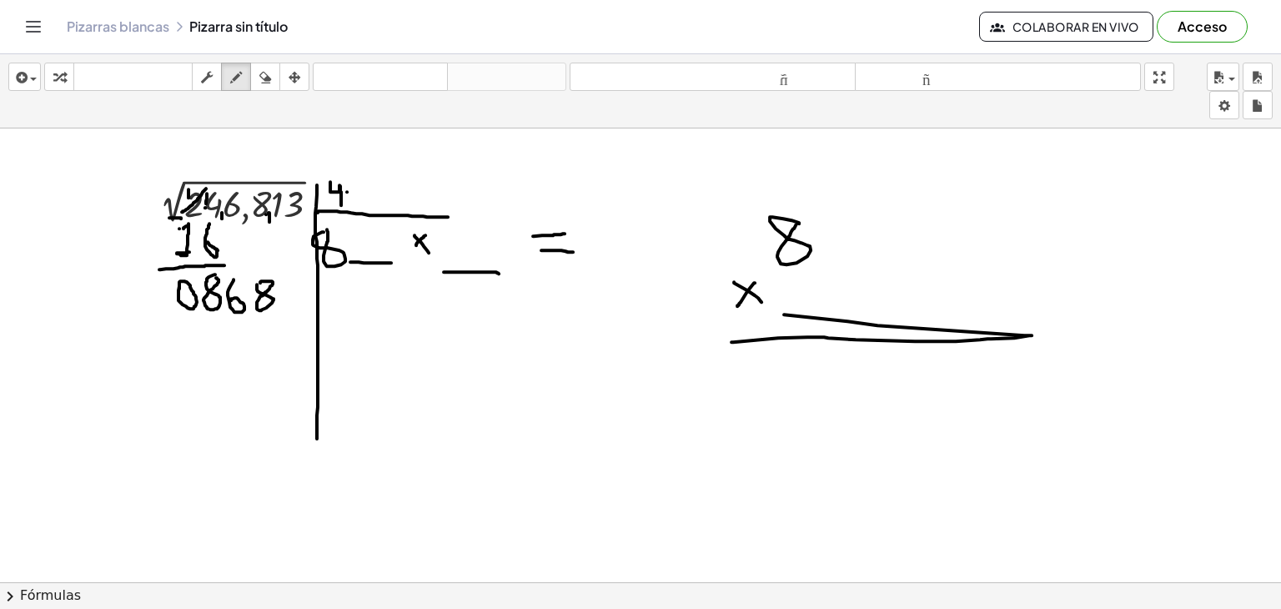
drag, startPoint x: 911, startPoint y: 213, endPoint x: 904, endPoint y: 251, distance: 38.9
drag, startPoint x: 864, startPoint y: 266, endPoint x: 881, endPoint y: 311, distance: 48.0
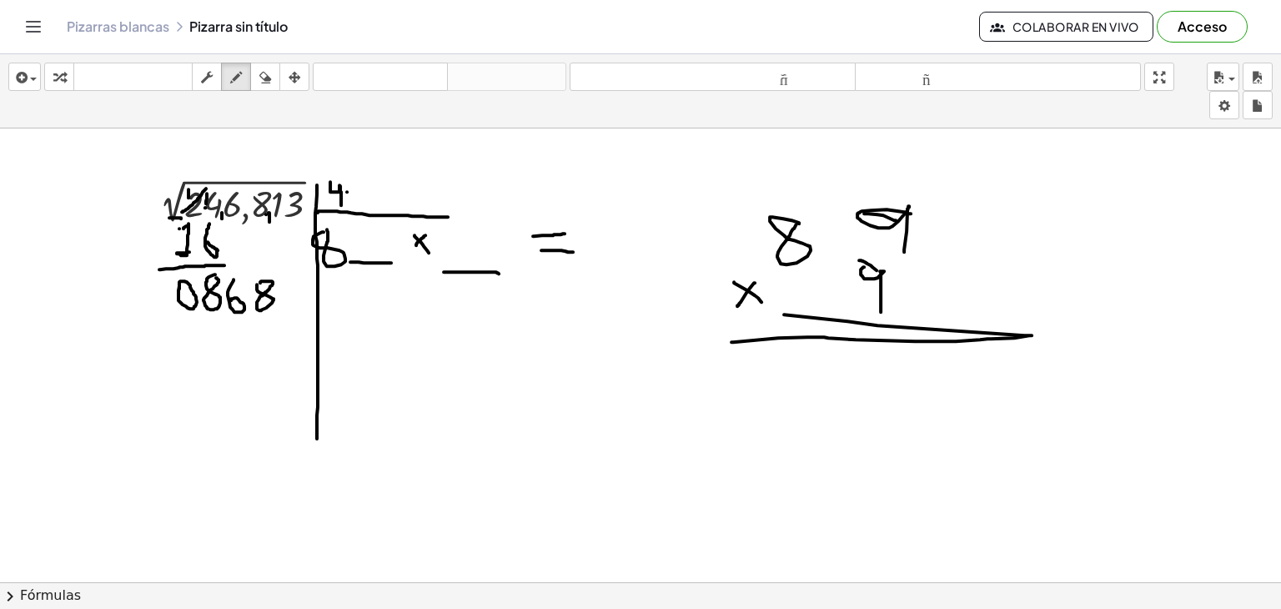
drag, startPoint x: 859, startPoint y: 259, endPoint x: 882, endPoint y: 277, distance: 28.5
drag, startPoint x: 918, startPoint y: 370, endPoint x: 934, endPoint y: 398, distance: 32.2
drag, startPoint x: 744, startPoint y: 169, endPoint x: 753, endPoint y: 167, distance: 9.5
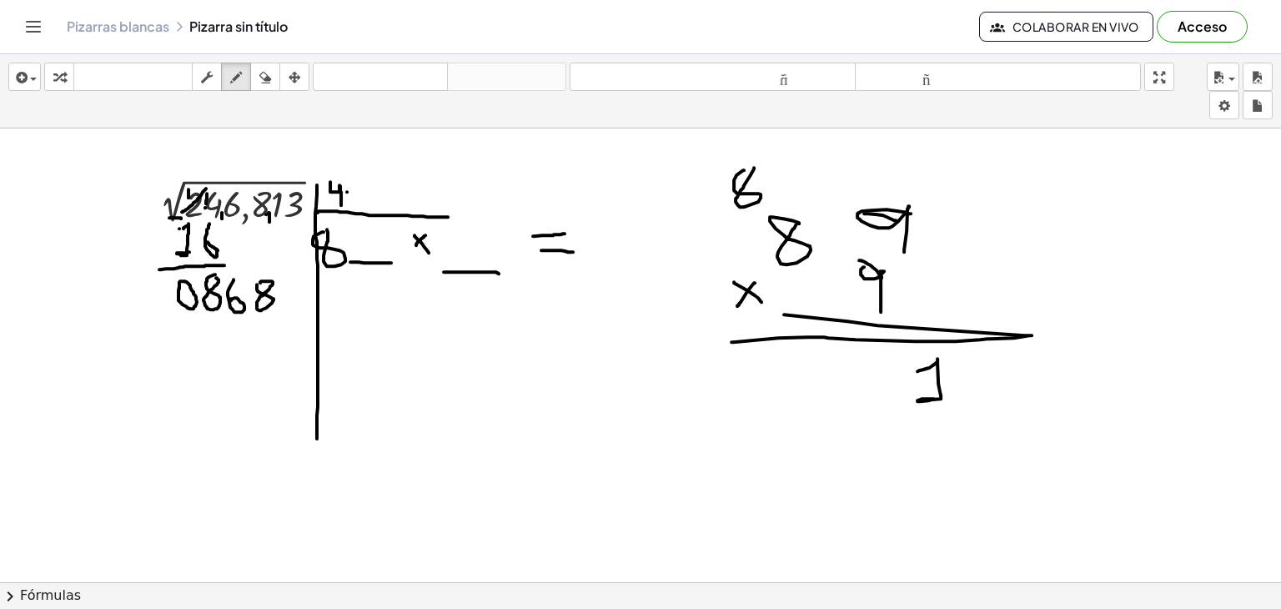
drag, startPoint x: 772, startPoint y: 355, endPoint x: 786, endPoint y: 328, distance: 30.2
drag, startPoint x: 839, startPoint y: 358, endPoint x: 854, endPoint y: 358, distance: 15.0
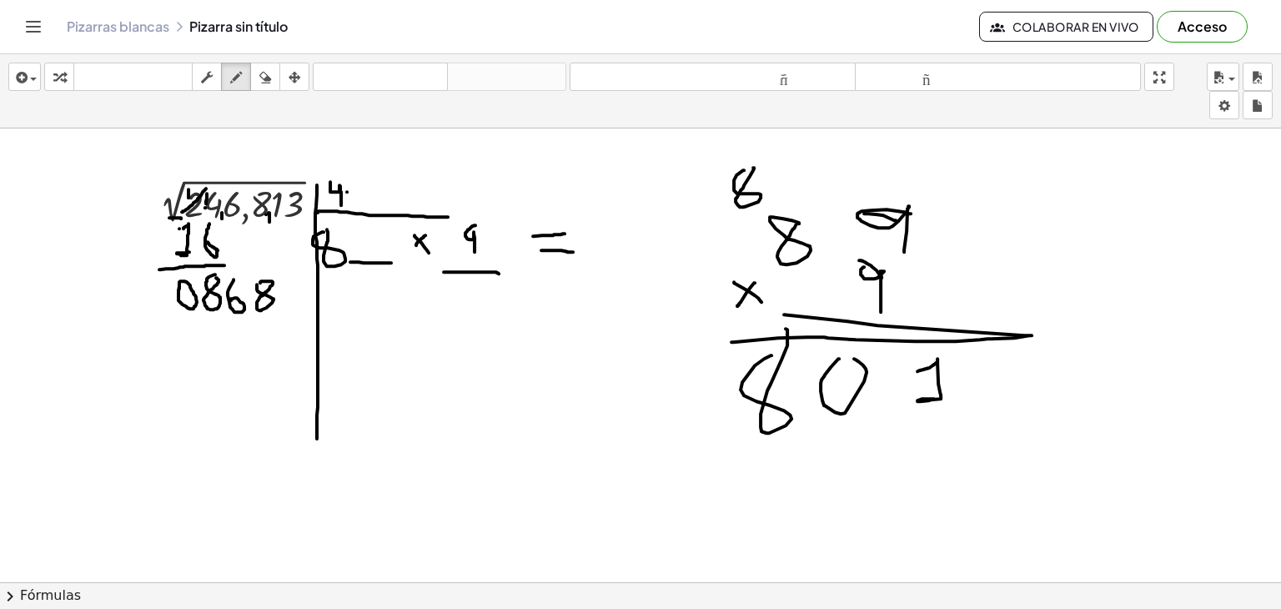
drag, startPoint x: 475, startPoint y: 224, endPoint x: 475, endPoint y: 258, distance: 33.4
drag, startPoint x: 367, startPoint y: 225, endPoint x: 373, endPoint y: 248, distance: 23.3
drag, startPoint x: 606, startPoint y: 215, endPoint x: 599, endPoint y: 207, distance: 10.7
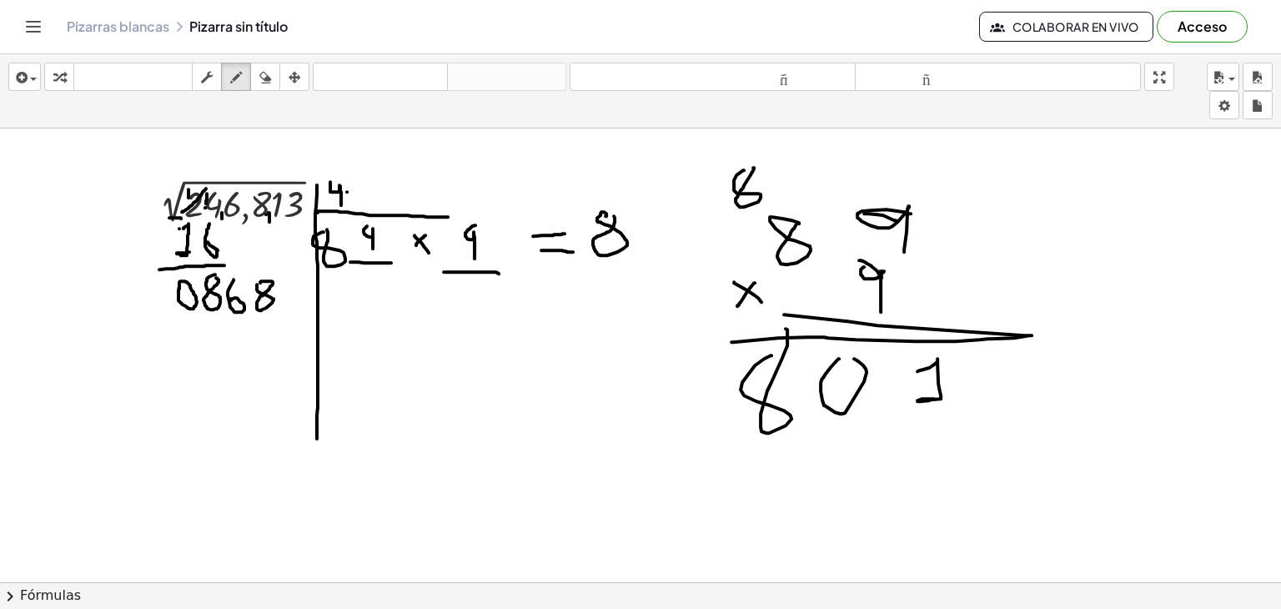
click at [269, 78] on icon "button" at bounding box center [265, 78] width 12 height 20
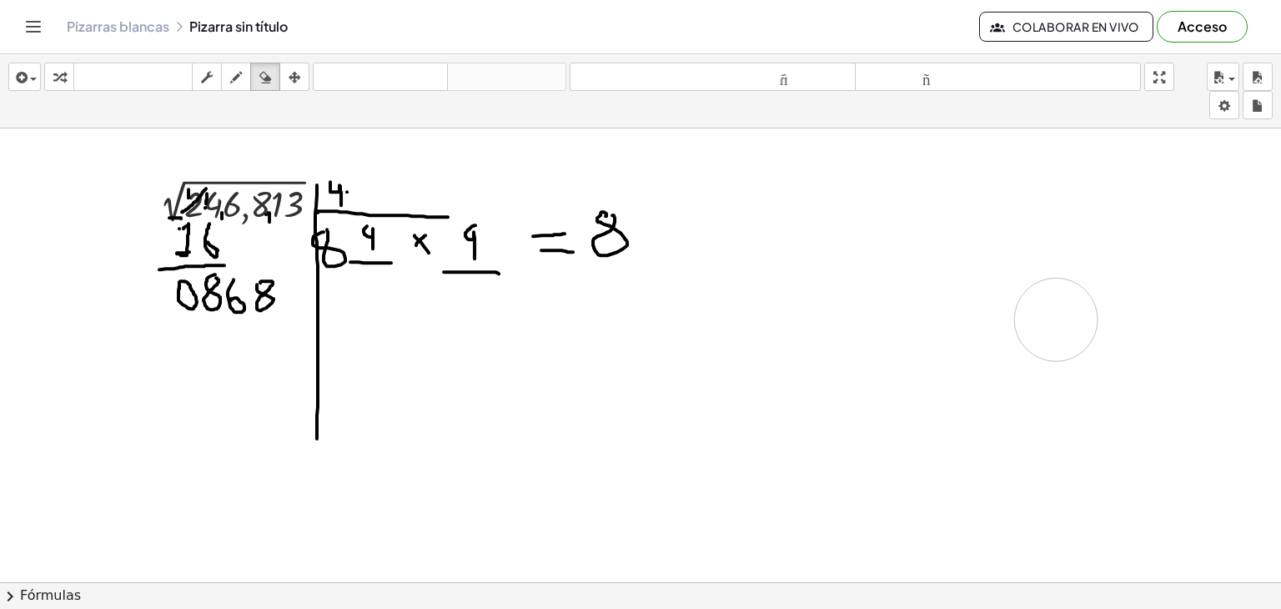
drag, startPoint x: 764, startPoint y: 208, endPoint x: 613, endPoint y: 240, distance: 154.5
click at [239, 82] on icon "button" at bounding box center [236, 78] width 12 height 20
drag, startPoint x: 659, startPoint y: 213, endPoint x: 687, endPoint y: 213, distance: 27.5
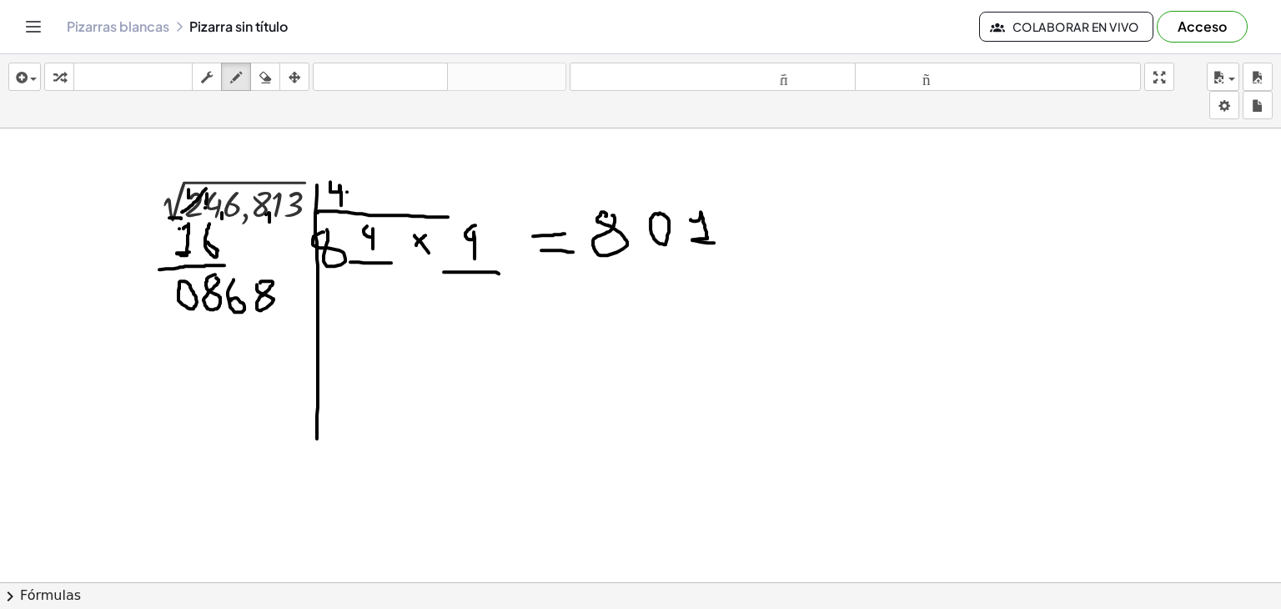
drag, startPoint x: 691, startPoint y: 219, endPoint x: 712, endPoint y: 238, distance: 29.0
drag, startPoint x: 213, startPoint y: 325, endPoint x: 222, endPoint y: 328, distance: 9.8
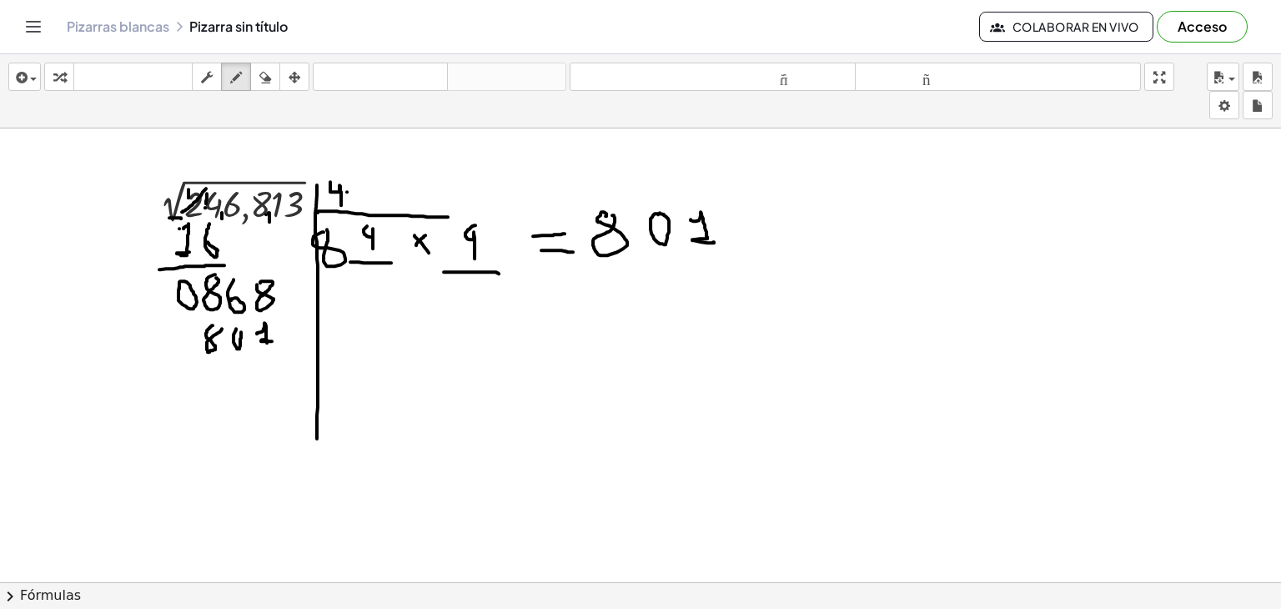
drag, startPoint x: 257, startPoint y: 333, endPoint x: 246, endPoint y: 343, distance: 14.8
drag, startPoint x: 183, startPoint y: 320, endPoint x: 199, endPoint y: 319, distance: 15.9
drag, startPoint x: 186, startPoint y: 361, endPoint x: 306, endPoint y: 368, distance: 120.3
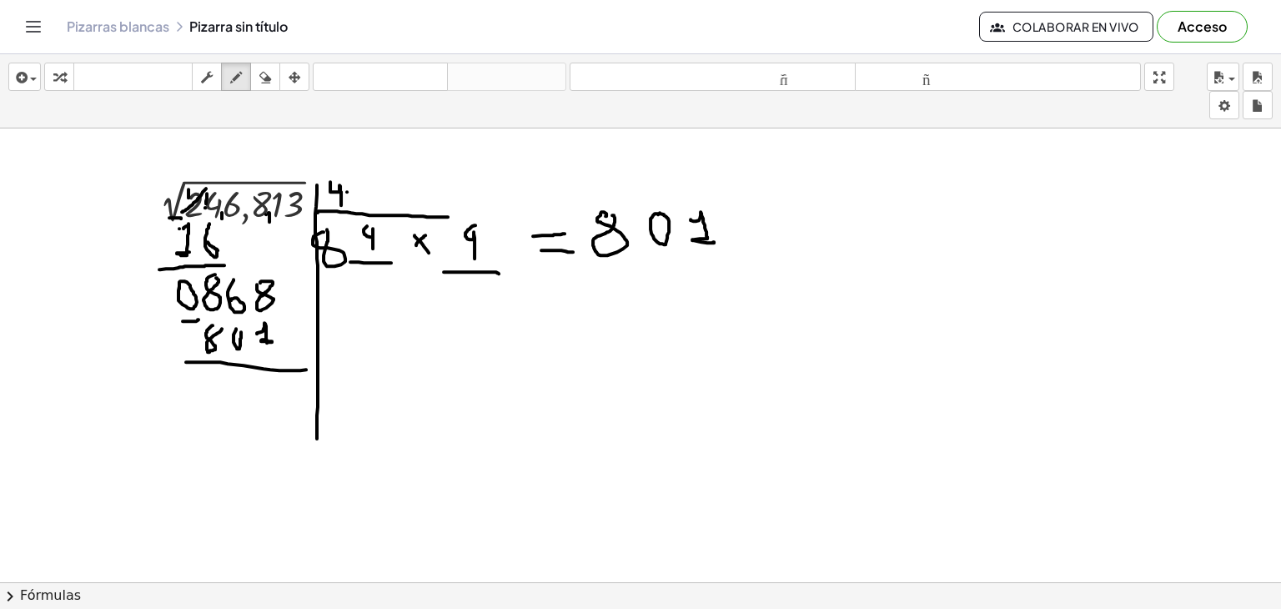
drag, startPoint x: 273, startPoint y: 375, endPoint x: 284, endPoint y: 388, distance: 17.2
drag, startPoint x: 281, startPoint y: 385, endPoint x: 289, endPoint y: 382, distance: 8.7
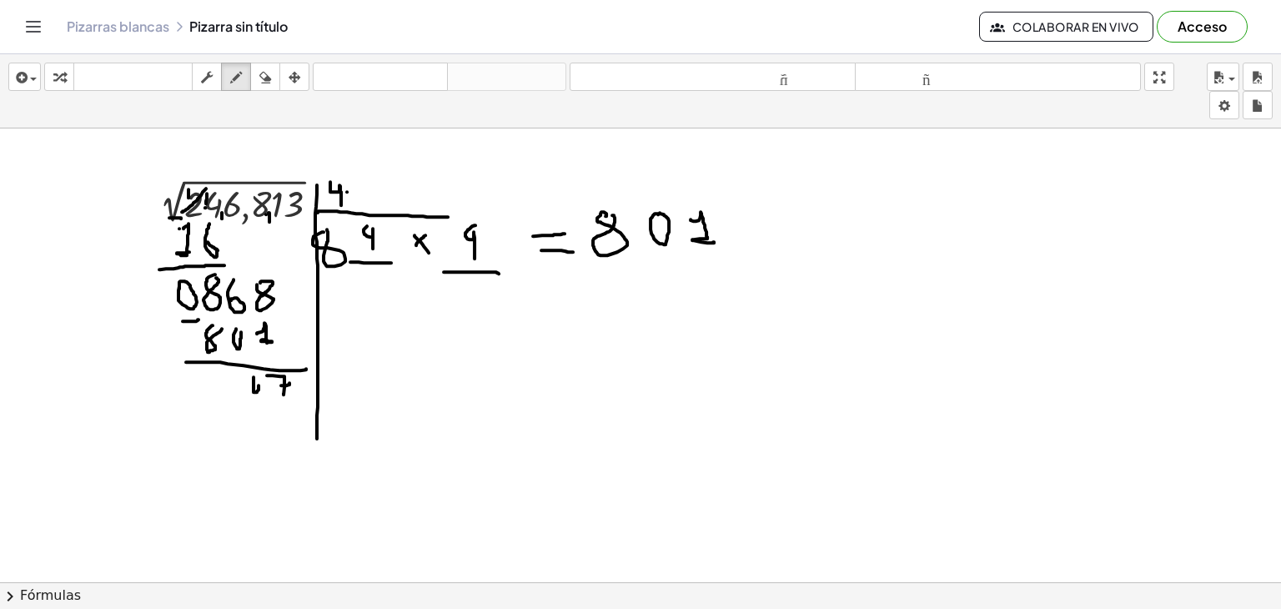
drag, startPoint x: 254, startPoint y: 376, endPoint x: 259, endPoint y: 385, distance: 9.7
drag, startPoint x: 229, startPoint y: 375, endPoint x: 236, endPoint y: 369, distance: 8.9
click at [267, 77] on icon "button" at bounding box center [265, 78] width 12 height 20
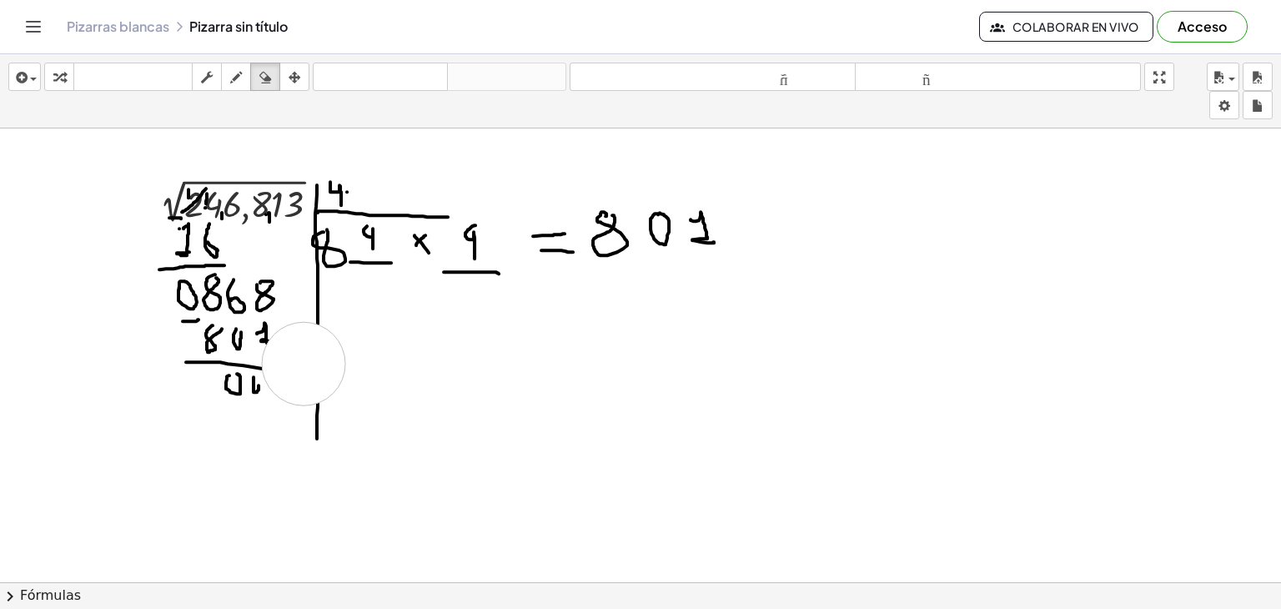
click at [250, 78] on button "borrar" at bounding box center [265, 77] width 30 height 28
click at [240, 78] on icon "button" at bounding box center [236, 78] width 12 height 20
drag, startPoint x: 314, startPoint y: 319, endPoint x: 306, endPoint y: 398, distance: 79.7
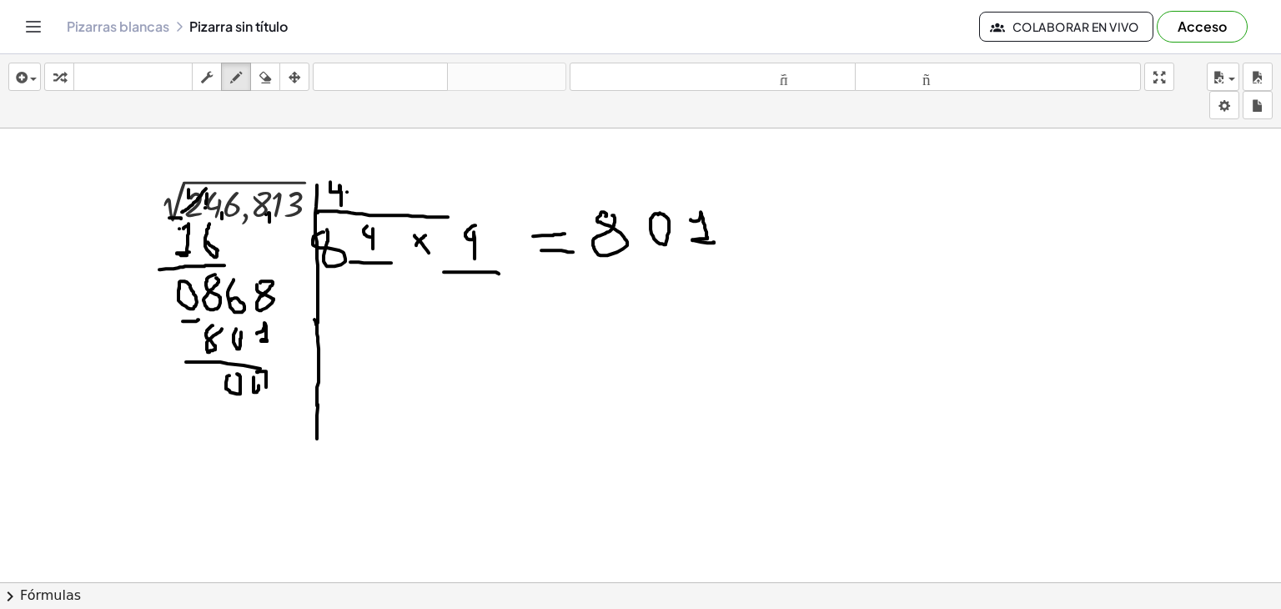
drag, startPoint x: 257, startPoint y: 371, endPoint x: 264, endPoint y: 384, distance: 14.6
drag, startPoint x: 262, startPoint y: 381, endPoint x: 273, endPoint y: 380, distance: 10.9
drag, startPoint x: 277, startPoint y: 373, endPoint x: 280, endPoint y: 385, distance: 12.1
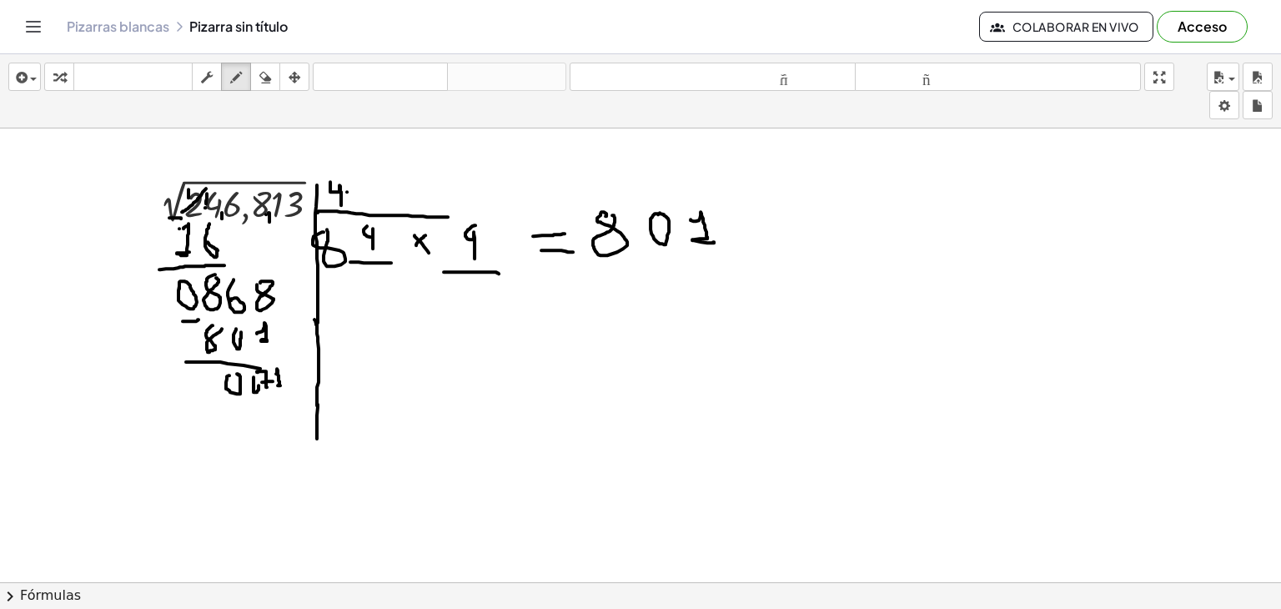
drag, startPoint x: 286, startPoint y: 367, endPoint x: 293, endPoint y: 381, distance: 15.7
drag, startPoint x: 360, startPoint y: 180, endPoint x: 364, endPoint y: 198, distance: 17.8
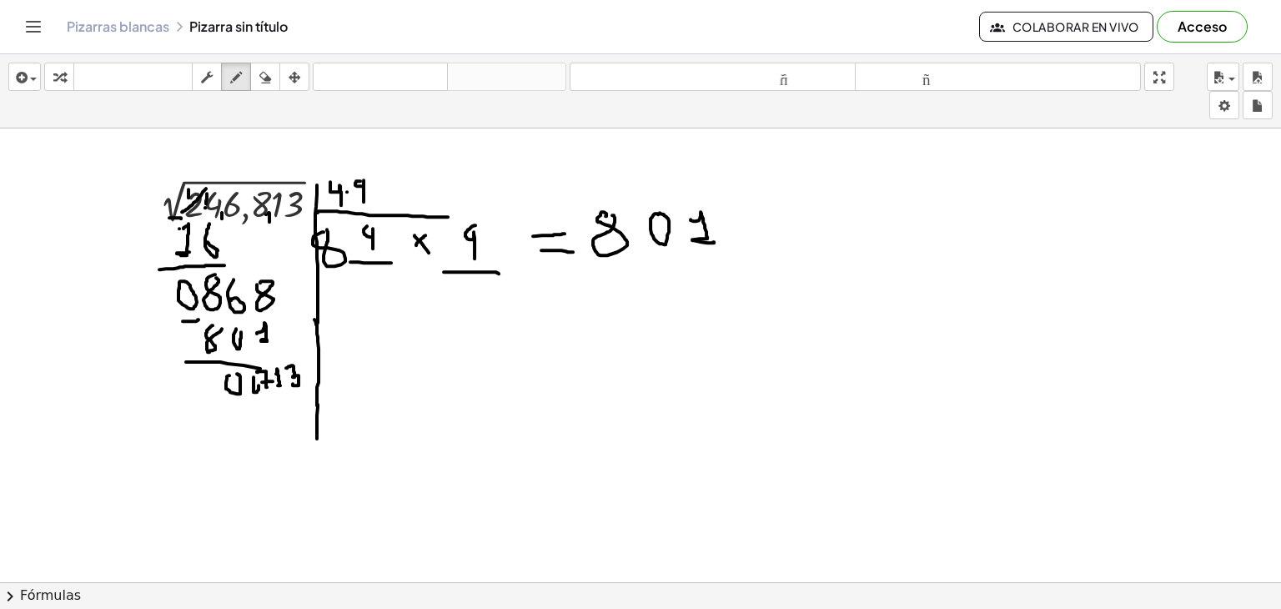
drag, startPoint x: 340, startPoint y: 290, endPoint x: 774, endPoint y: 234, distance: 437.4
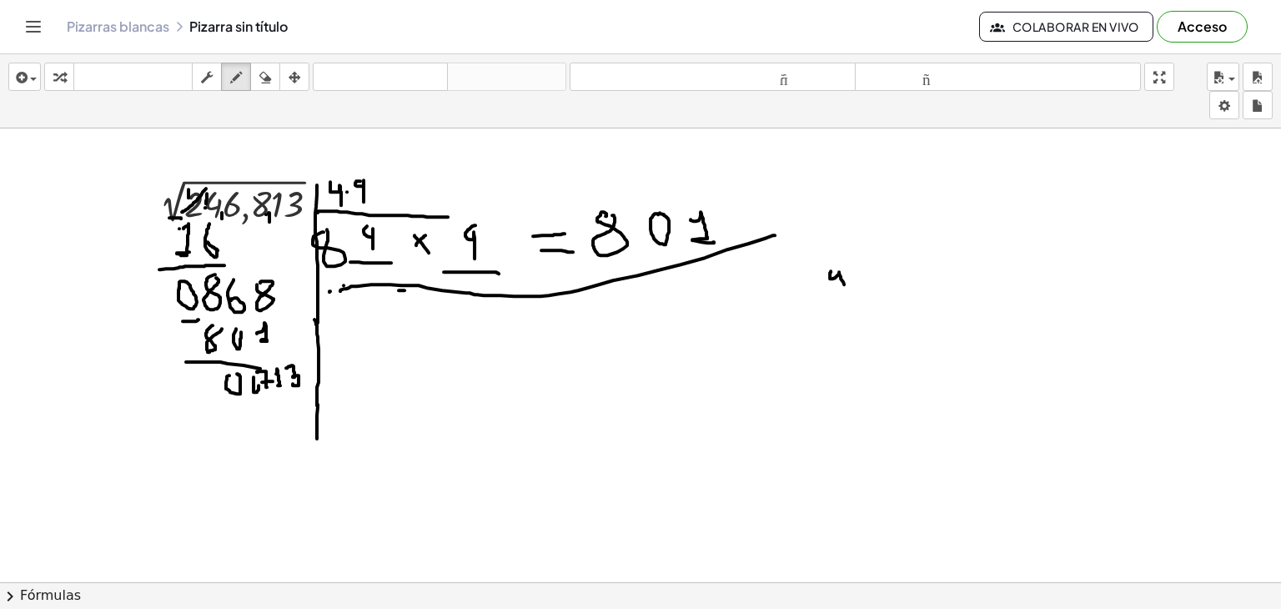
drag, startPoint x: 831, startPoint y: 270, endPoint x: 843, endPoint y: 284, distance: 18.9
drag, startPoint x: 858, startPoint y: 266, endPoint x: 864, endPoint y: 278, distance: 13.5
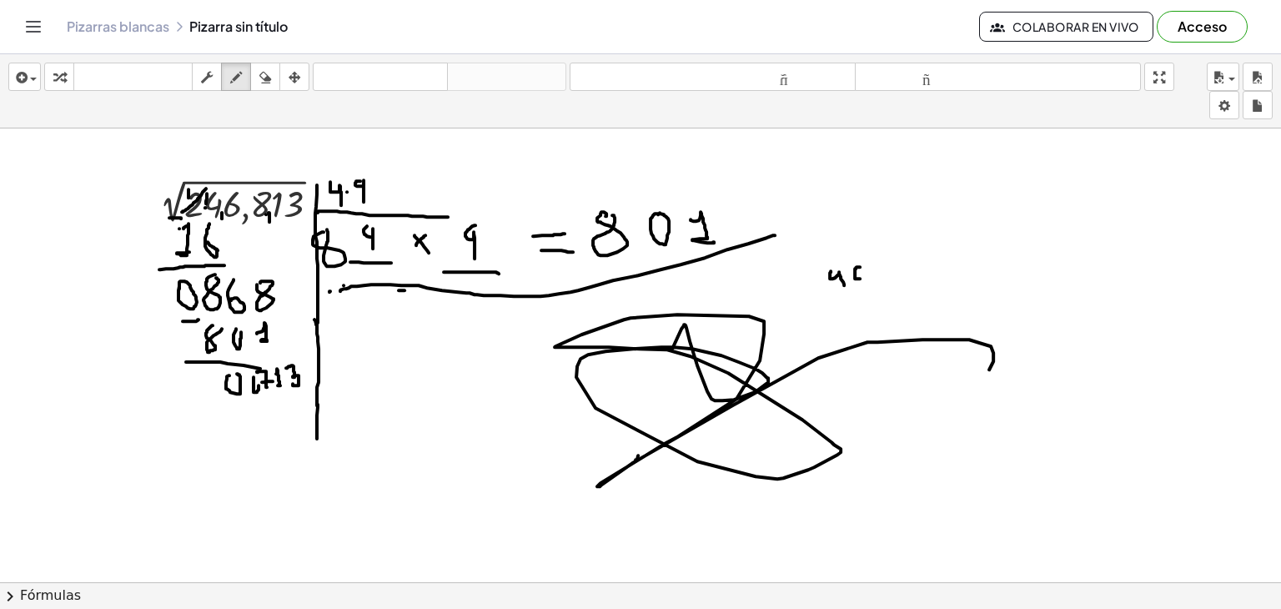
drag, startPoint x: 682, startPoint y: 328, endPoint x: 626, endPoint y: 249, distance: 97.0
click at [259, 64] on button "borrar" at bounding box center [265, 77] width 30 height 28
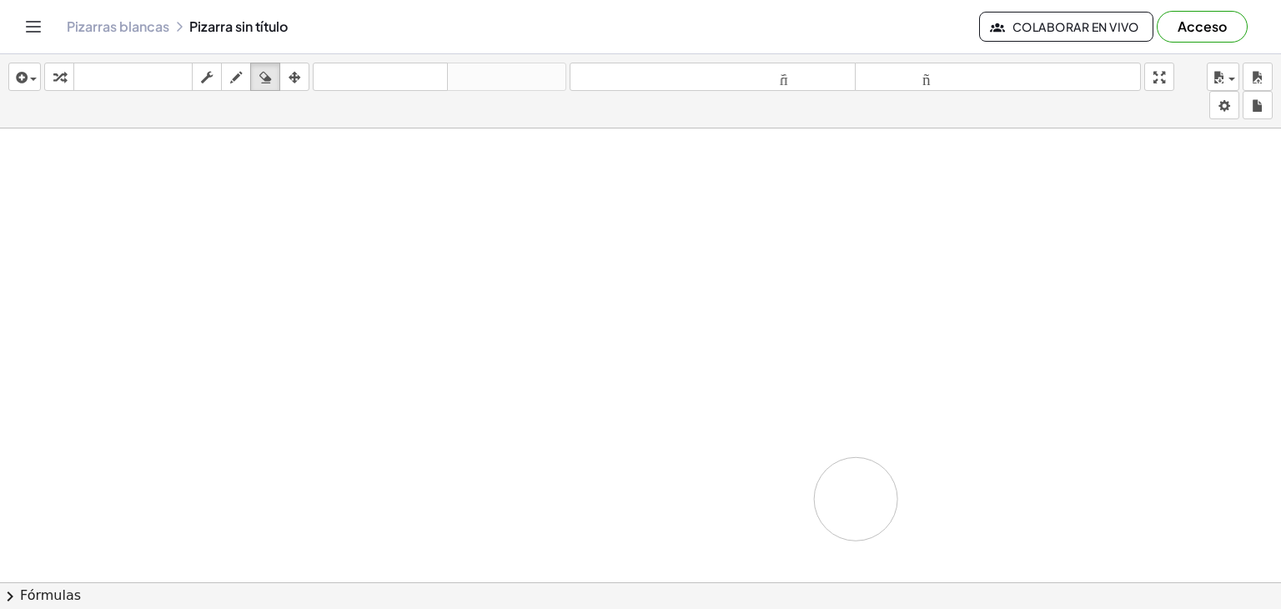
drag, startPoint x: 412, startPoint y: 209, endPoint x: 864, endPoint y: 470, distance: 521.7
drag, startPoint x: 314, startPoint y: 181, endPoint x: 313, endPoint y: 198, distance: 16.7
click at [242, 72] on icon "button" at bounding box center [236, 78] width 12 height 20
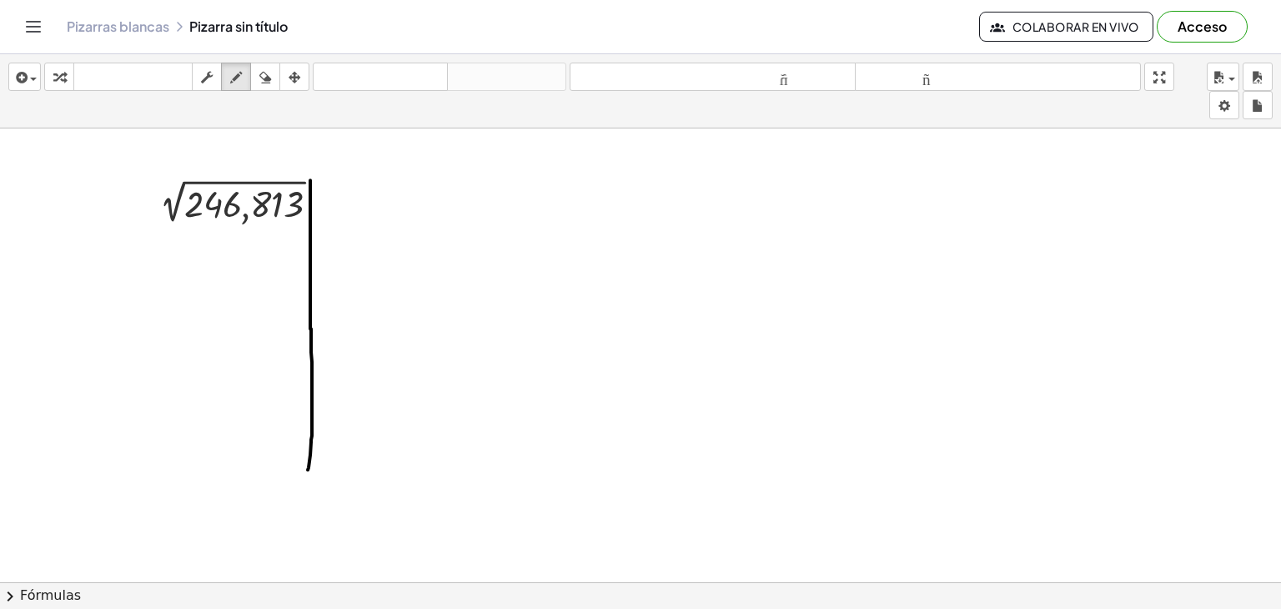
drag, startPoint x: 310, startPoint y: 179, endPoint x: 312, endPoint y: 432, distance: 252.8
drag, startPoint x: 312, startPoint y: 213, endPoint x: 512, endPoint y: 224, distance: 200.5
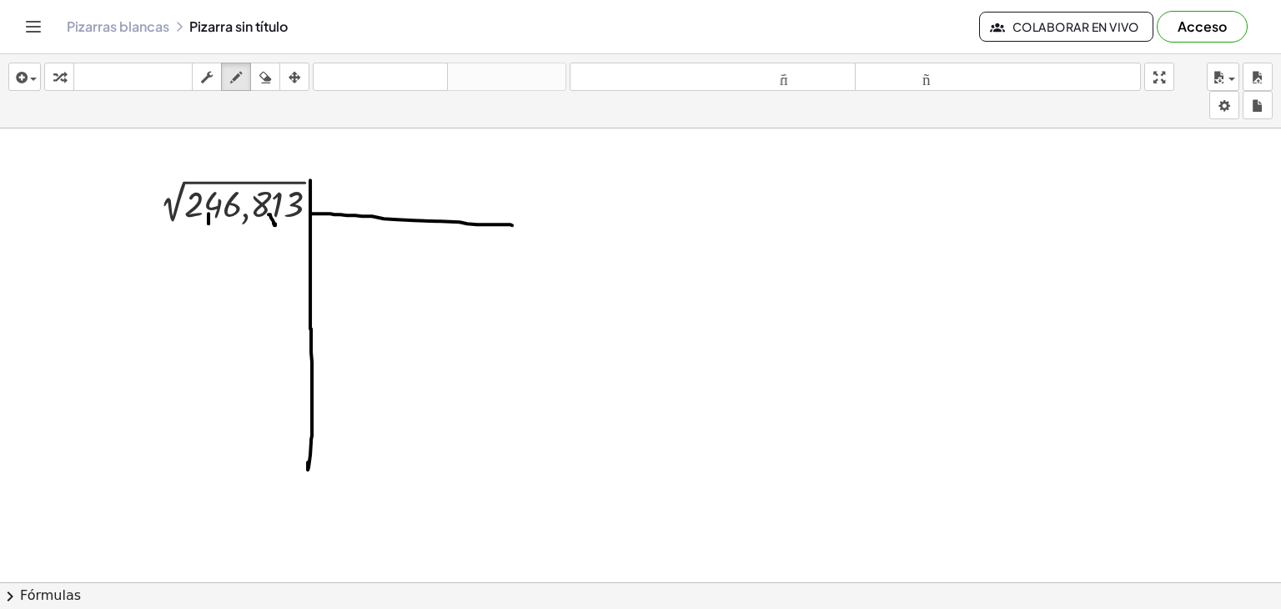
drag, startPoint x: 209, startPoint y: 213, endPoint x: 209, endPoint y: 223, distance: 10.0
drag, startPoint x: 222, startPoint y: 209, endPoint x: 226, endPoint y: 217, distance: 8.6
drag, startPoint x: 329, startPoint y: 174, endPoint x: 355, endPoint y: 188, distance: 29.1
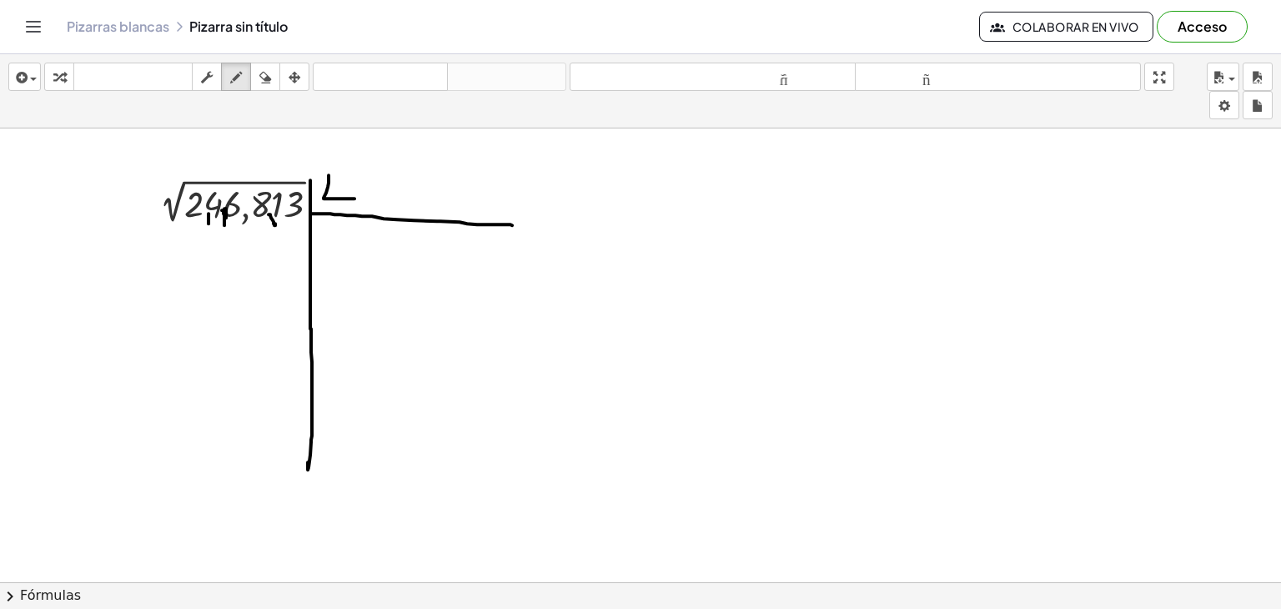
drag, startPoint x: 354, startPoint y: 179, endPoint x: 357, endPoint y: 199, distance: 20.3
click at [271, 73] on icon "button" at bounding box center [265, 78] width 12 height 20
drag, startPoint x: 360, startPoint y: 143, endPoint x: 360, endPoint y: 152, distance: 9.2
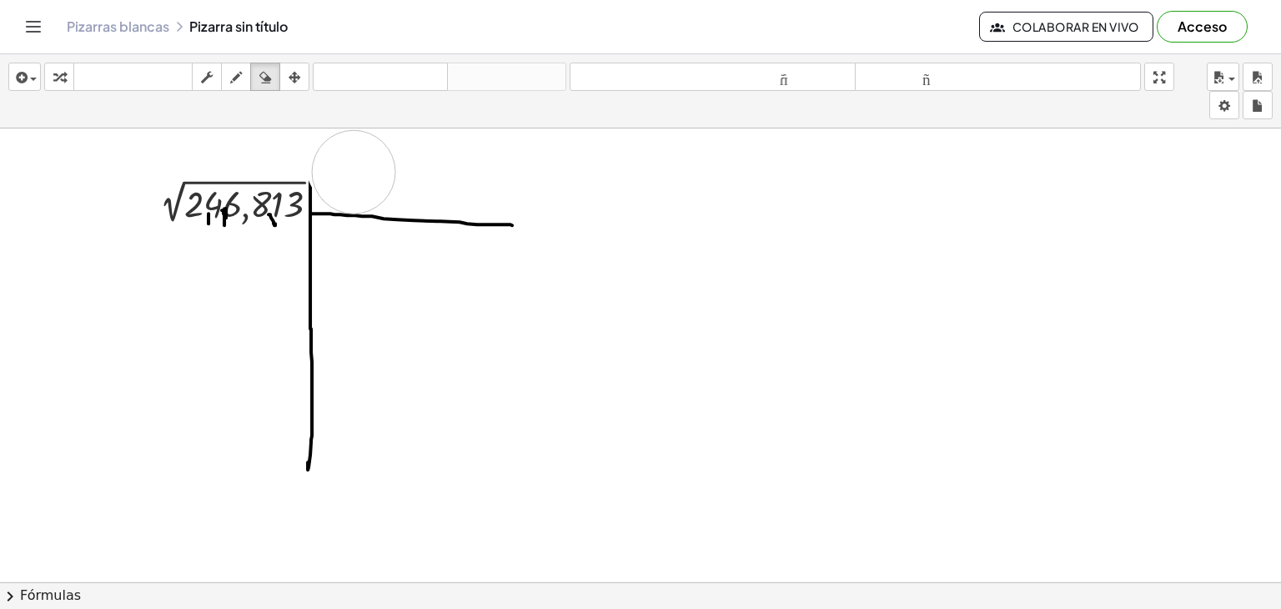
click at [240, 77] on icon "button" at bounding box center [236, 78] width 12 height 20
click at [169, 71] on font "teclado" at bounding box center [133, 77] width 111 height 16
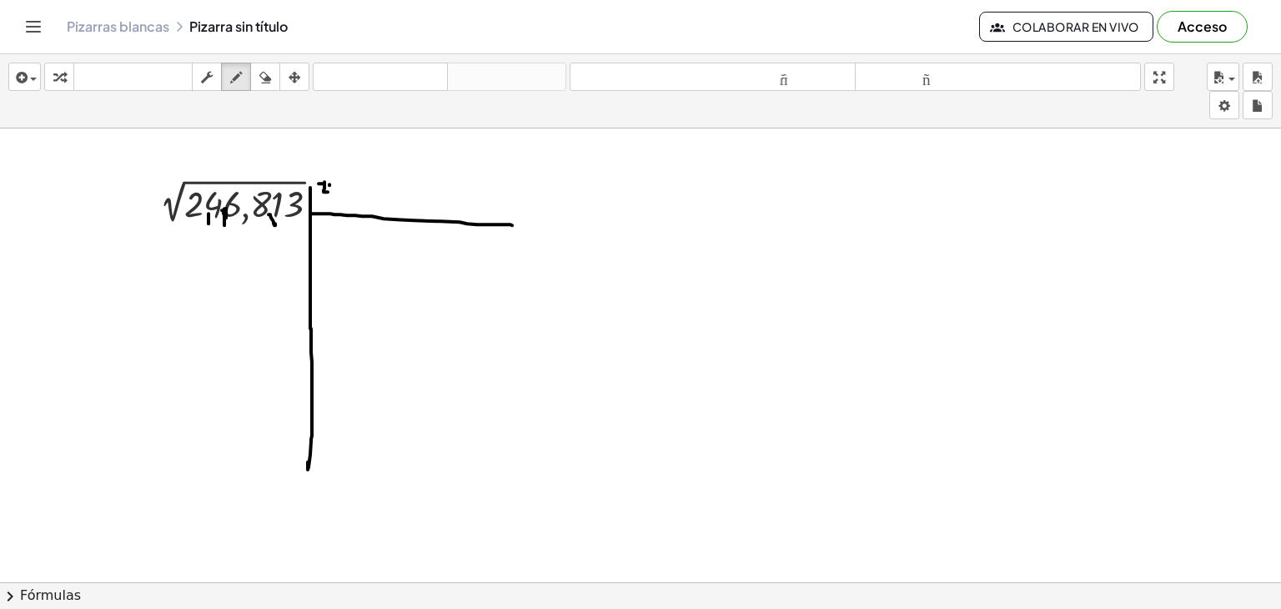
drag, startPoint x: 330, startPoint y: 184, endPoint x: 333, endPoint y: 201, distance: 17.8
click at [162, 70] on font "teclado" at bounding box center [133, 77] width 111 height 16
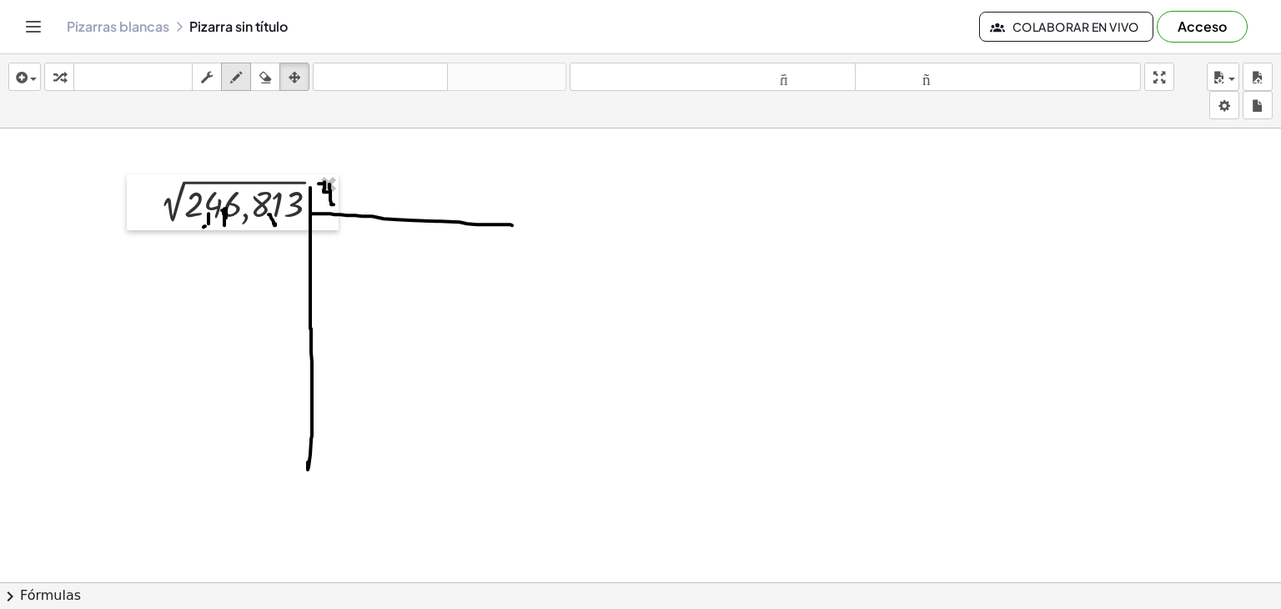
click at [244, 73] on div "button" at bounding box center [236, 77] width 22 height 20
click at [153, 70] on font "teclado" at bounding box center [133, 77] width 111 height 16
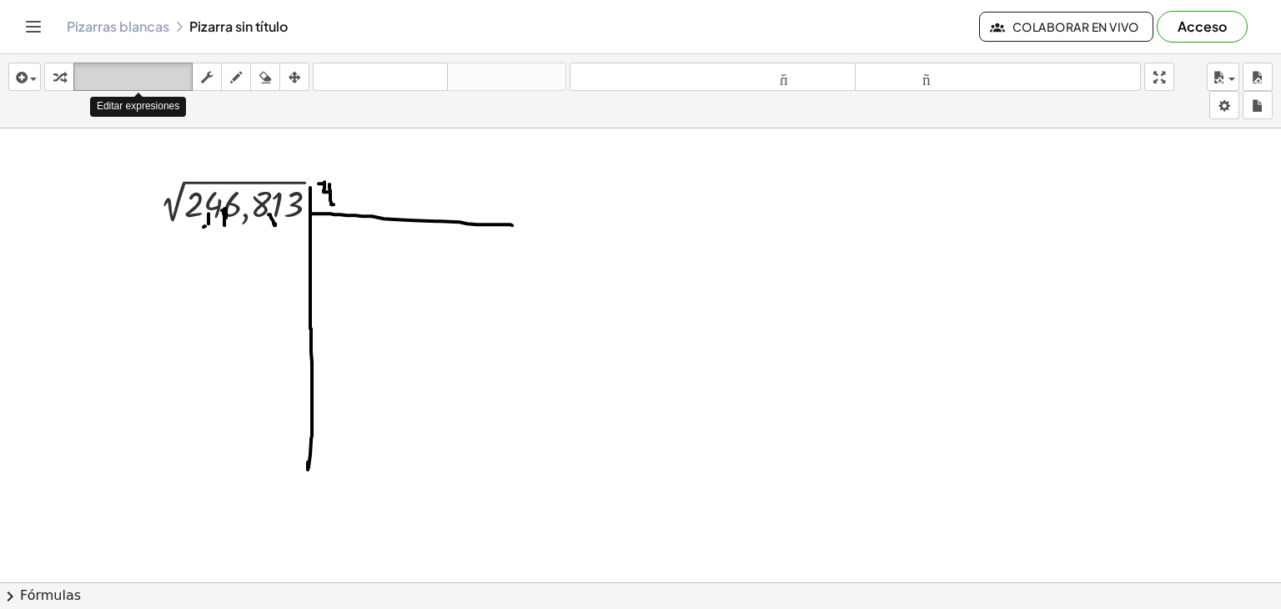
click at [159, 70] on font "teclado" at bounding box center [133, 77] width 111 height 16
click at [328, 190] on div at bounding box center [242, 203] width 198 height 48
drag, startPoint x: 326, startPoint y: 198, endPoint x: 656, endPoint y: 162, distance: 331.5
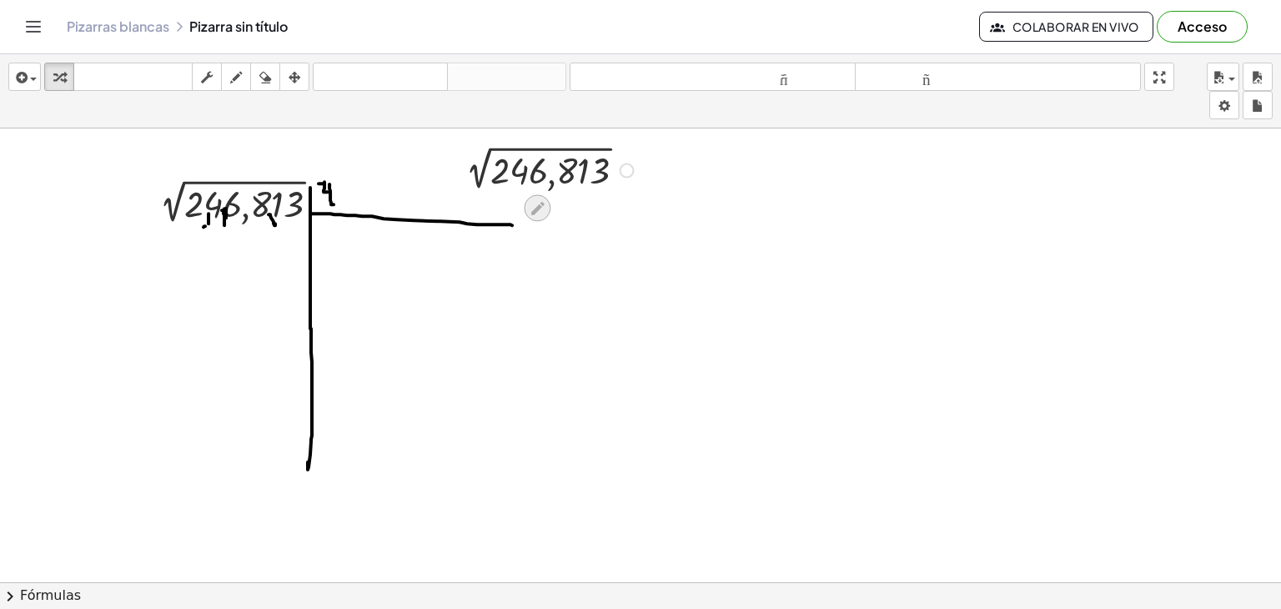
click at [536, 196] on div at bounding box center [537, 207] width 27 height 27
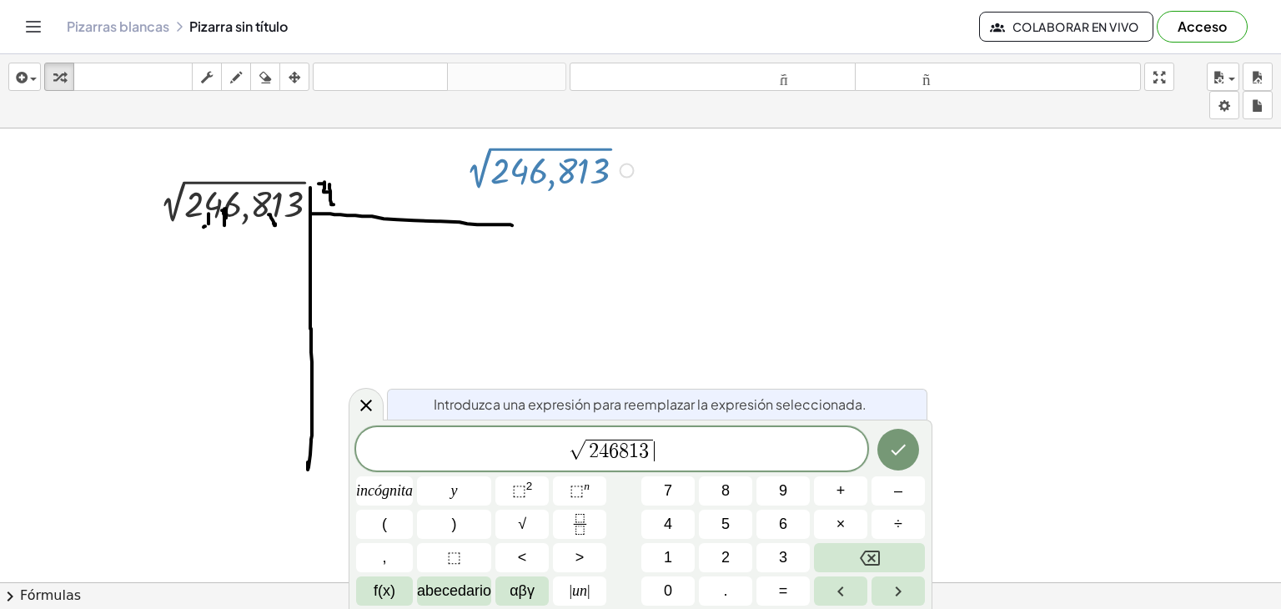
click at [688, 435] on div "√ 2 4 6 8 1 3 ​" at bounding box center [611, 448] width 511 height 43
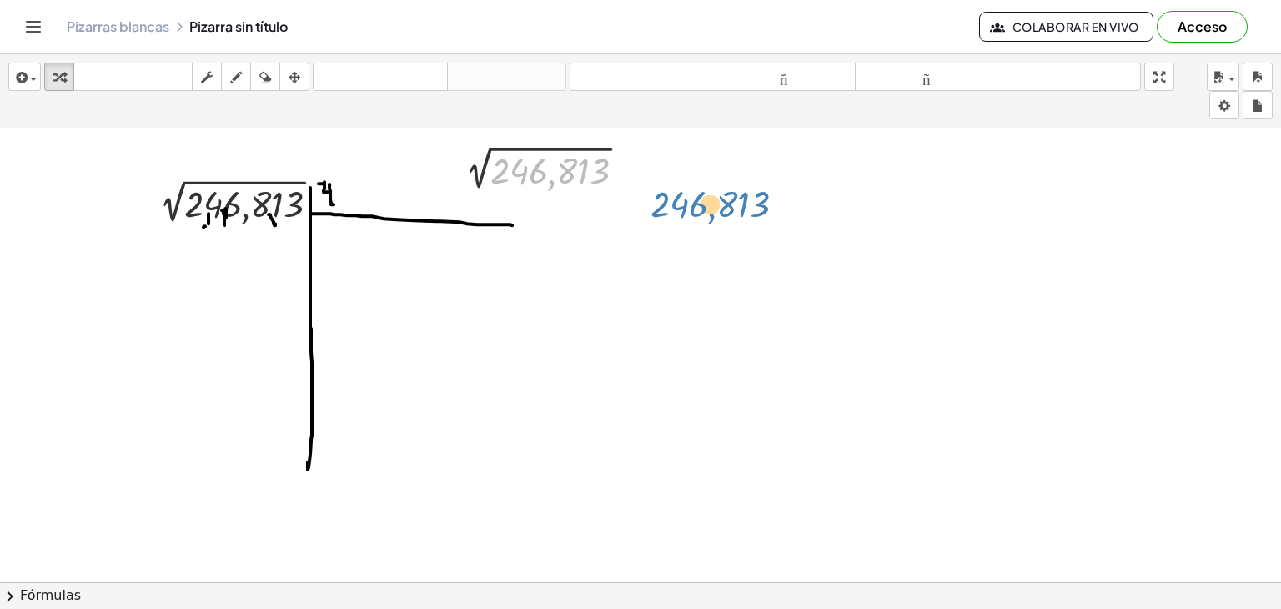
drag, startPoint x: 531, startPoint y: 167, endPoint x: 781, endPoint y: 203, distance: 252.0
drag, startPoint x: 541, startPoint y: 164, endPoint x: 515, endPoint y: 147, distance: 31.2
drag, startPoint x: 515, startPoint y: 147, endPoint x: 487, endPoint y: 148, distance: 27.6
drag, startPoint x: 487, startPoint y: 148, endPoint x: 444, endPoint y: 375, distance: 231.0
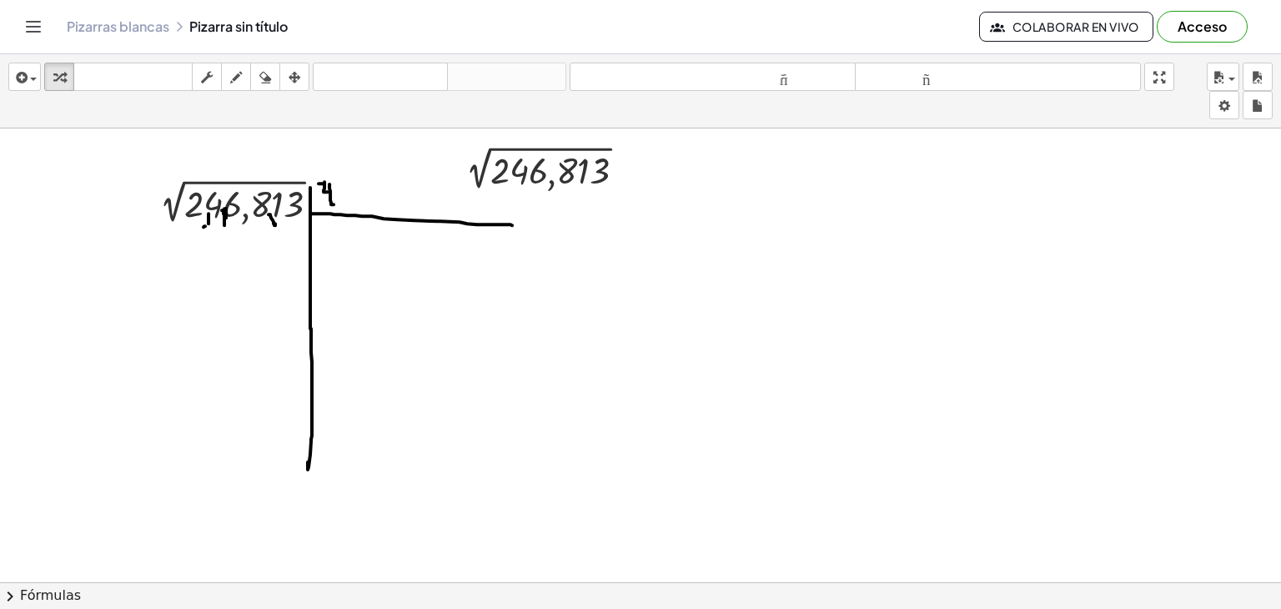
click at [546, 125] on div "insertar Seleccione uno: Expresión matemática Función Texto Vídeo de YouTube Gr…" at bounding box center [640, 91] width 1281 height 74
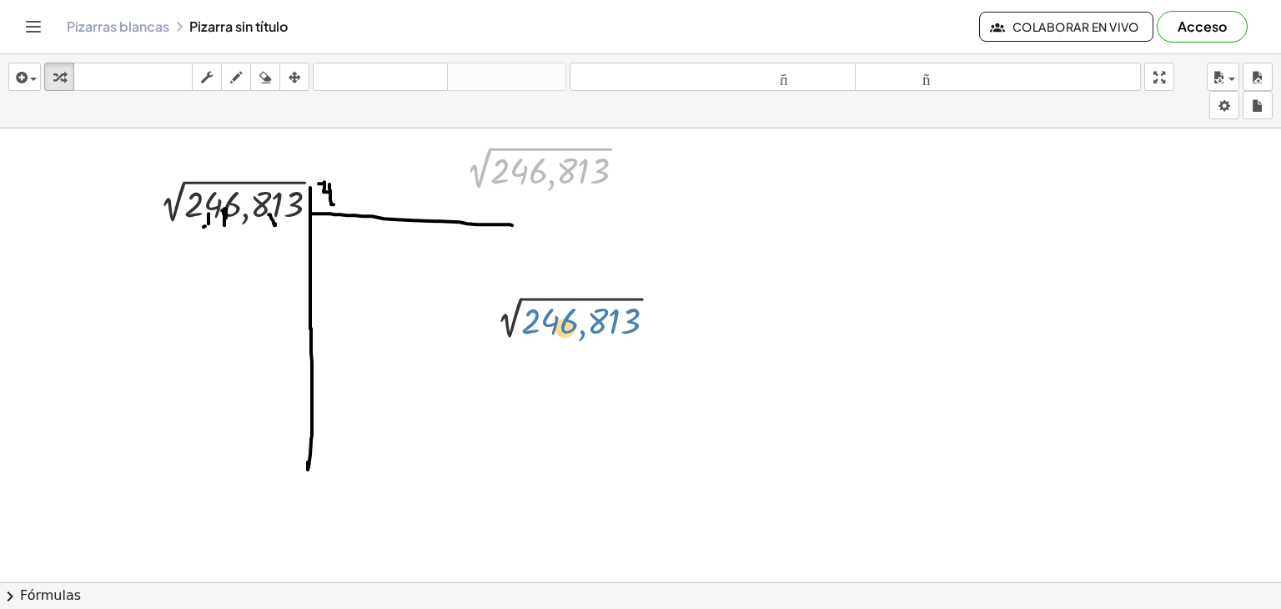
drag, startPoint x: 551, startPoint y: 176, endPoint x: 601, endPoint y: 355, distance: 185.6
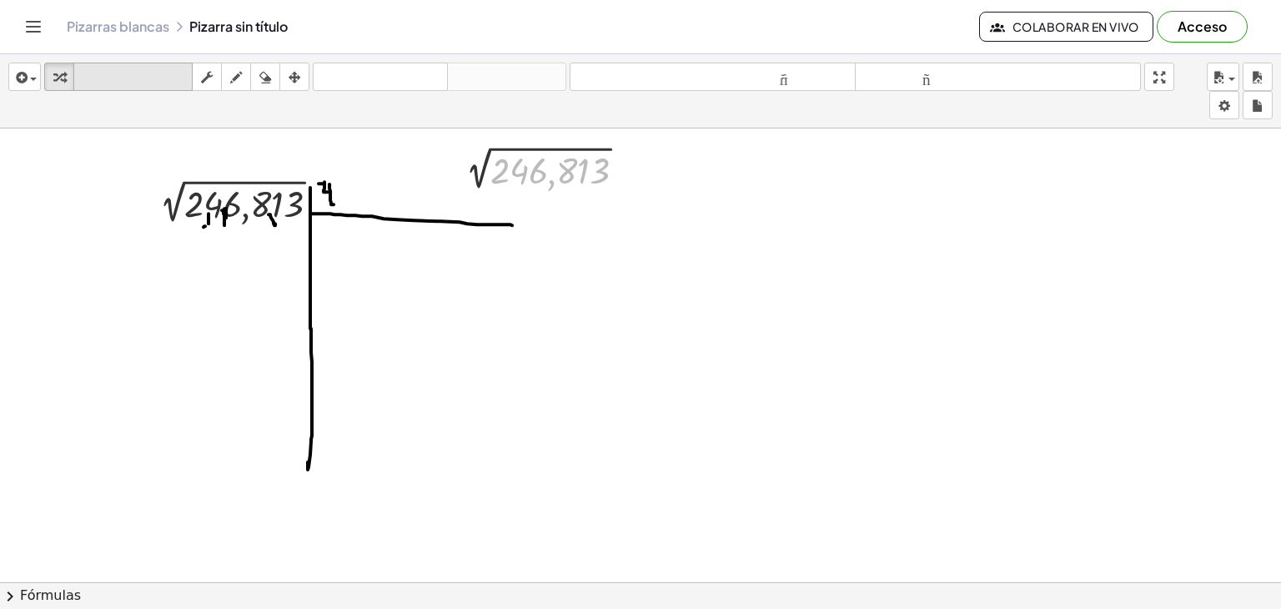
drag, startPoint x: 502, startPoint y: 158, endPoint x: 183, endPoint y: 64, distance: 333.1
click at [186, 63] on div "insertar Seleccione uno: Expresión matemática Función Texto Vídeo de YouTube Gr…" at bounding box center [640, 331] width 1281 height 555
click at [258, 83] on div "button" at bounding box center [265, 77] width 22 height 20
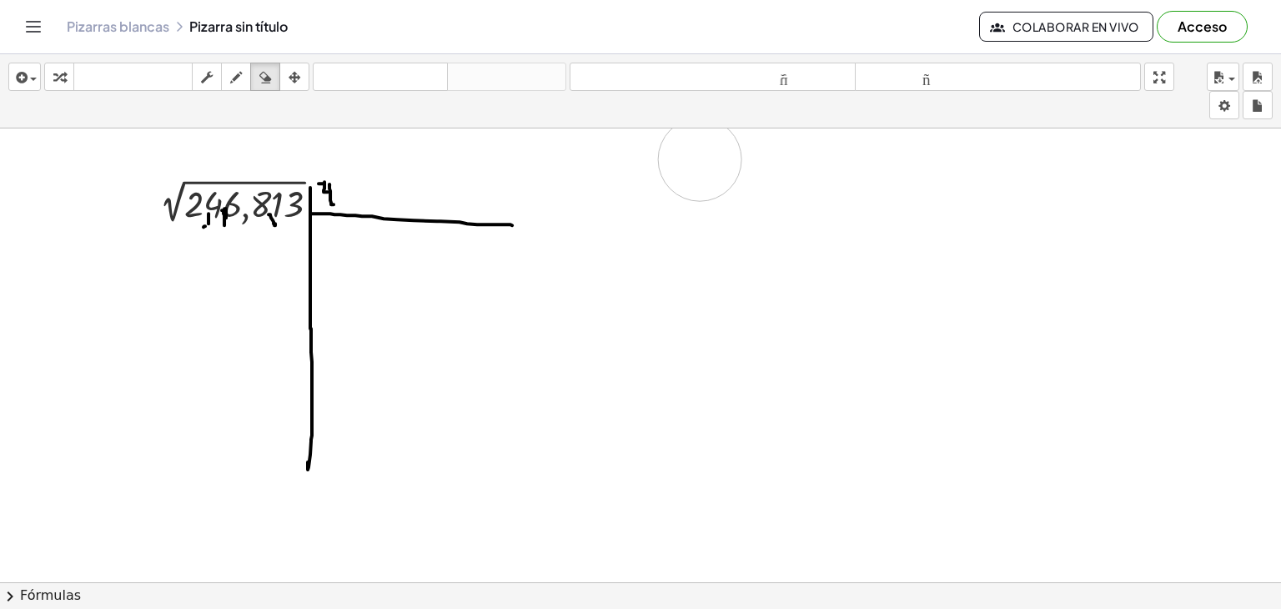
drag, startPoint x: 533, startPoint y: 158, endPoint x: 707, endPoint y: 161, distance: 173.5
drag, startPoint x: 529, startPoint y: 164, endPoint x: 517, endPoint y: 158, distance: 12.7
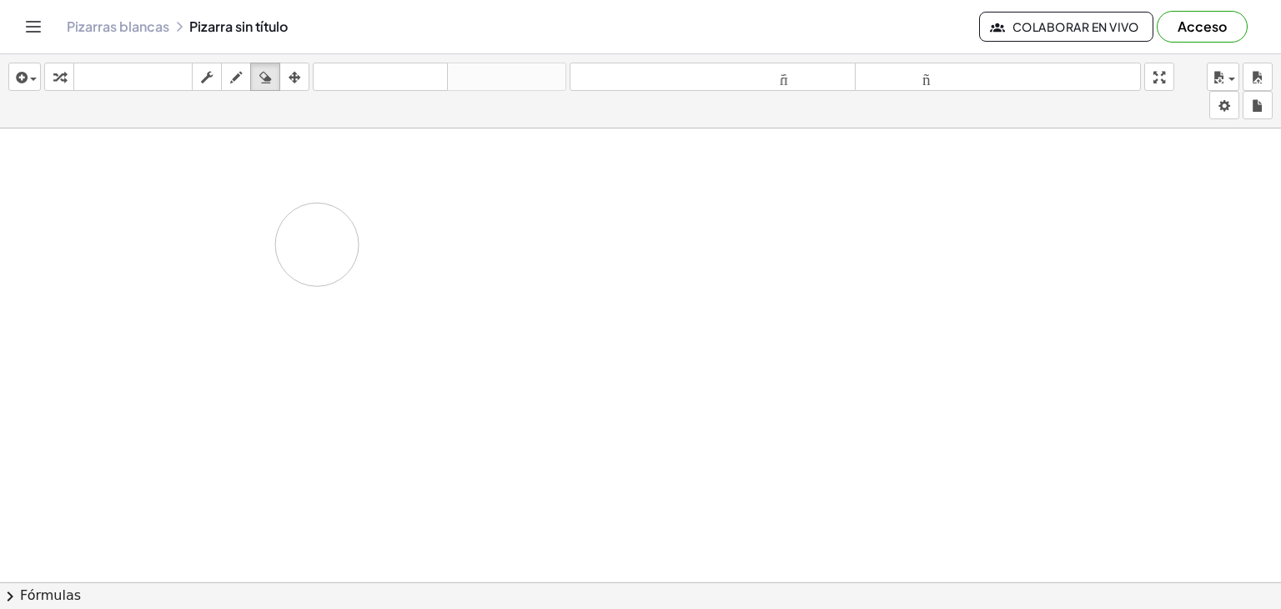
drag, startPoint x: 482, startPoint y: 138, endPoint x: 305, endPoint y: 209, distance: 190.5
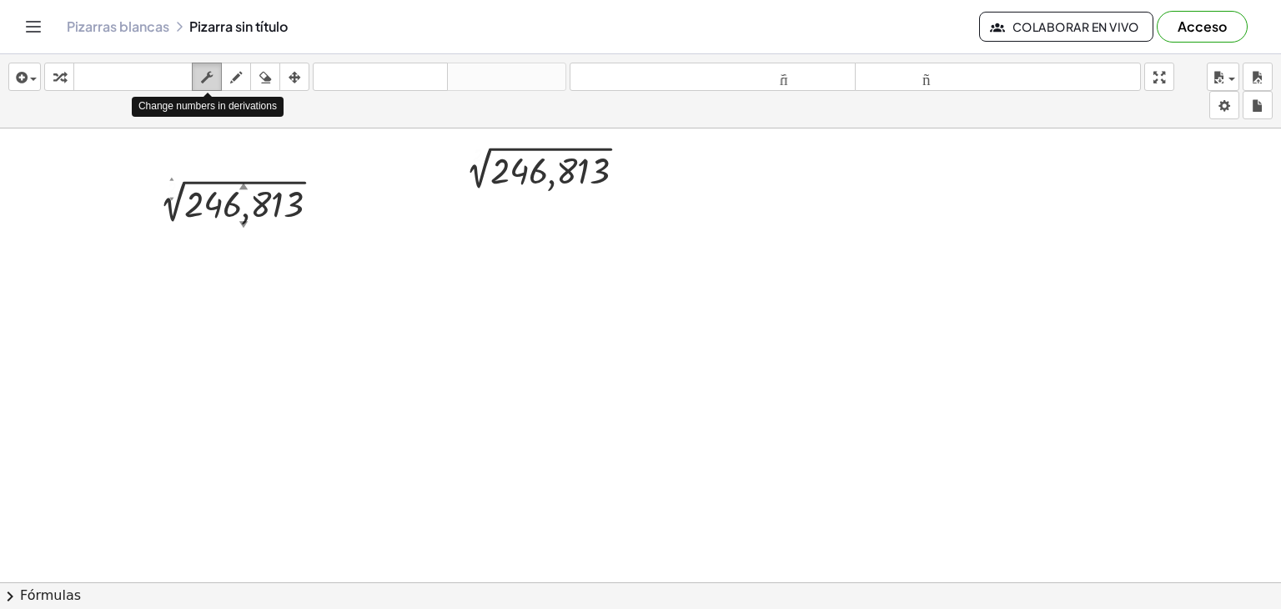
click at [217, 75] on div "button" at bounding box center [207, 77] width 22 height 20
click at [215, 74] on div "button" at bounding box center [207, 77] width 22 height 20
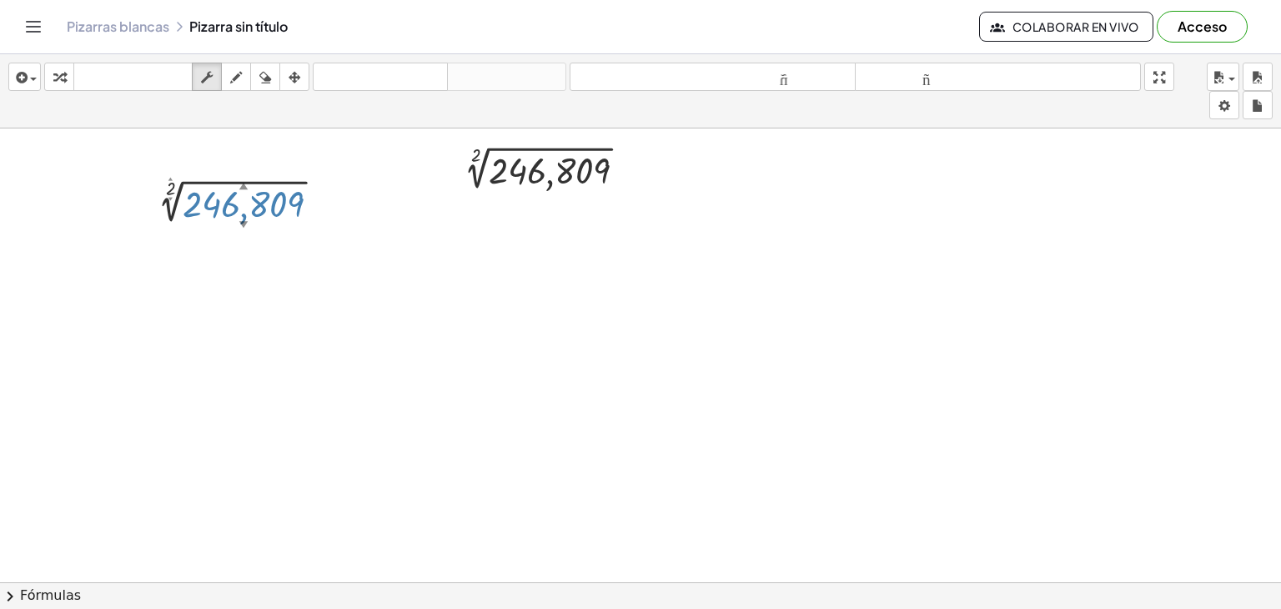
drag, startPoint x: 195, startPoint y: 187, endPoint x: 326, endPoint y: 221, distance: 135.4
click at [329, 223] on div at bounding box center [242, 203] width 198 height 48
click at [53, 75] on div "button" at bounding box center [59, 77] width 22 height 20
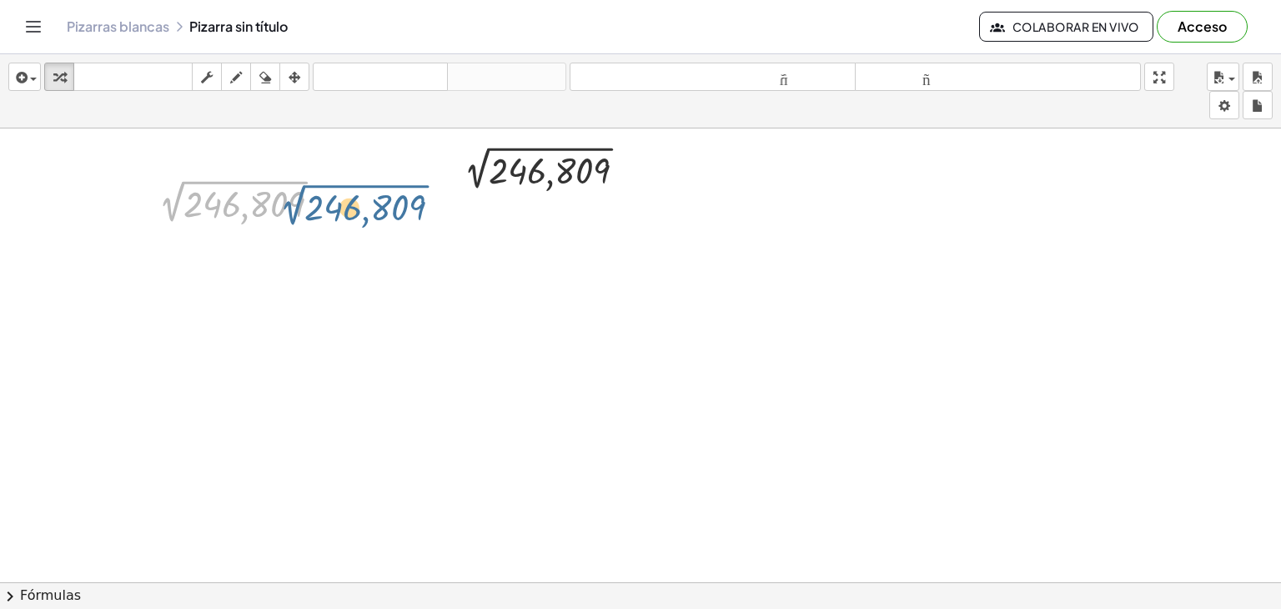
drag, startPoint x: 174, startPoint y: 198, endPoint x: 294, endPoint y: 201, distance: 121.0
click at [294, 201] on div at bounding box center [243, 203] width 200 height 48
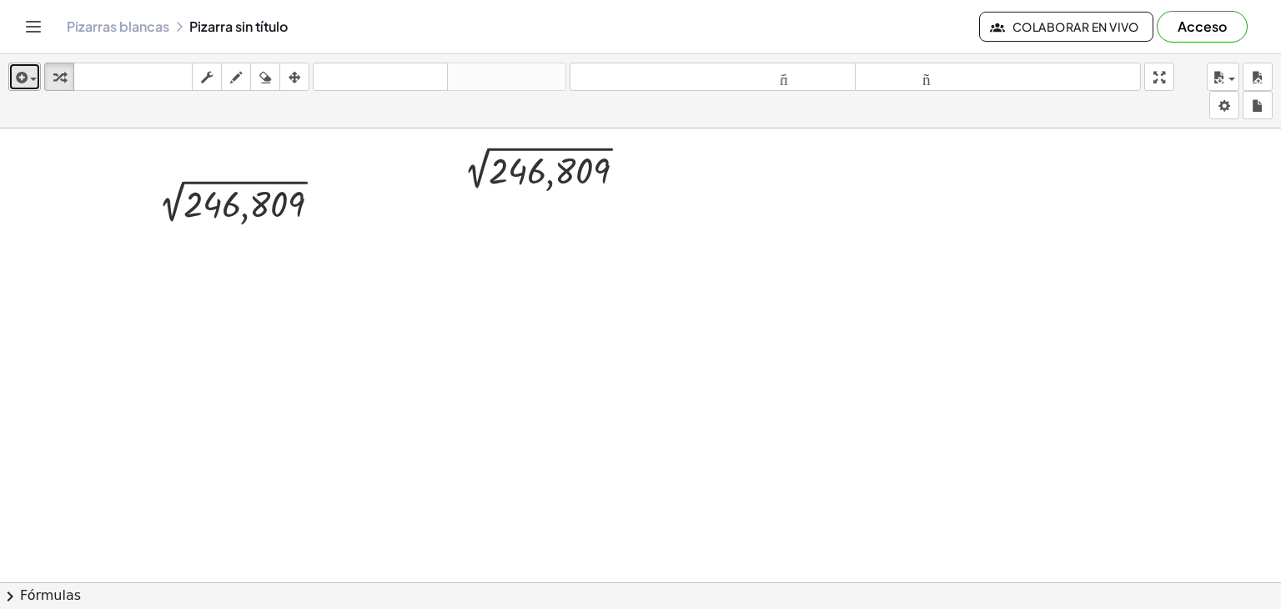
click at [29, 78] on span "button" at bounding box center [29, 79] width 3 height 12
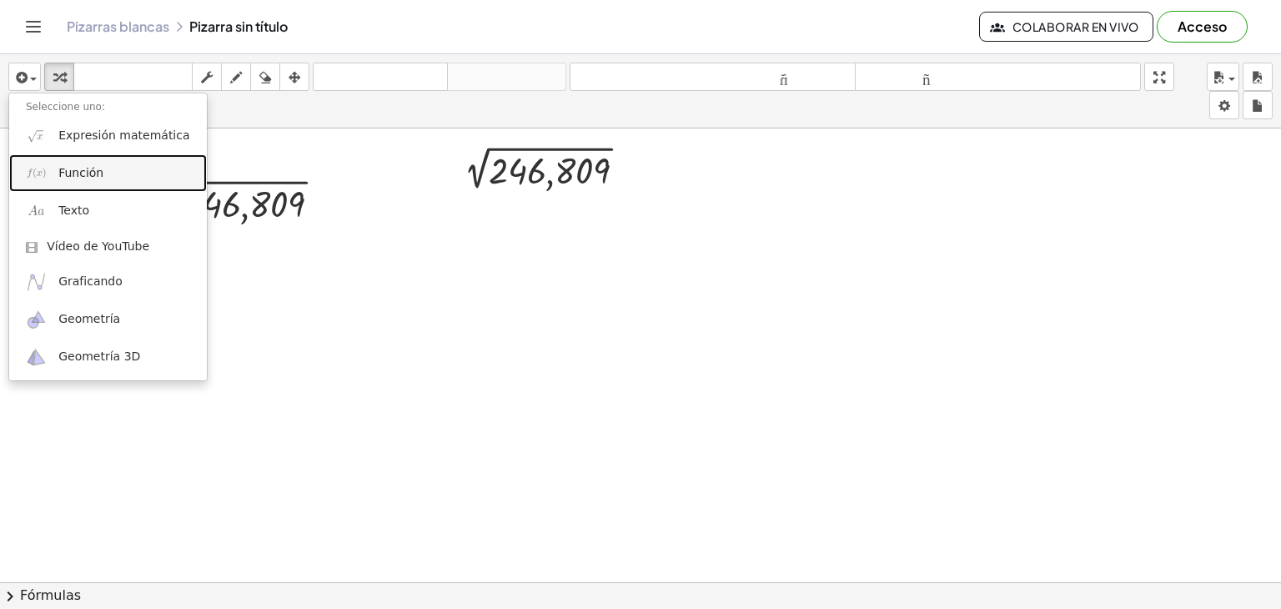
click at [121, 164] on link "Función" at bounding box center [108, 173] width 198 height 38
